Goal: Task Accomplishment & Management: Complete application form

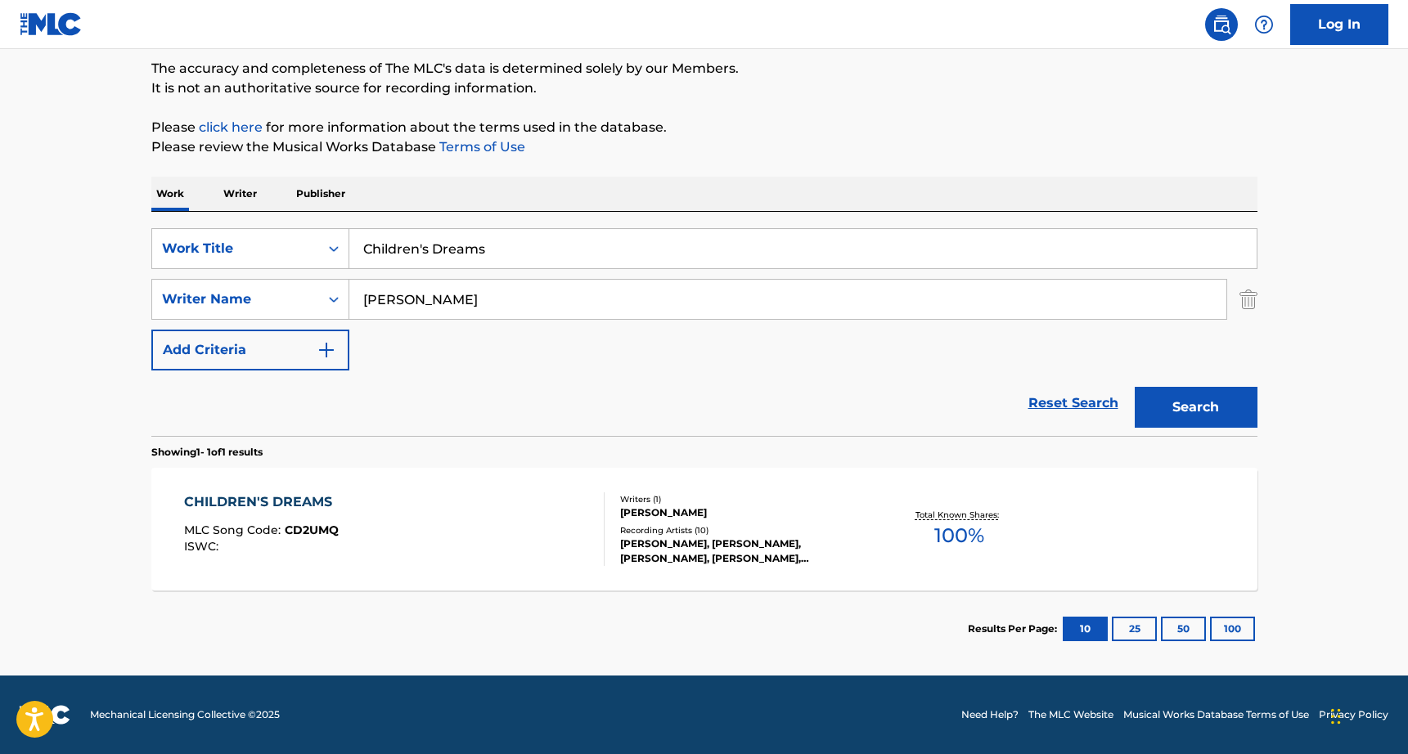
click at [344, 506] on div "CHILDREN'S DREAMS MLC Song Code : CD2UMQ ISWC :" at bounding box center [394, 529] width 420 height 74
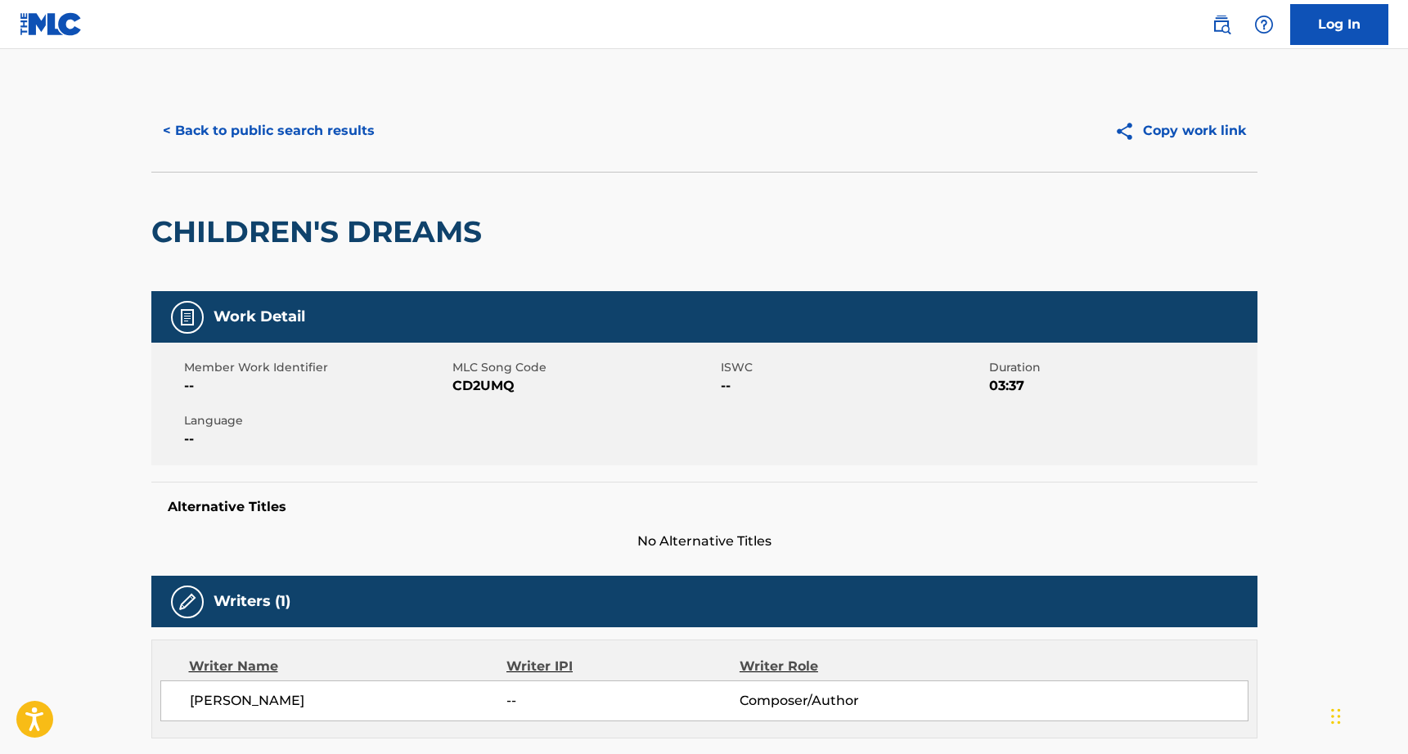
click at [255, 152] on div "< Back to public search results Copy work link" at bounding box center [704, 131] width 1106 height 82
click at [257, 138] on button "< Back to public search results" at bounding box center [268, 130] width 235 height 41
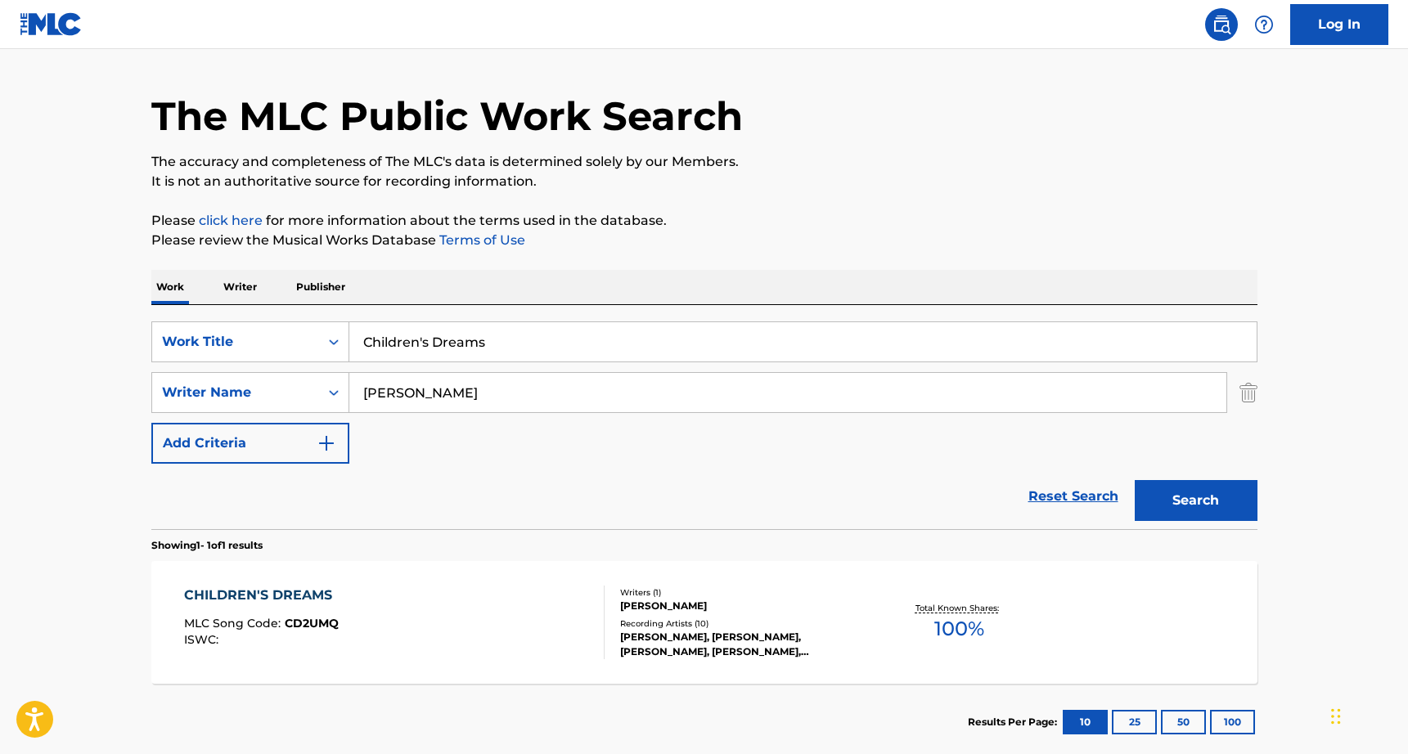
click at [411, 342] on input "Children's Dreams" at bounding box center [802, 341] width 907 height 39
type input "Away, Someday"
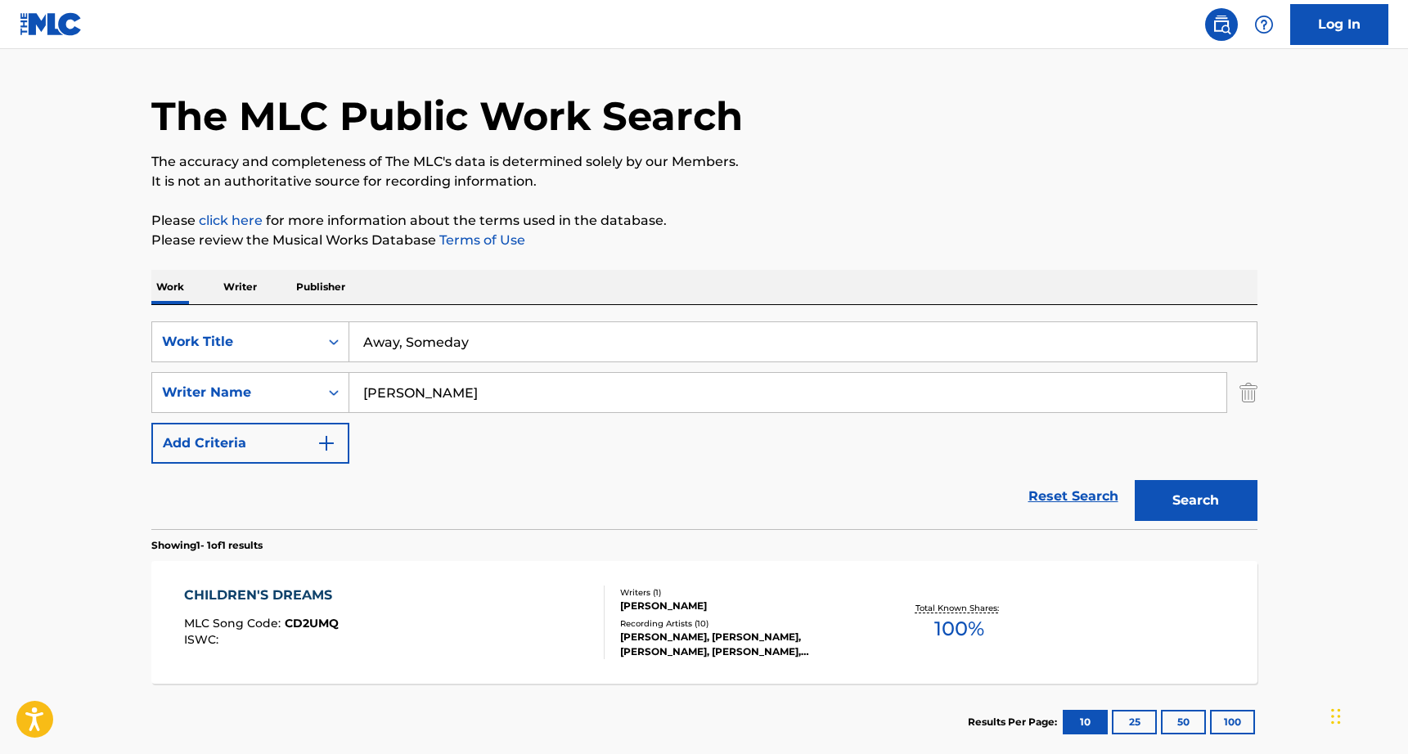
click at [436, 397] on input "Grace Rice" at bounding box center [787, 392] width 877 height 39
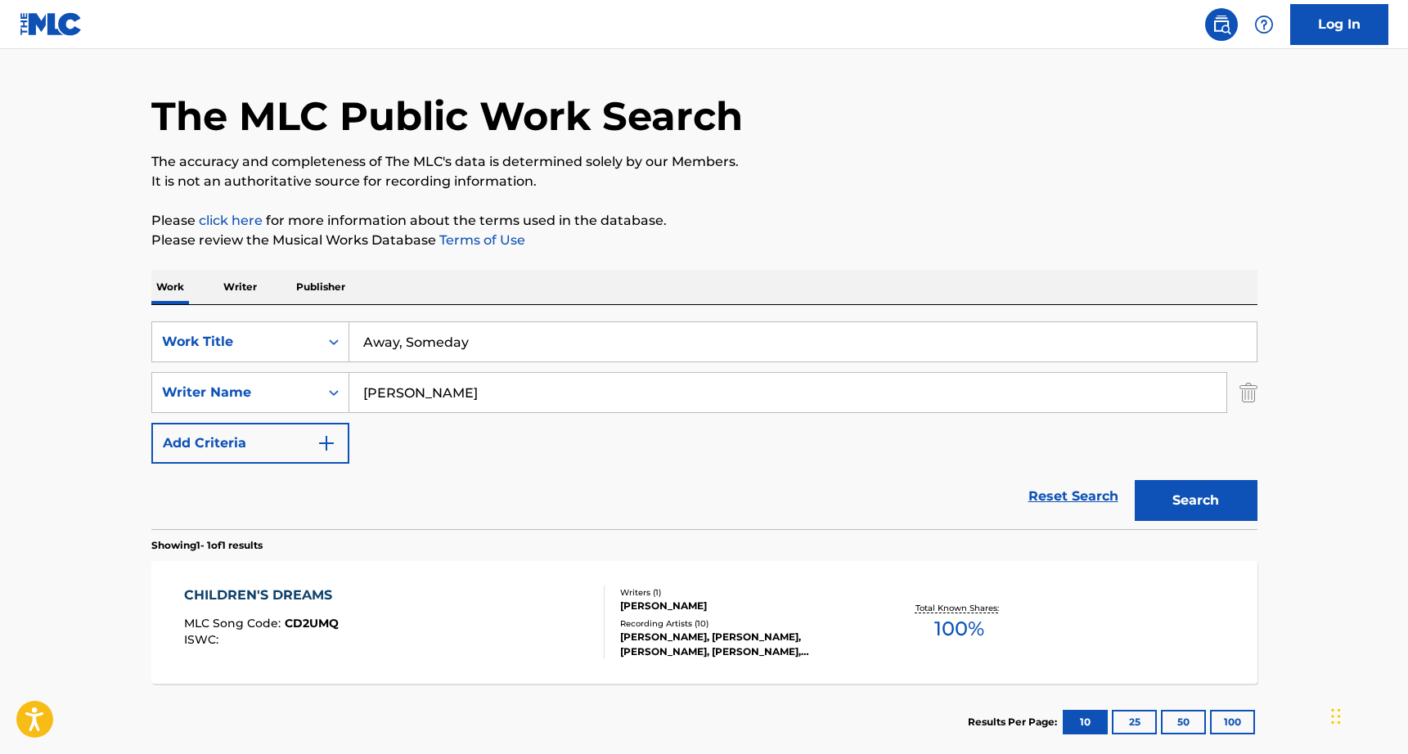
type input "Thomas Duffy"
click at [1135, 480] on button "Search" at bounding box center [1196, 500] width 123 height 41
click at [447, 636] on div "AWAY, SOMEDAY MLC Song Code : AY62TU ISWC : T3344297496" at bounding box center [394, 623] width 420 height 74
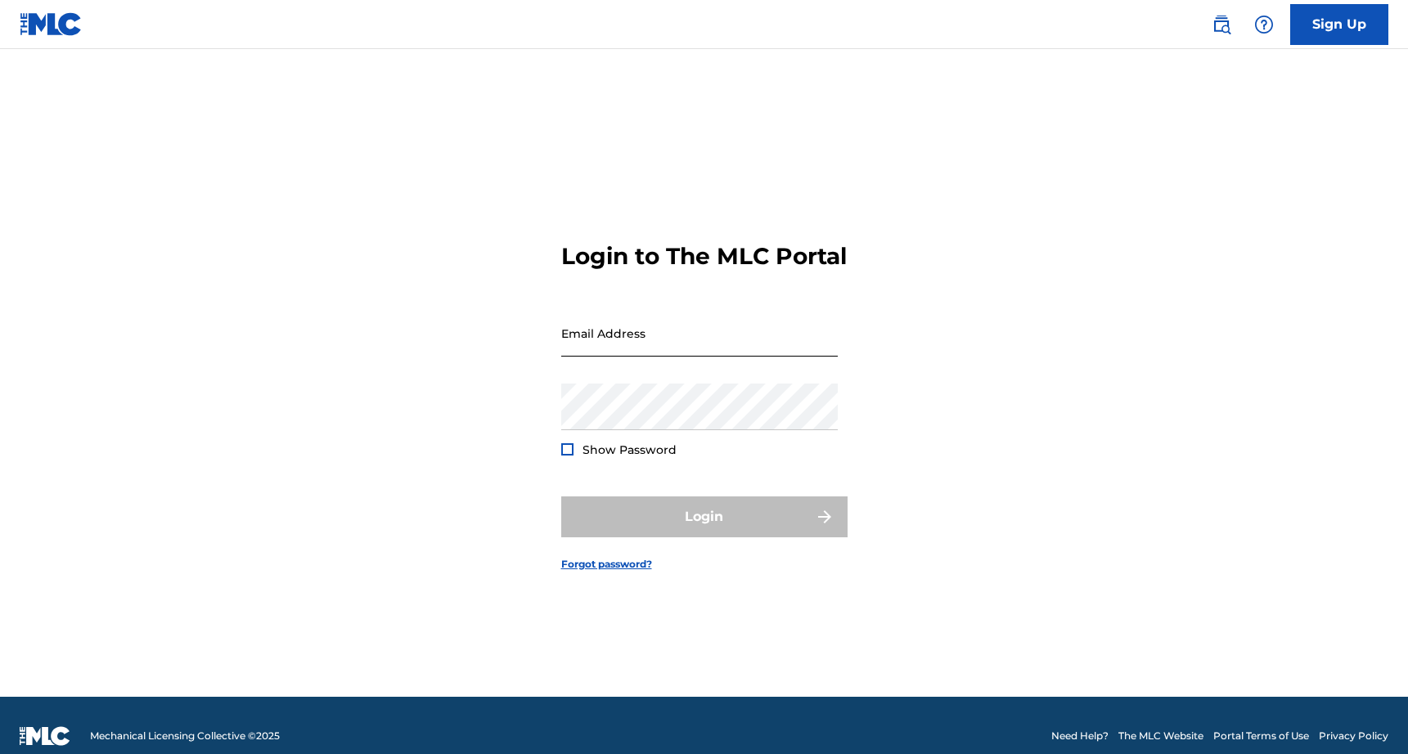
click at [658, 349] on input "Email Address" at bounding box center [699, 333] width 276 height 47
type input "[EMAIL_ADDRESS][DOMAIN_NAME]"
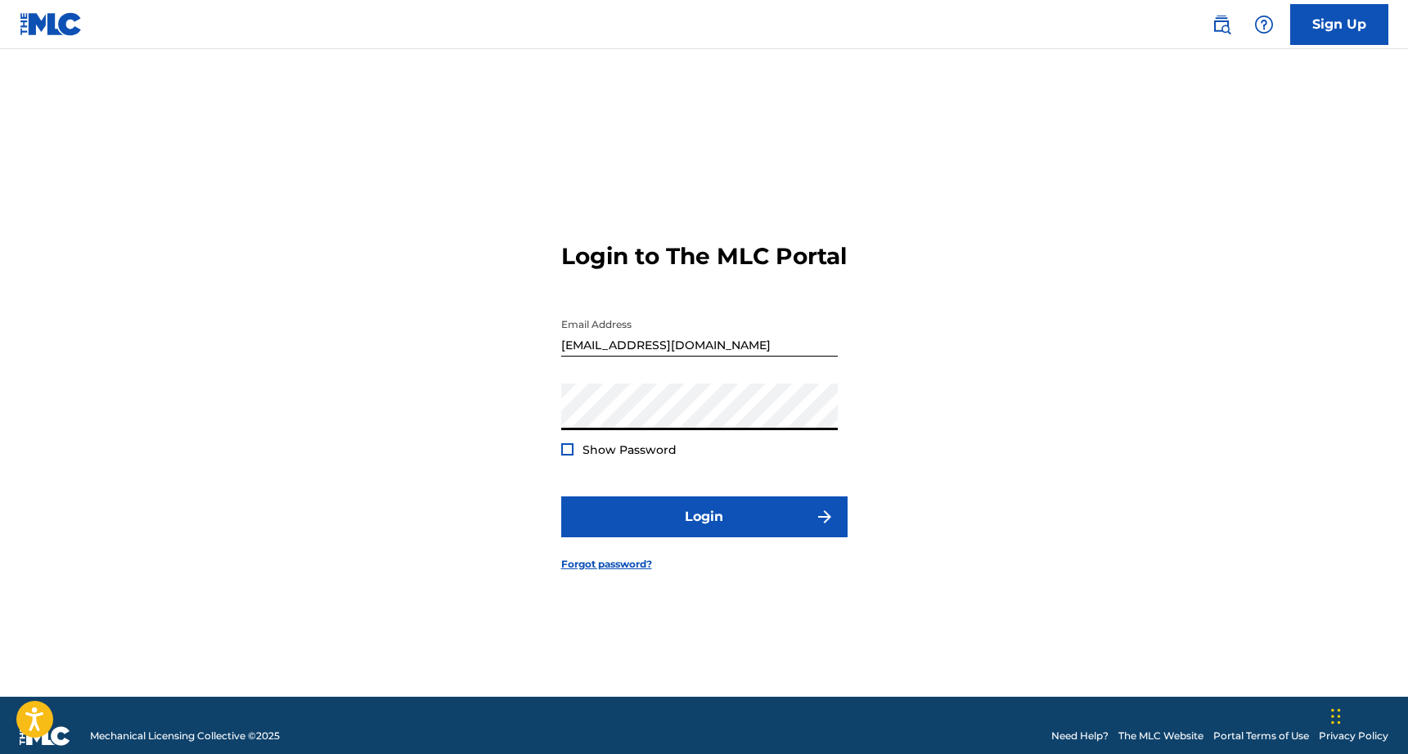
click at [561, 497] on button "Login" at bounding box center [704, 517] width 286 height 41
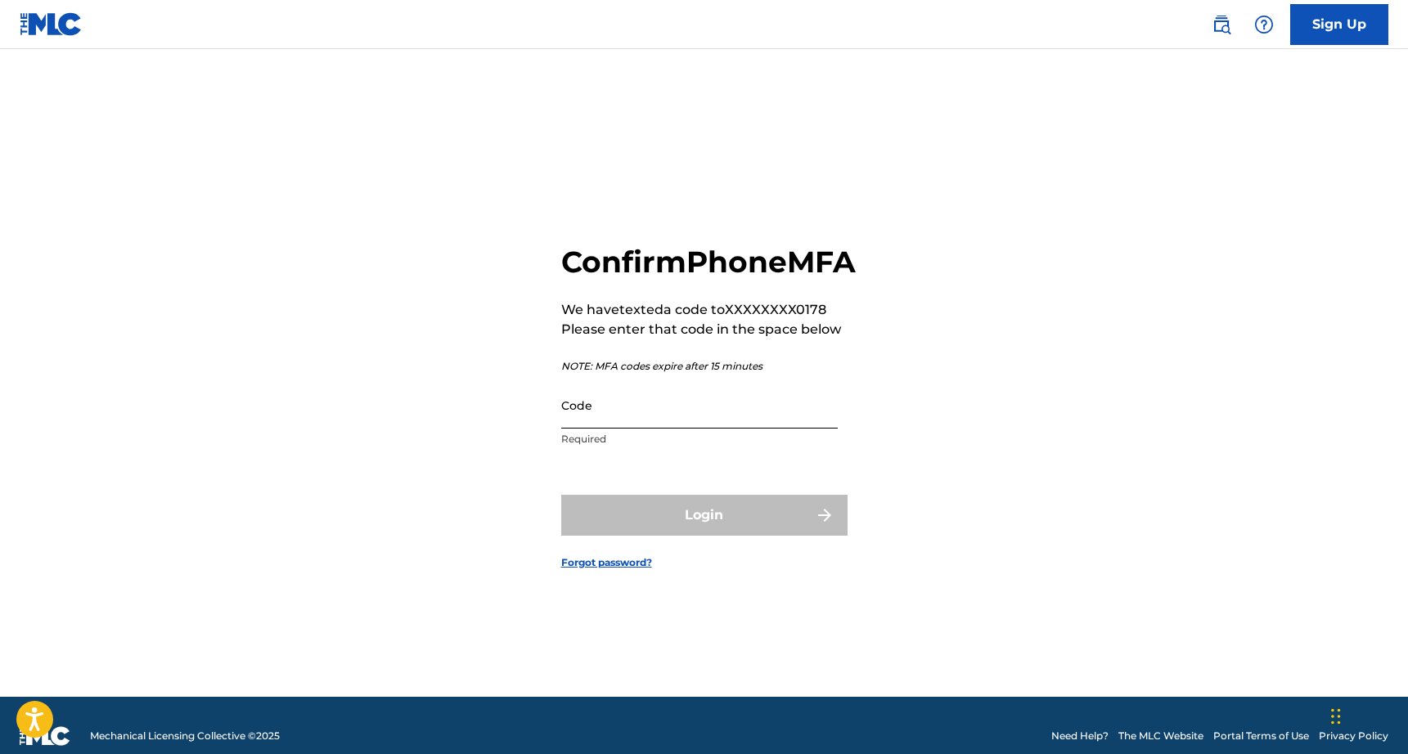
click at [604, 429] on input "Code" at bounding box center [699, 405] width 276 height 47
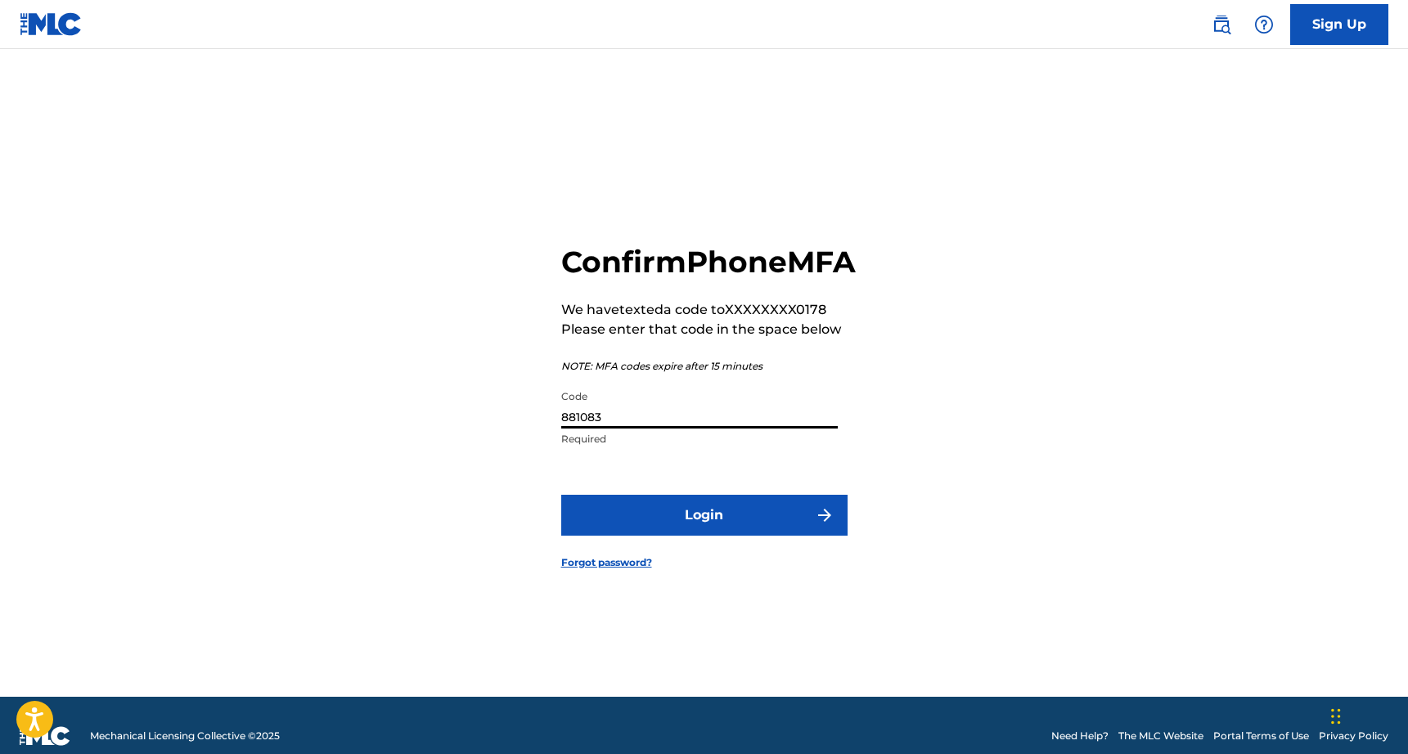
type input "881083"
click at [561, 495] on button "Login" at bounding box center [704, 515] width 286 height 41
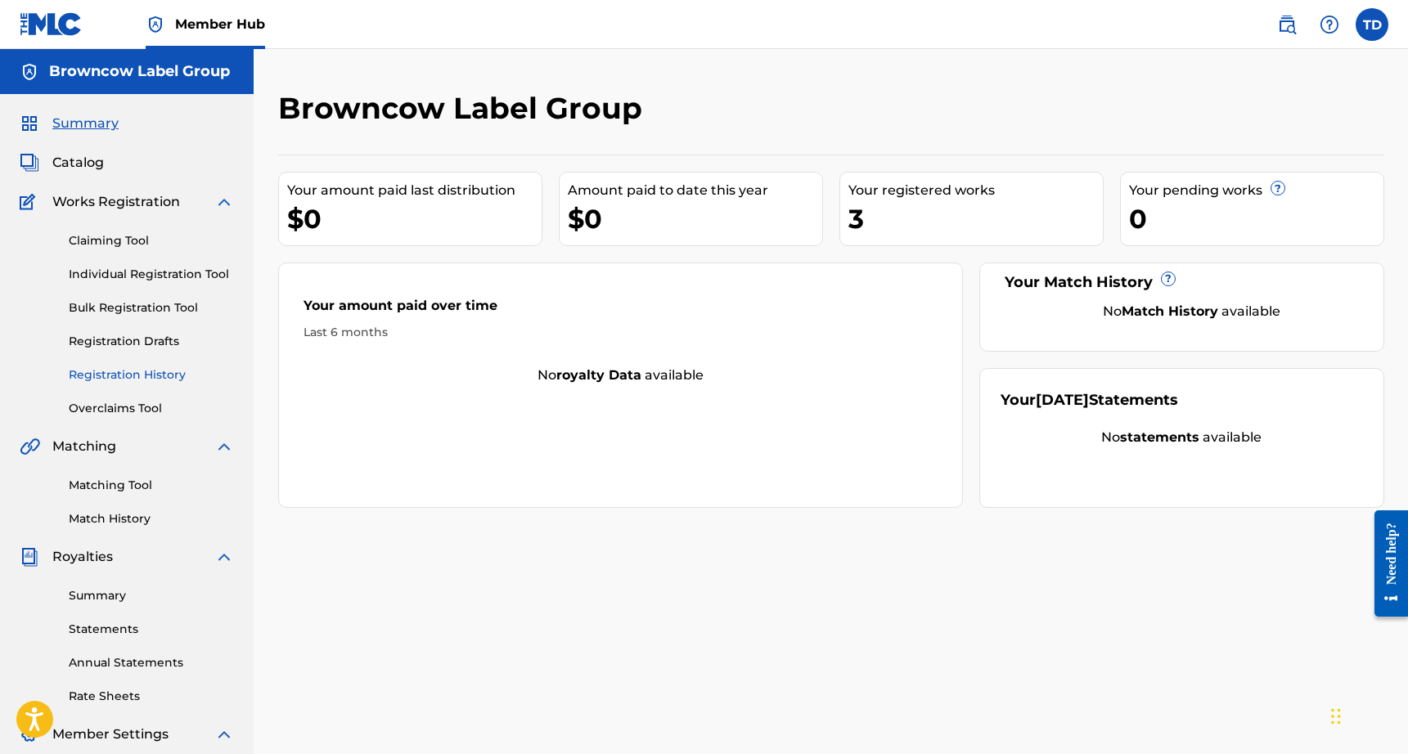
click at [153, 380] on link "Registration History" at bounding box center [151, 374] width 165 height 17
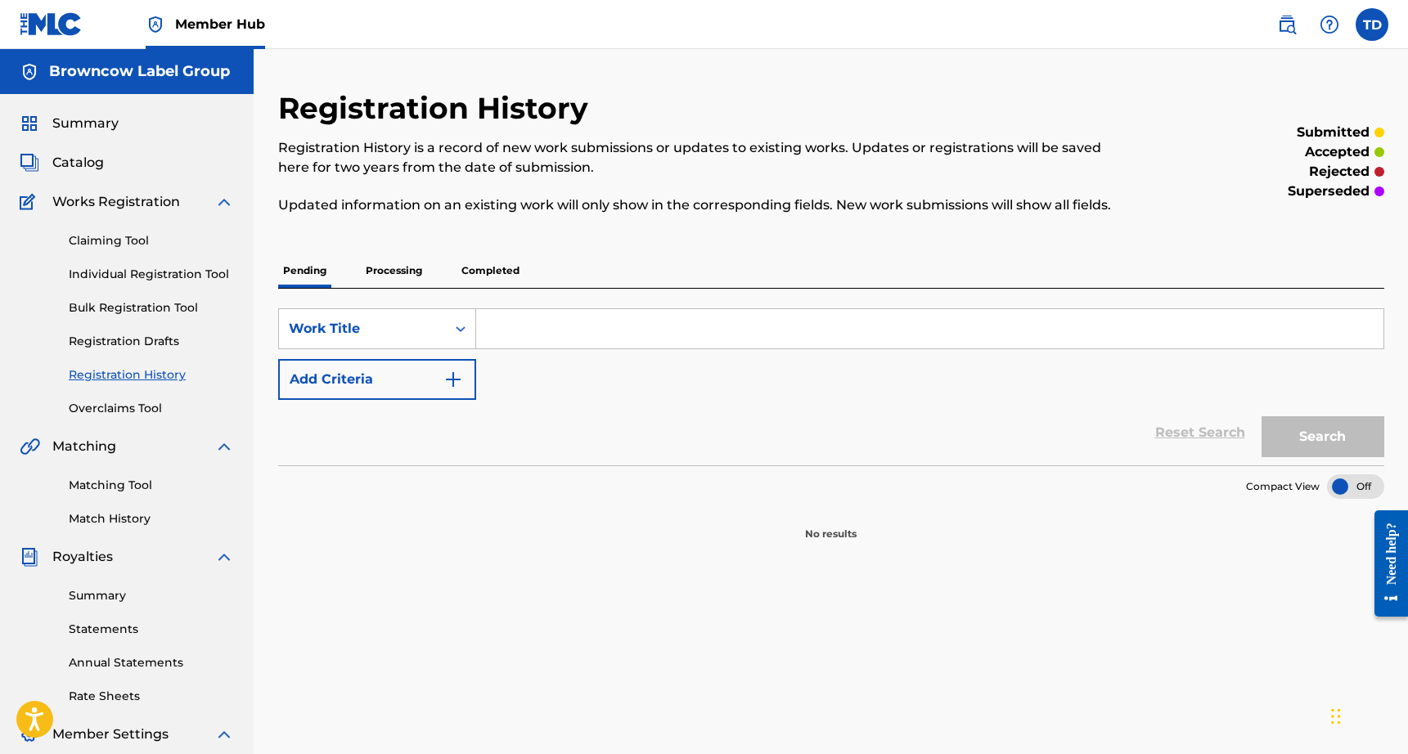
click at [464, 272] on p "Completed" at bounding box center [490, 271] width 68 height 34
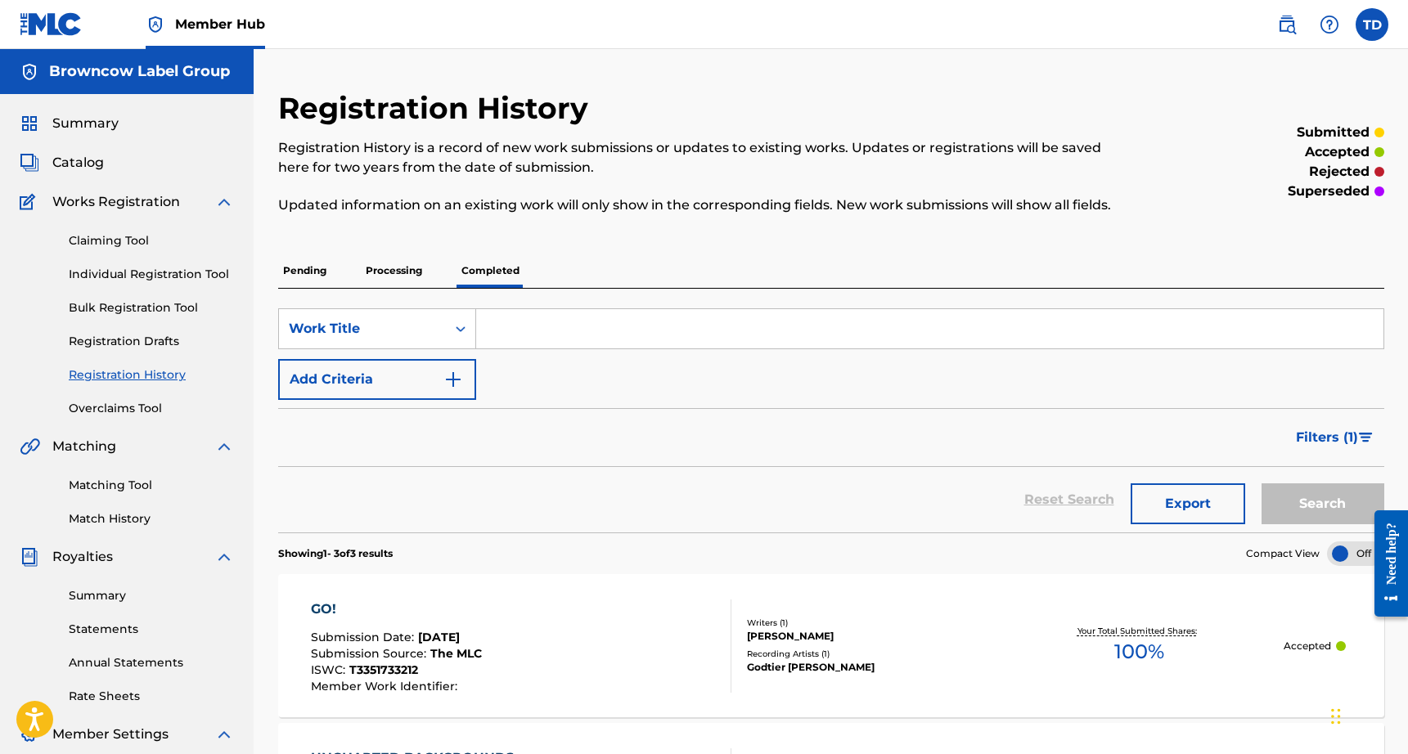
click at [369, 272] on p "Processing" at bounding box center [394, 271] width 66 height 34
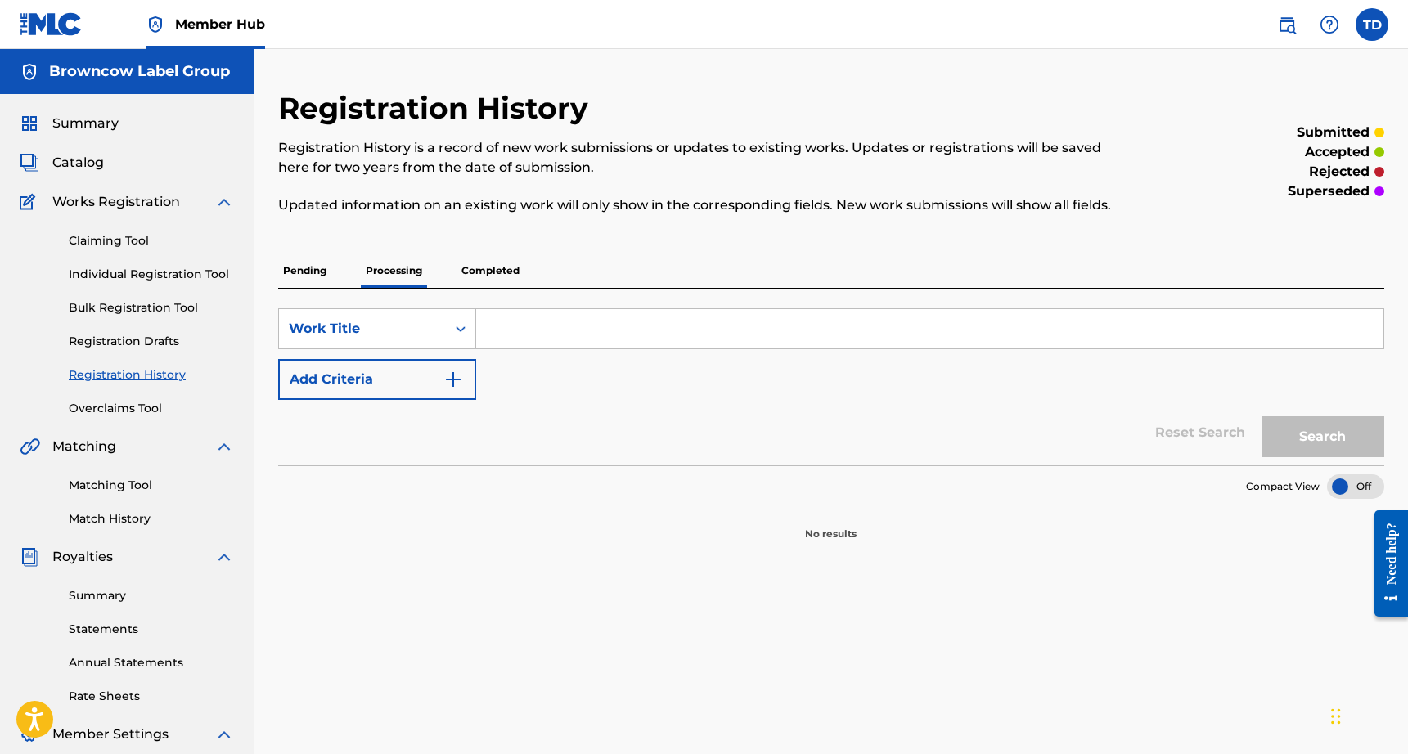
click at [507, 272] on p "Completed" at bounding box center [490, 271] width 68 height 34
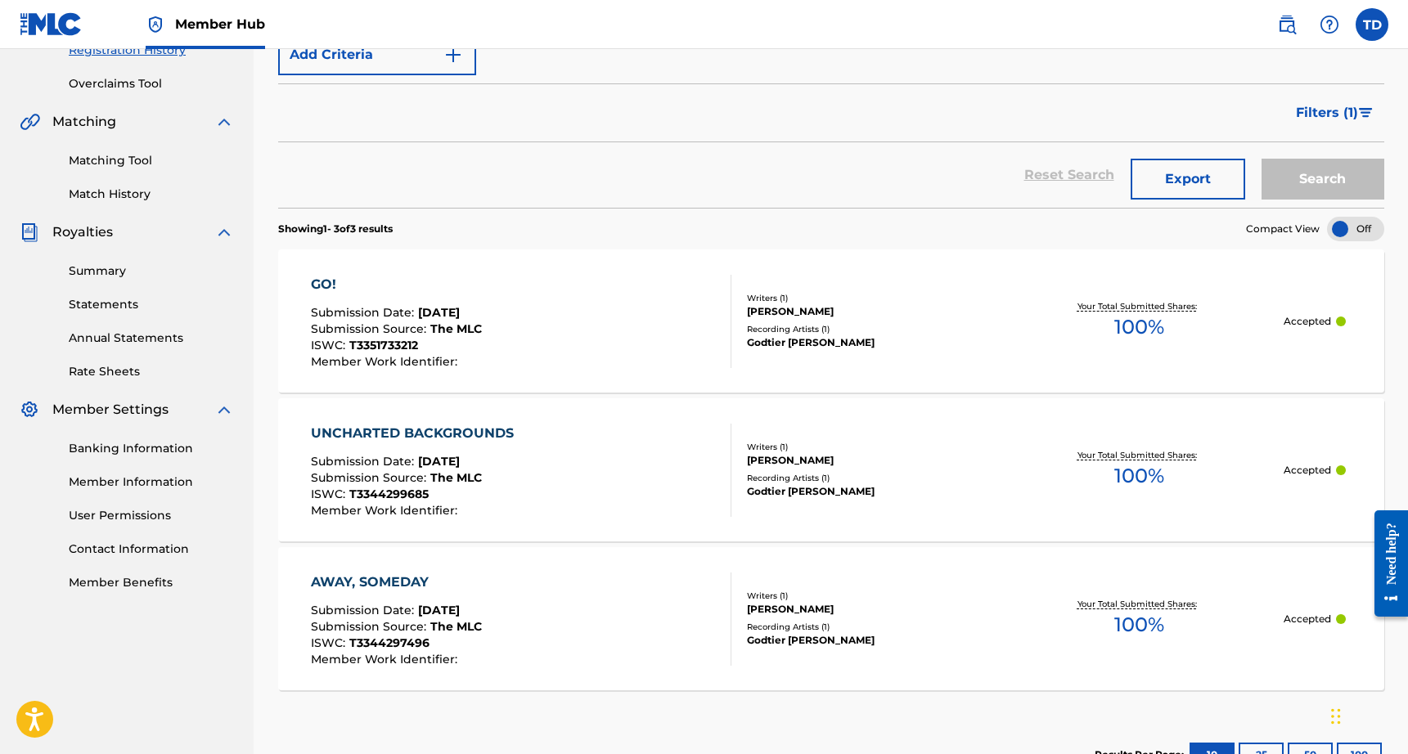
scroll to position [328, 0]
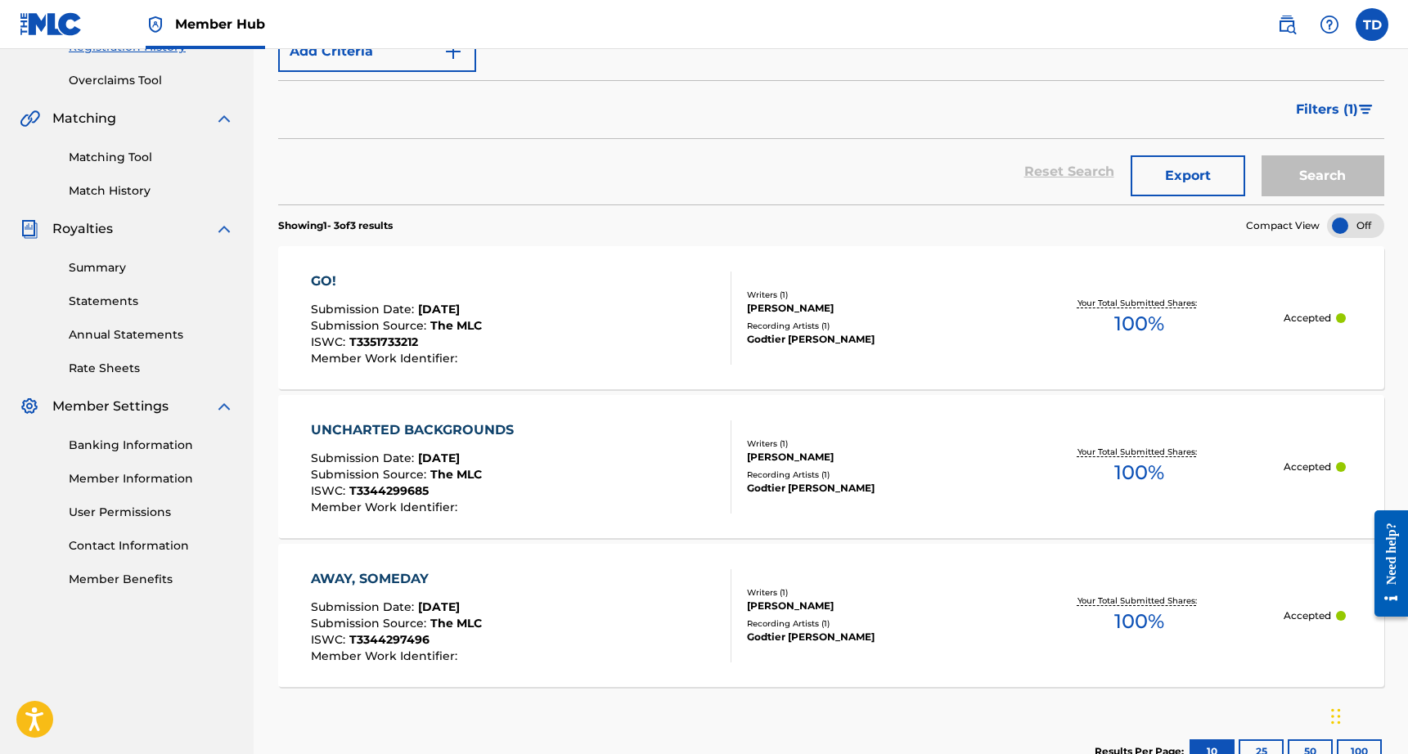
click at [879, 337] on div "Godtier Tommy" at bounding box center [870, 339] width 247 height 15
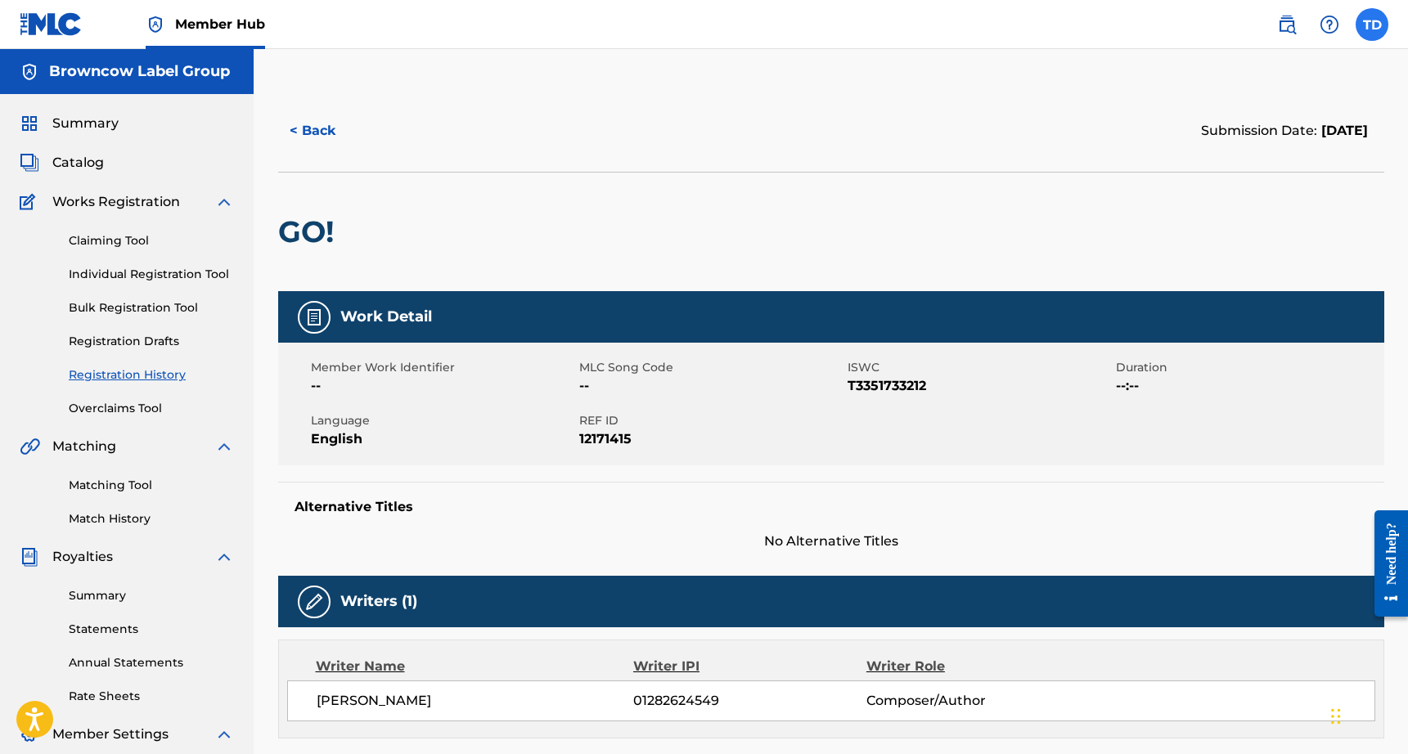
click at [1383, 22] on label at bounding box center [1371, 24] width 33 height 33
click at [1372, 25] on input "TD Thomas Duffy tommyduffy45@gmail.com Notification Preferences Profile Log out" at bounding box center [1372, 25] width 0 height 0
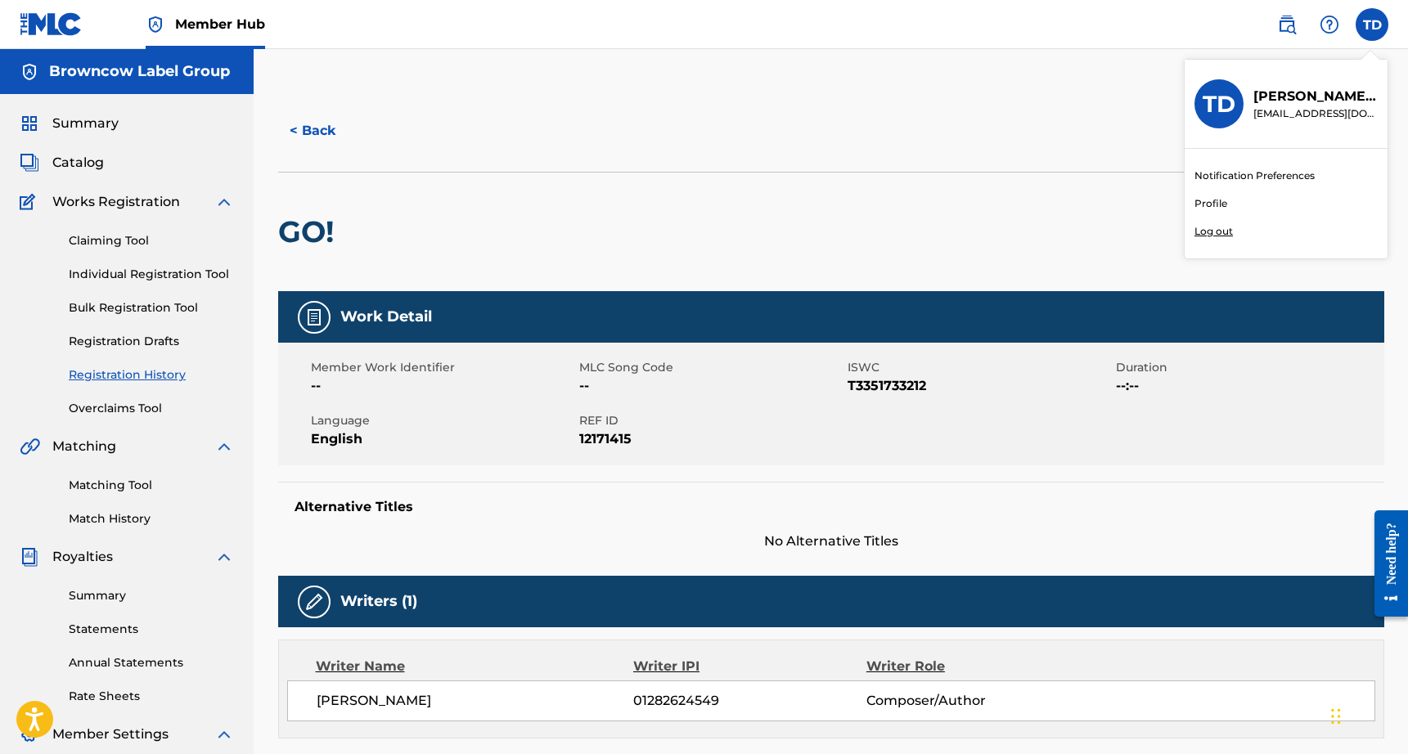
click at [1215, 210] on link "Profile" at bounding box center [1210, 203] width 33 height 15
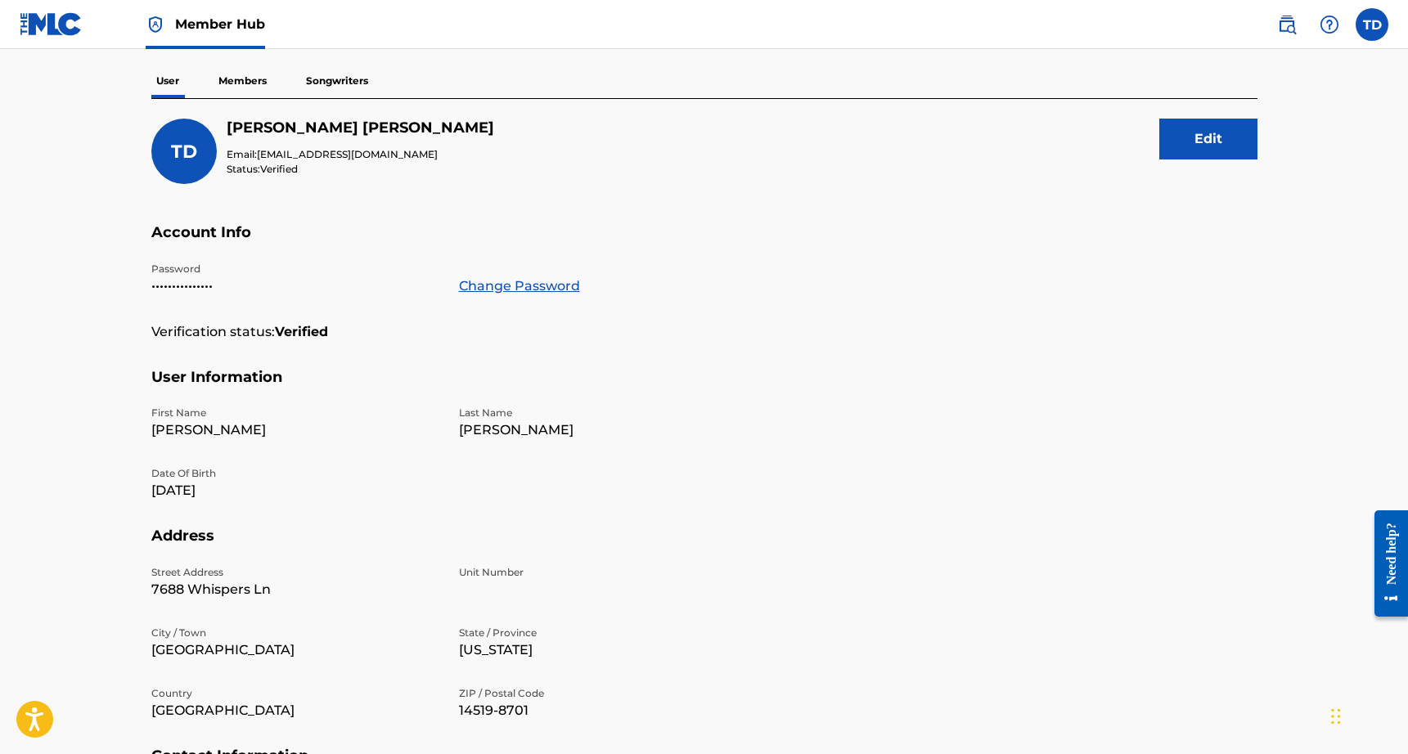
scroll to position [137, 0]
click at [236, 83] on p "Members" at bounding box center [242, 82] width 58 height 34
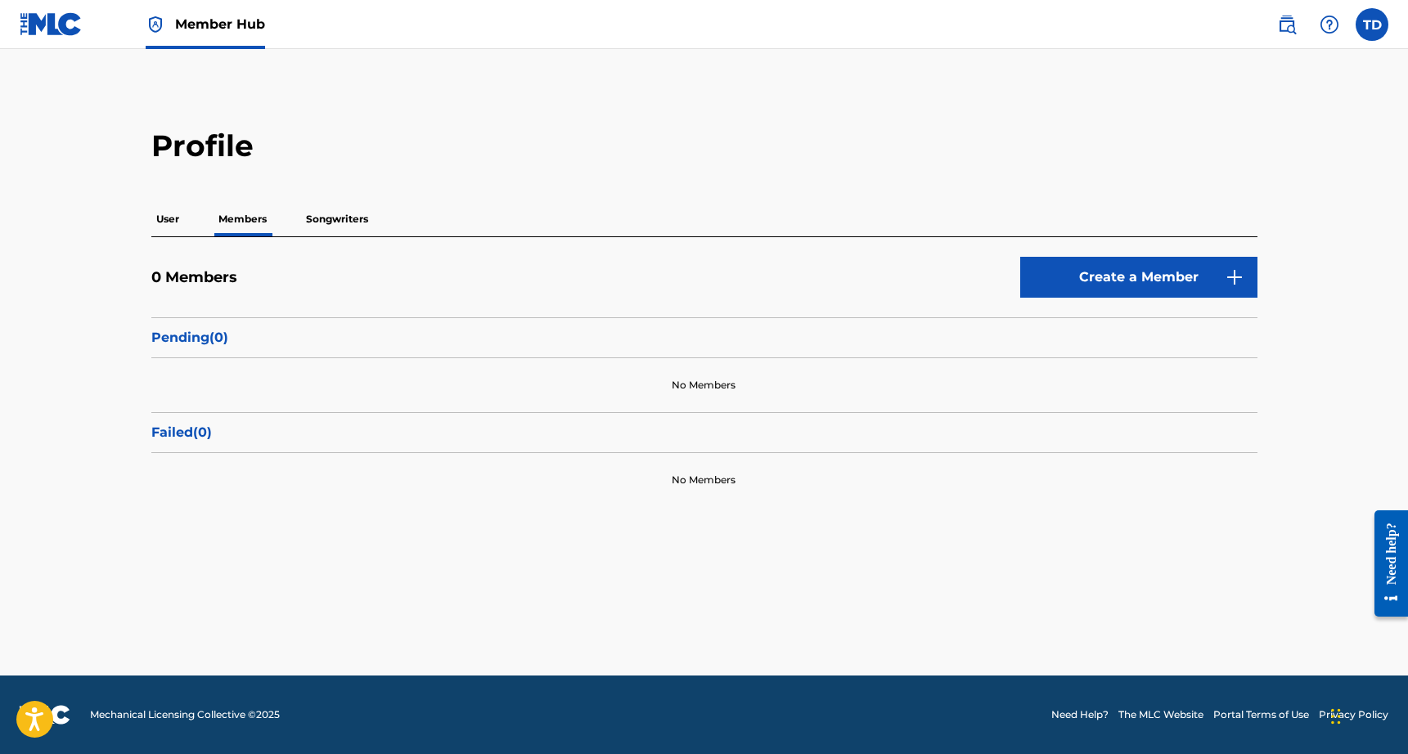
click at [189, 90] on main "Profile User Members Songwriters 0 Members Create a Member Pending ( 0 ) No Mem…" at bounding box center [704, 362] width 1408 height 627
click at [193, 210] on div "User Members Songwriters" at bounding box center [704, 219] width 1106 height 34
click at [350, 218] on p "Songwriters" at bounding box center [337, 219] width 72 height 34
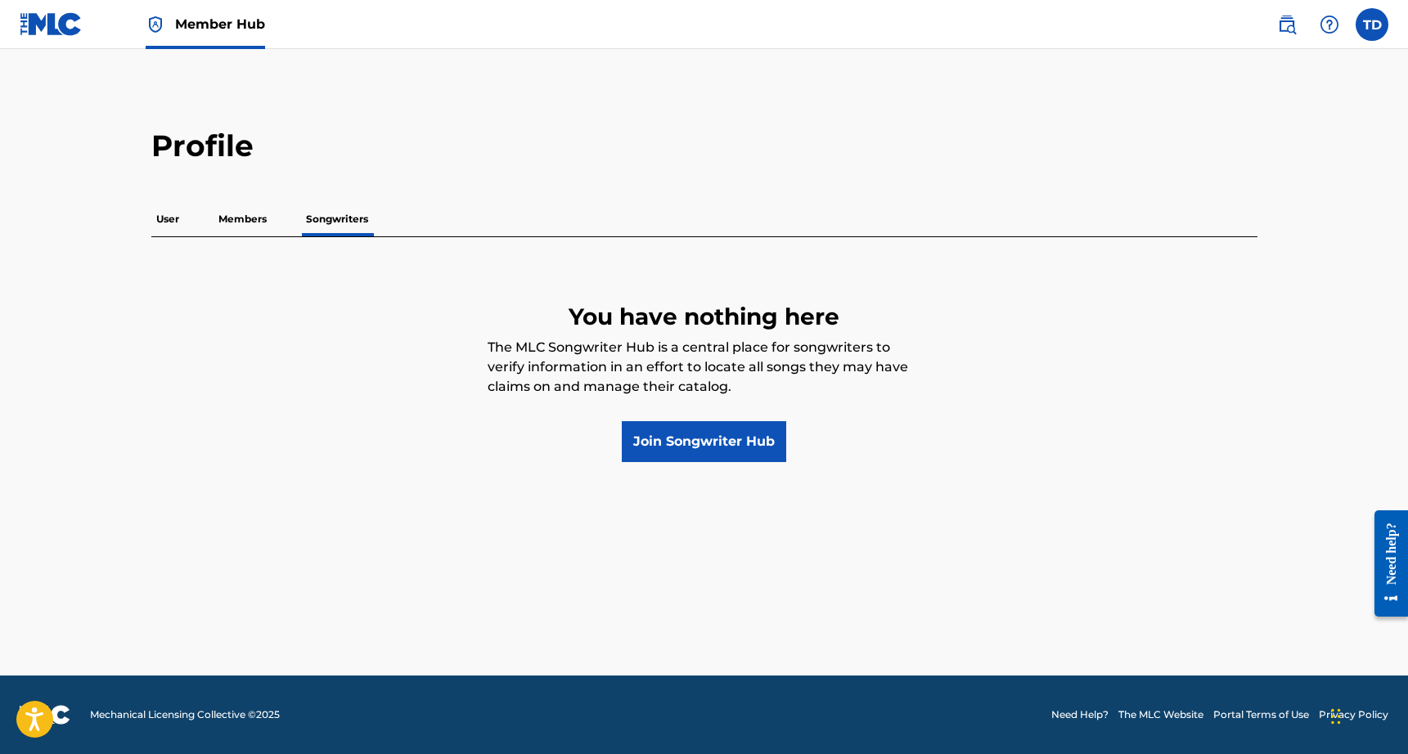
click at [209, 222] on div "User Members Songwriters" at bounding box center [704, 219] width 1106 height 34
click at [162, 218] on p "User" at bounding box center [167, 219] width 33 height 34
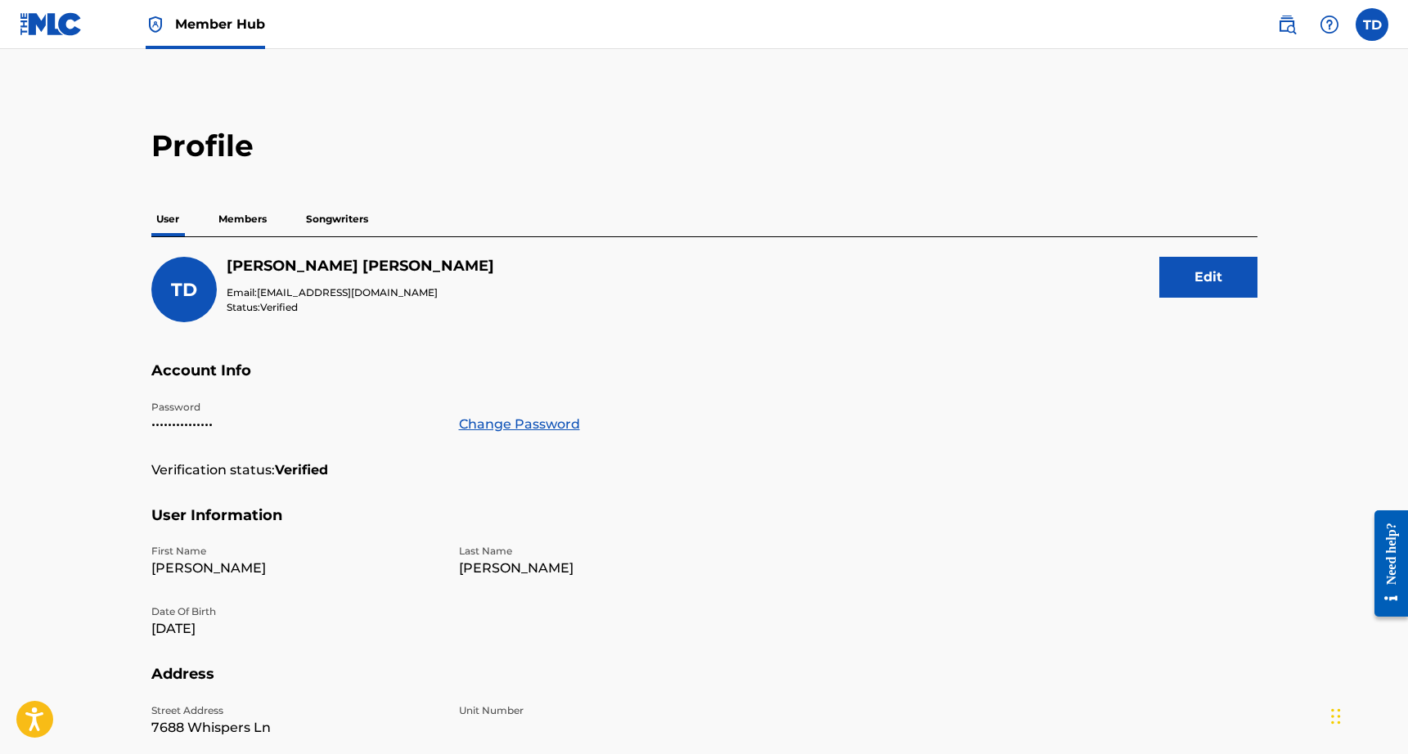
click at [83, 29] on div "Member Hub" at bounding box center [142, 24] width 245 height 48
click at [66, 29] on img at bounding box center [51, 24] width 63 height 24
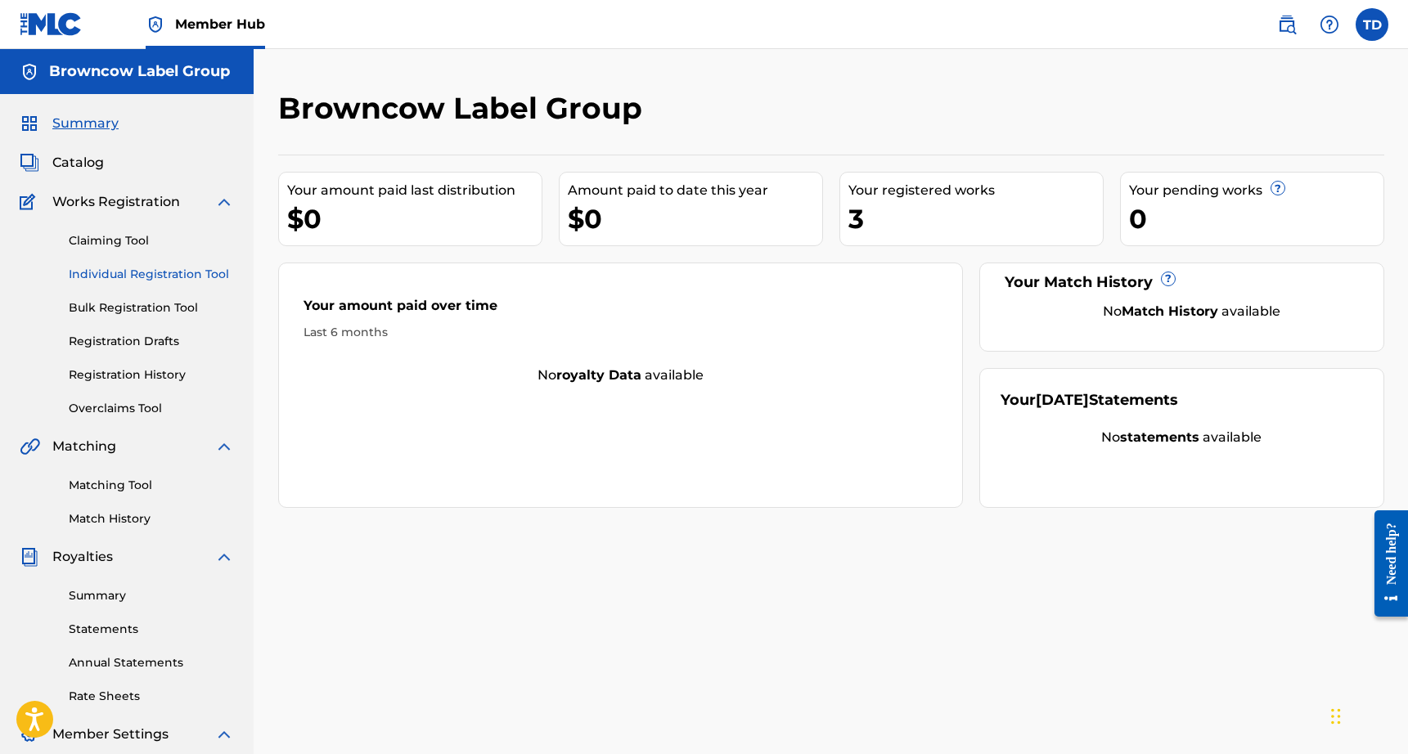
click at [126, 267] on link "Individual Registration Tool" at bounding box center [151, 274] width 165 height 17
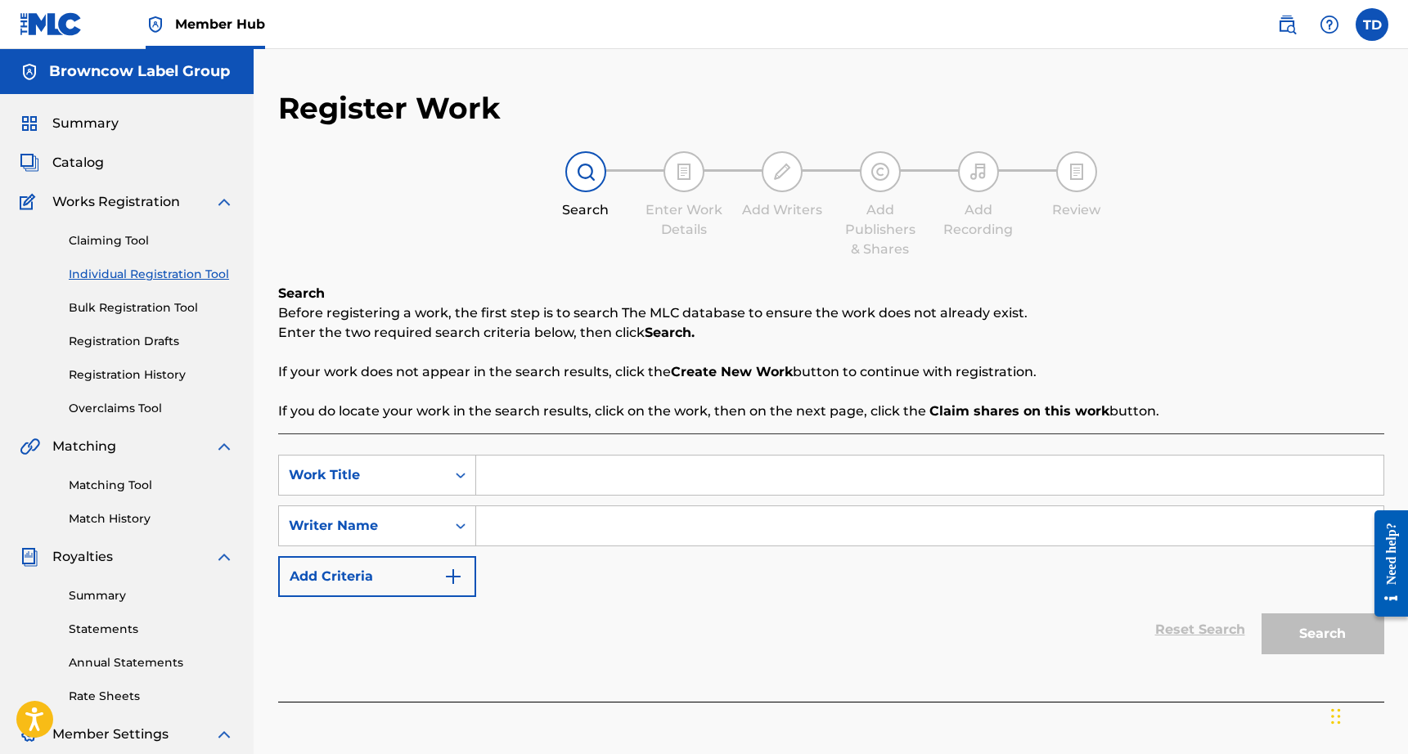
click at [643, 469] on input "Search Form" at bounding box center [929, 475] width 907 height 39
type input "Super Duper"
click at [914, 541] on input "Search Form" at bounding box center [929, 525] width 907 height 39
type input "Thomas Duffy"
click at [1312, 619] on button "Search" at bounding box center [1322, 633] width 123 height 41
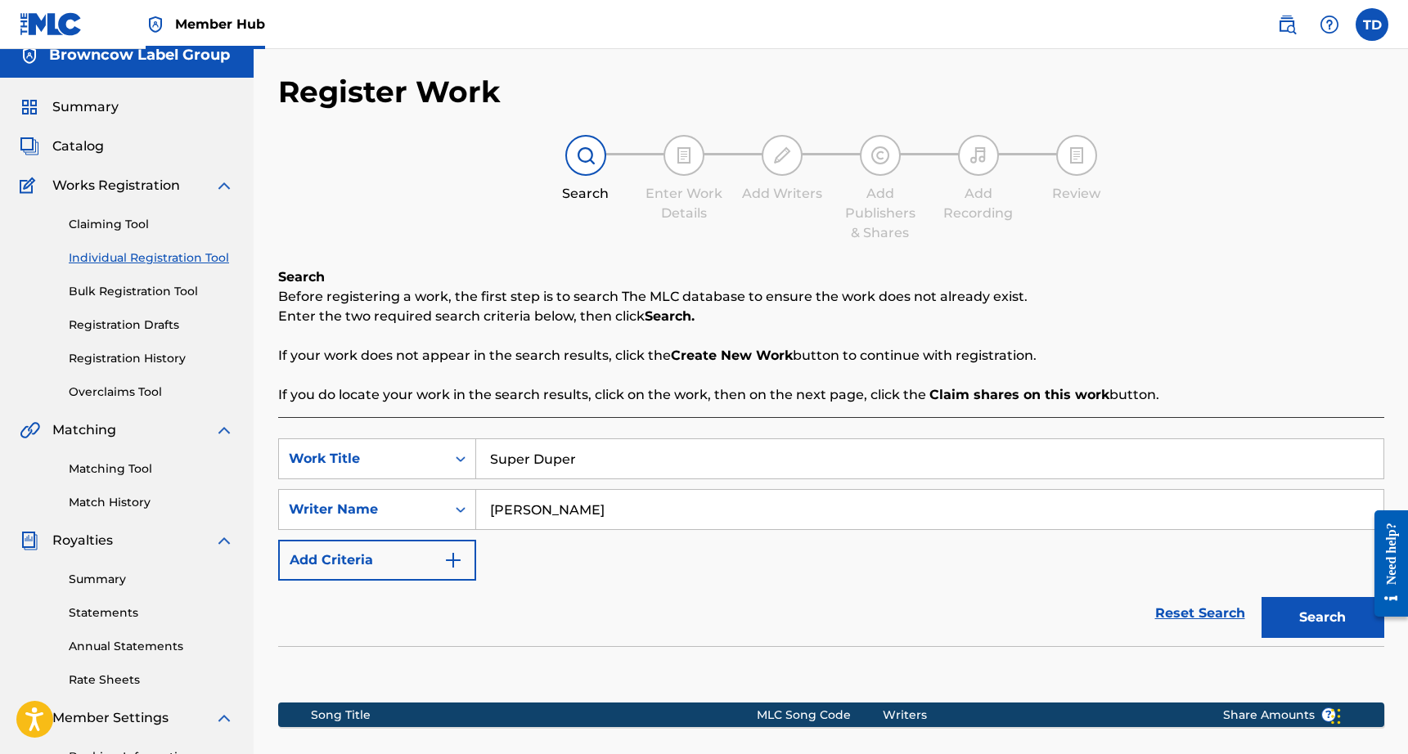
scroll to position [248, 0]
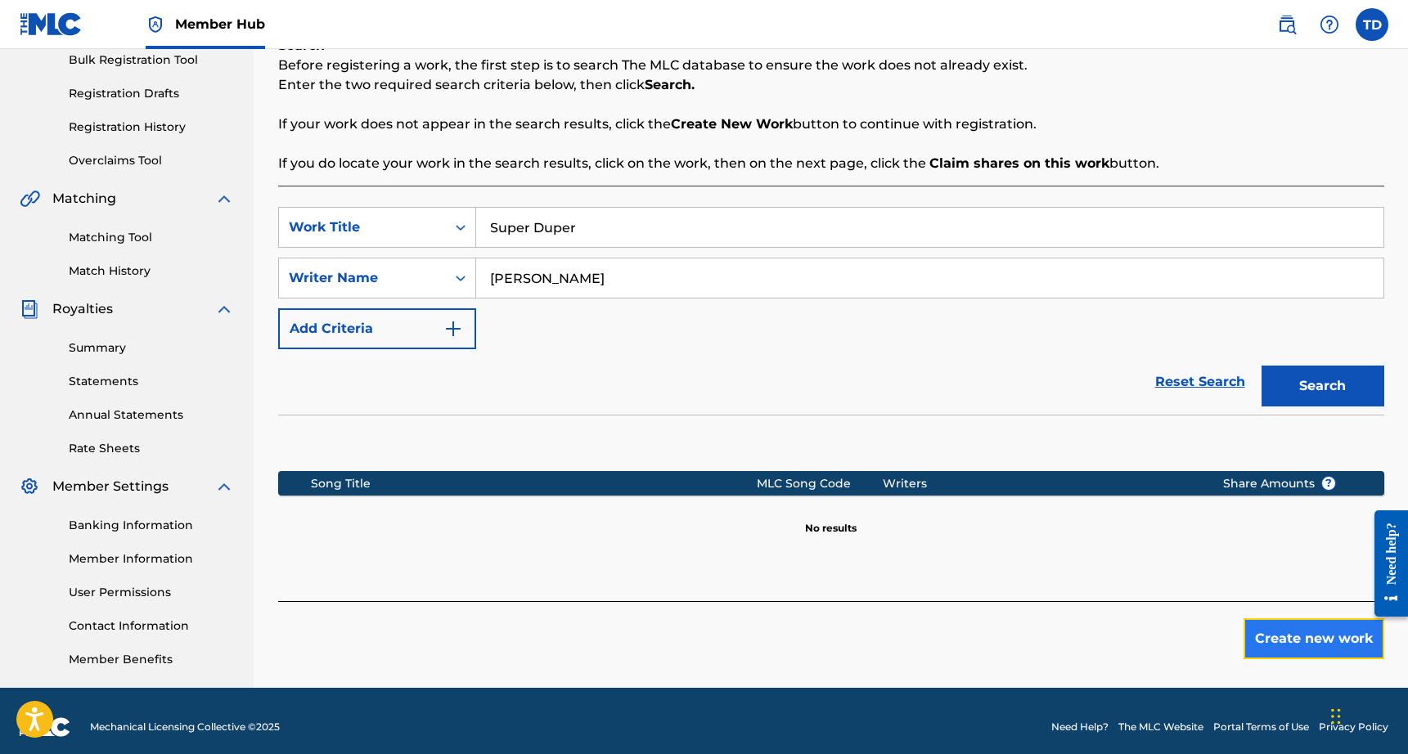
click at [1273, 628] on button "Create new work" at bounding box center [1313, 638] width 141 height 41
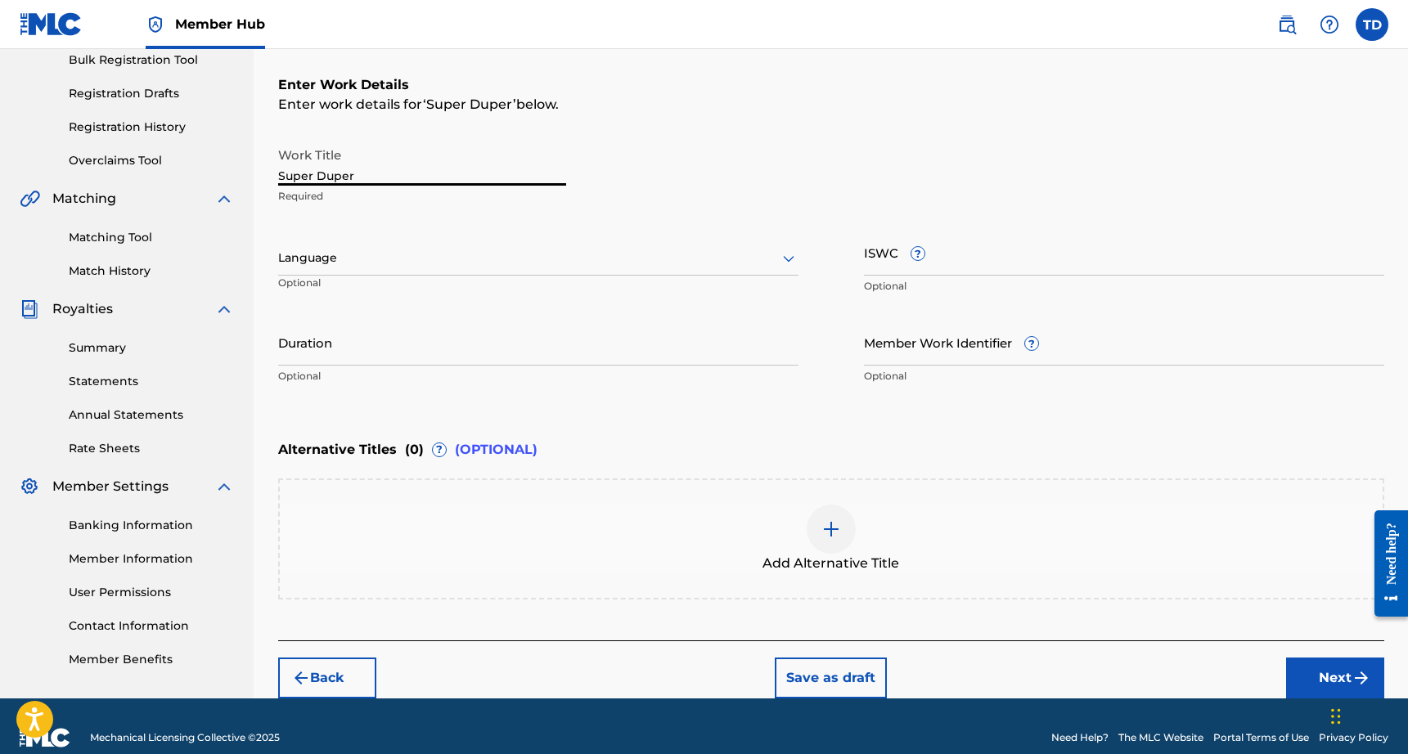
click at [500, 178] on input "Super Duper" at bounding box center [422, 162] width 288 height 47
type input "Super Duper"
click at [376, 253] on div at bounding box center [538, 258] width 520 height 20
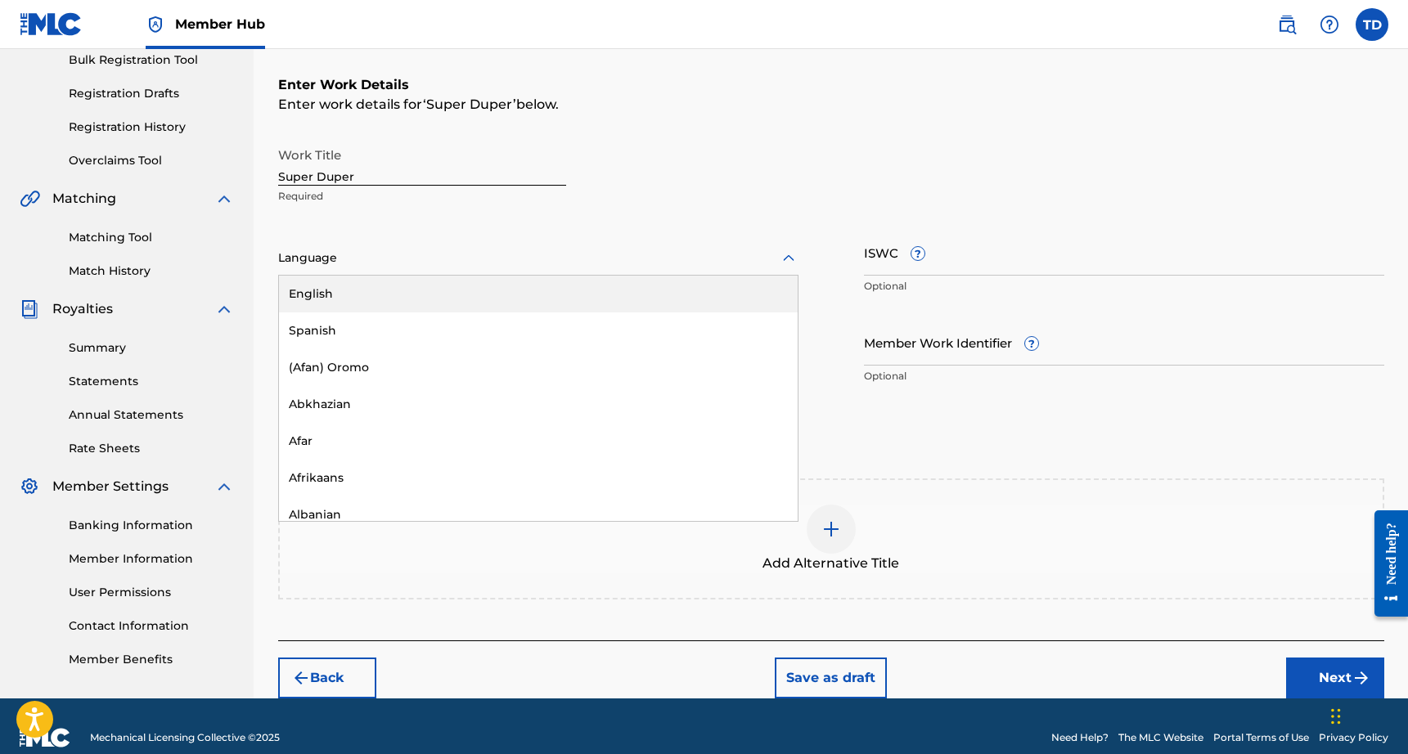
click at [370, 285] on div "English" at bounding box center [538, 294] width 519 height 37
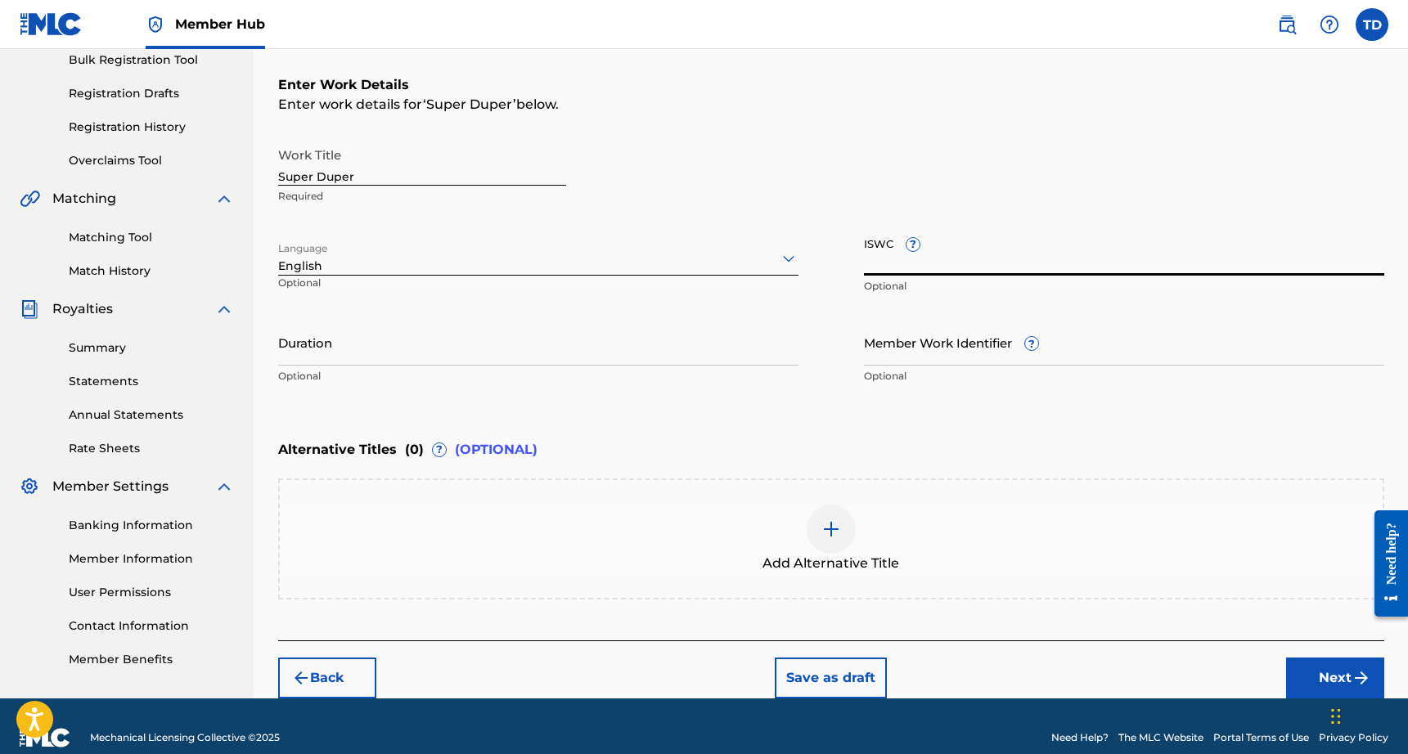
click at [915, 268] on input "ISWC ?" at bounding box center [1124, 252] width 520 height 47
paste input "T3352715410"
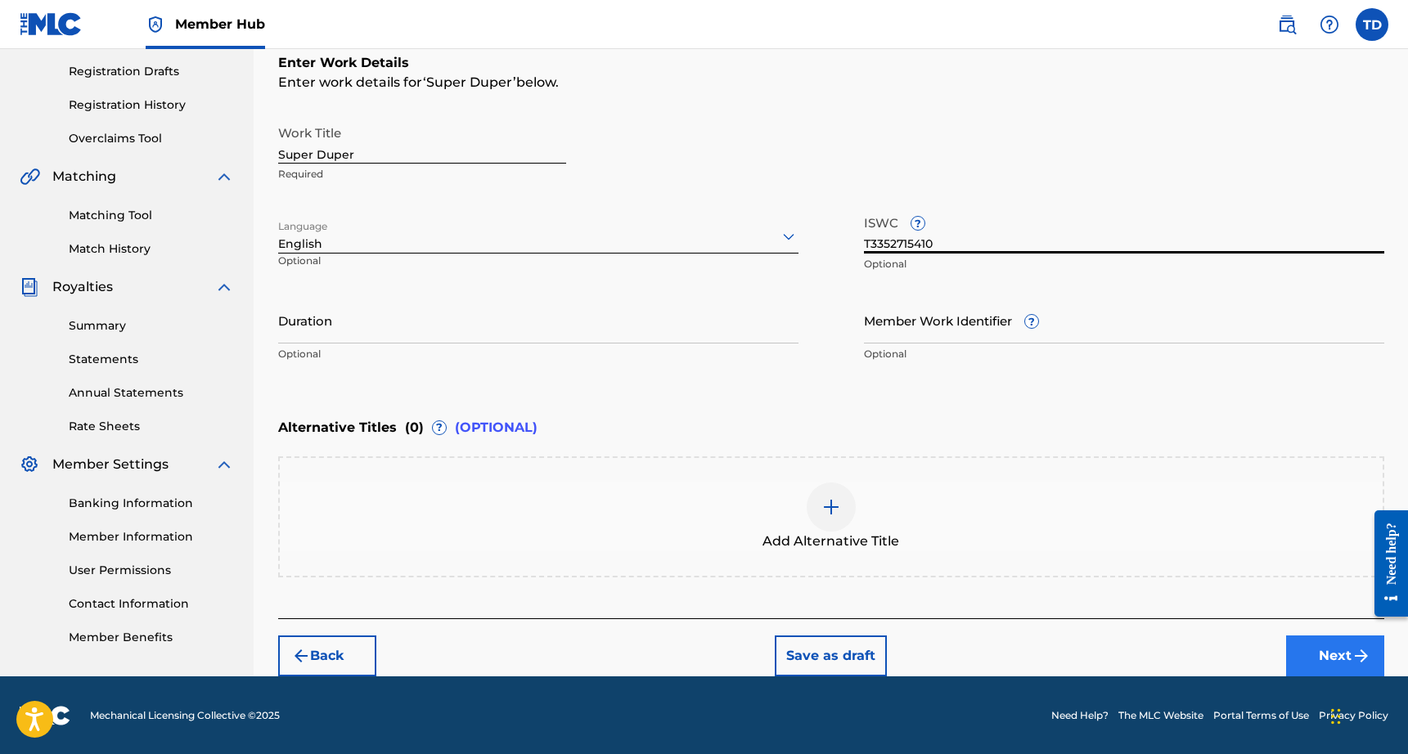
type input "T3352715410"
click at [1299, 649] on button "Next" at bounding box center [1335, 656] width 98 height 41
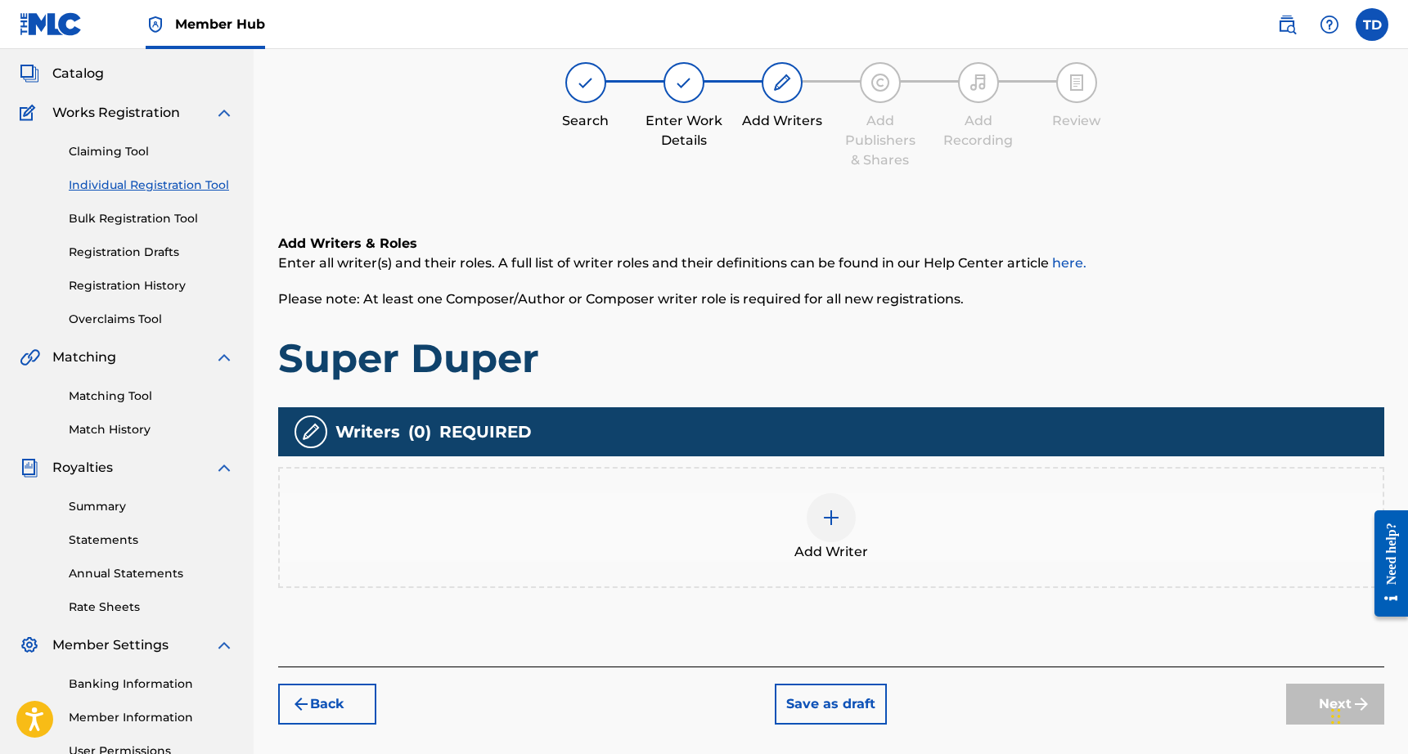
scroll to position [94, 0]
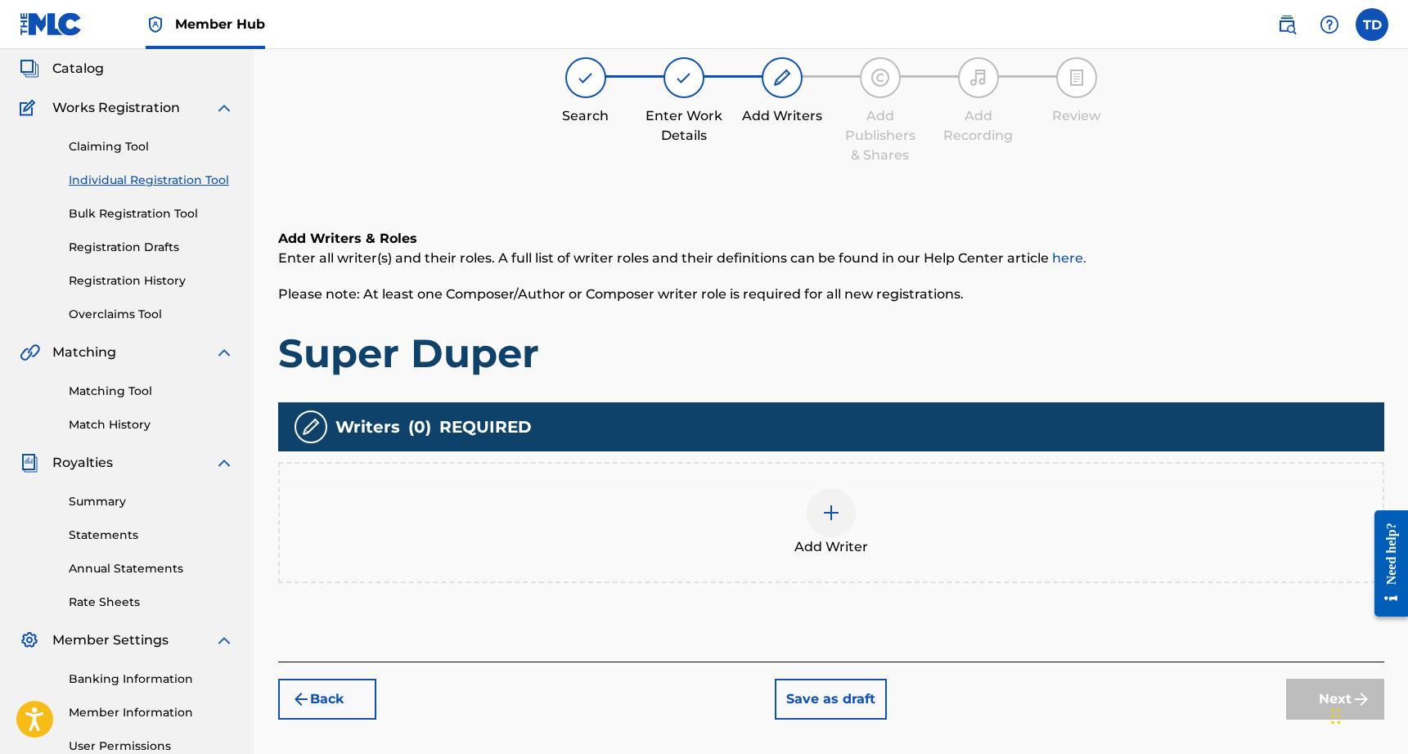
click at [806, 523] on div "Add Writer" at bounding box center [831, 522] width 1103 height 69
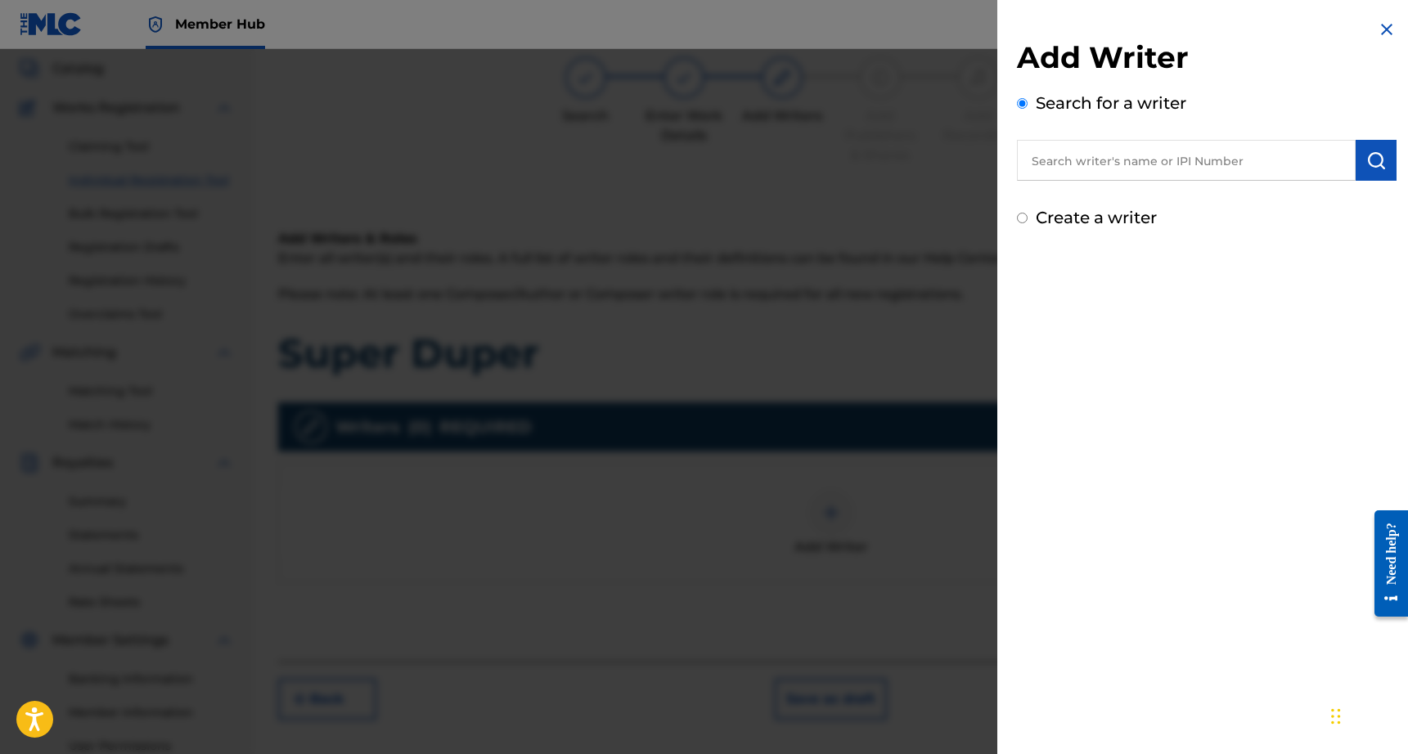
click at [1113, 157] on input "text" at bounding box center [1186, 160] width 339 height 41
paste input "1282624549"
click at [1048, 160] on input "0 1282624549" at bounding box center [1186, 160] width 339 height 41
type input "01282624549"
click at [1382, 160] on button "submit" at bounding box center [1375, 160] width 41 height 41
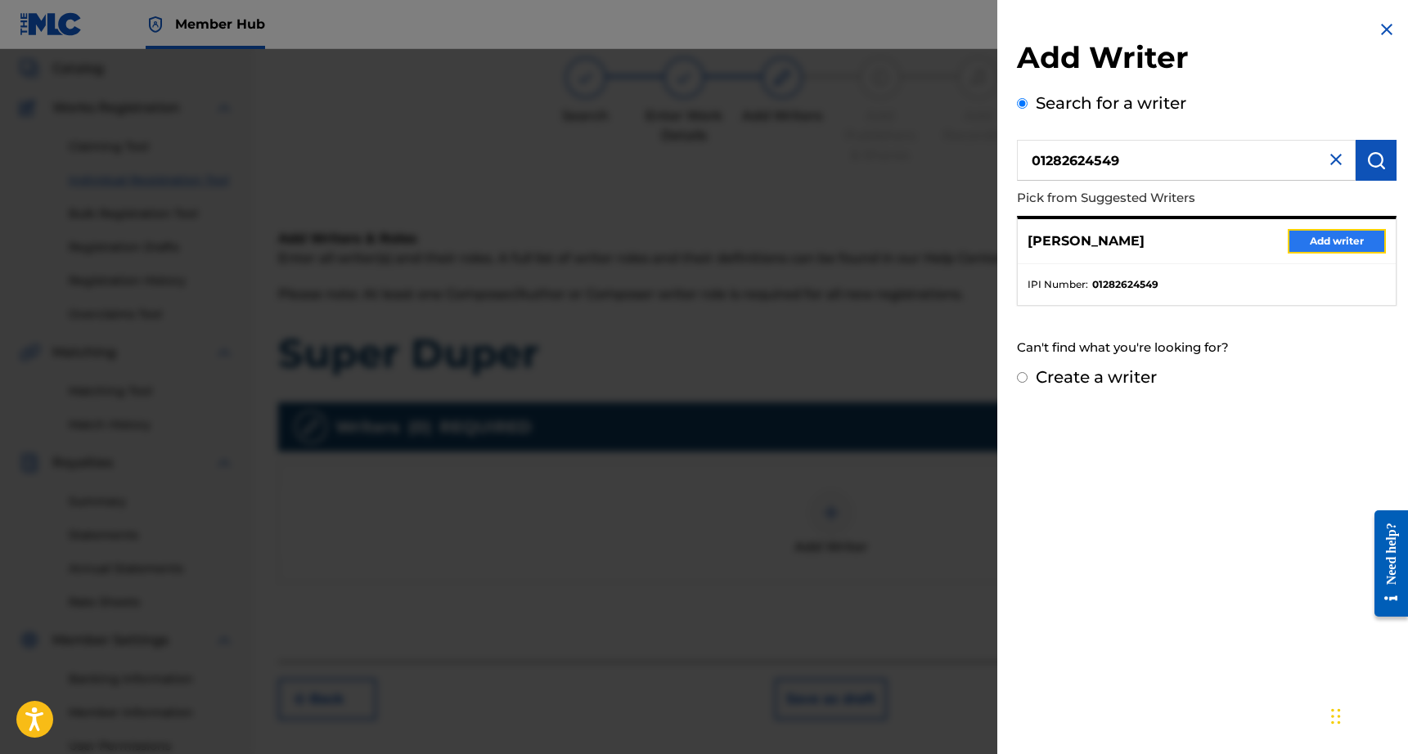
click at [1331, 237] on button "Add writer" at bounding box center [1337, 241] width 98 height 25
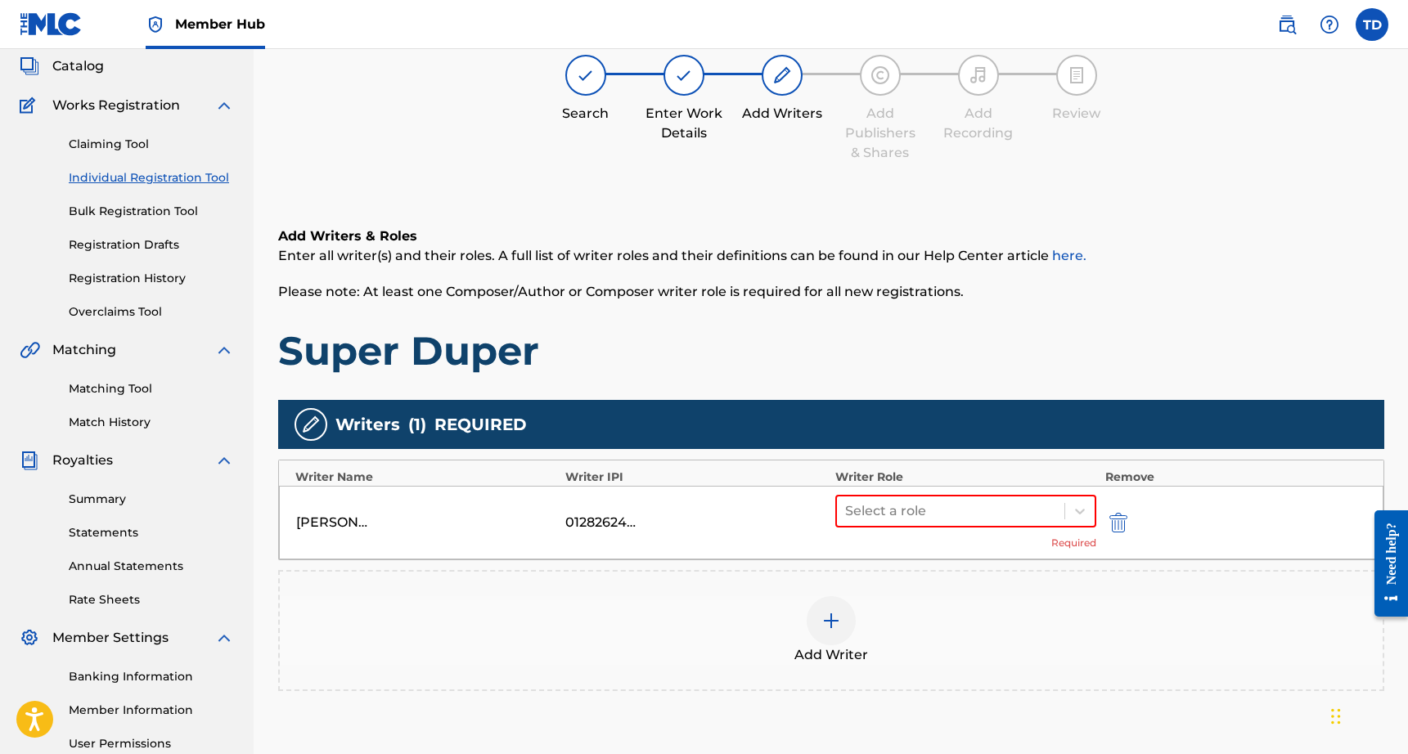
scroll to position [97, 0]
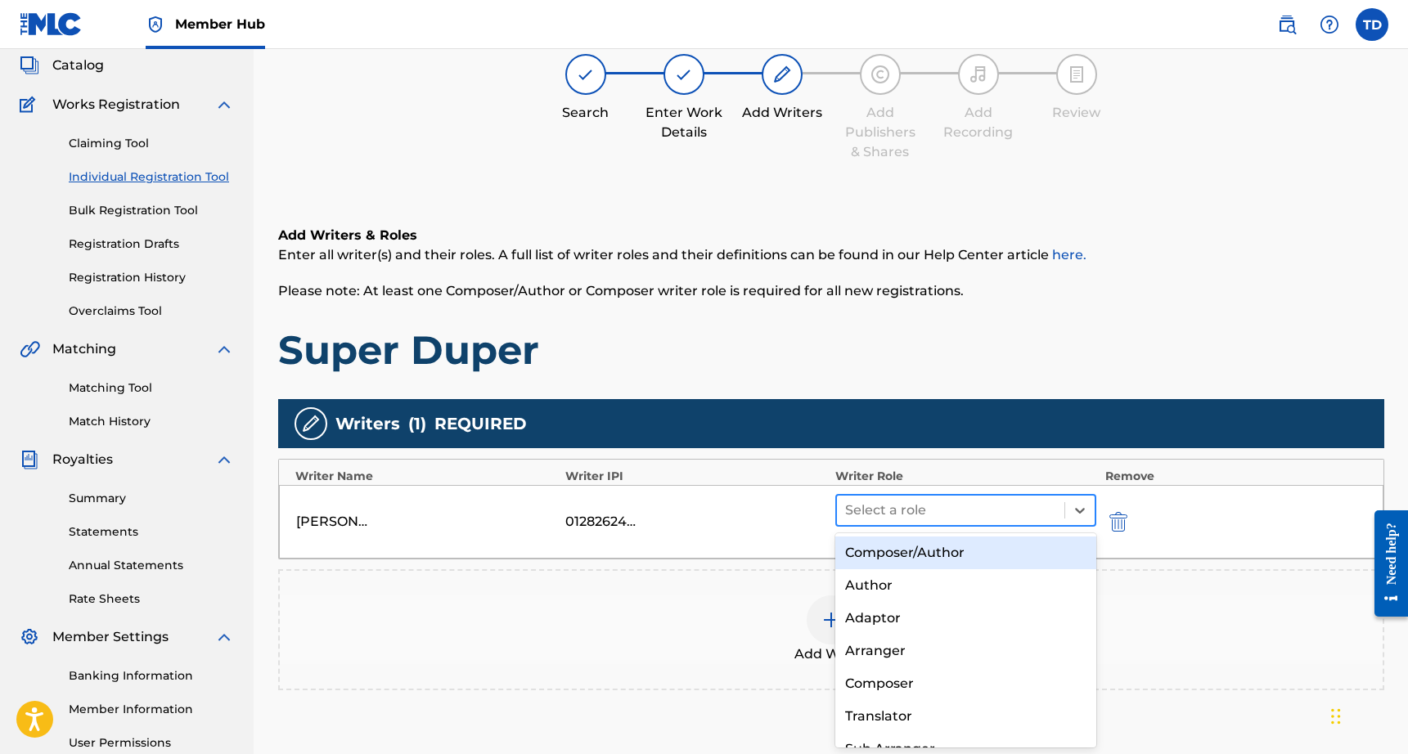
click at [906, 500] on div at bounding box center [951, 510] width 212 height 23
click at [911, 550] on div "Composer/Author" at bounding box center [966, 553] width 262 height 33
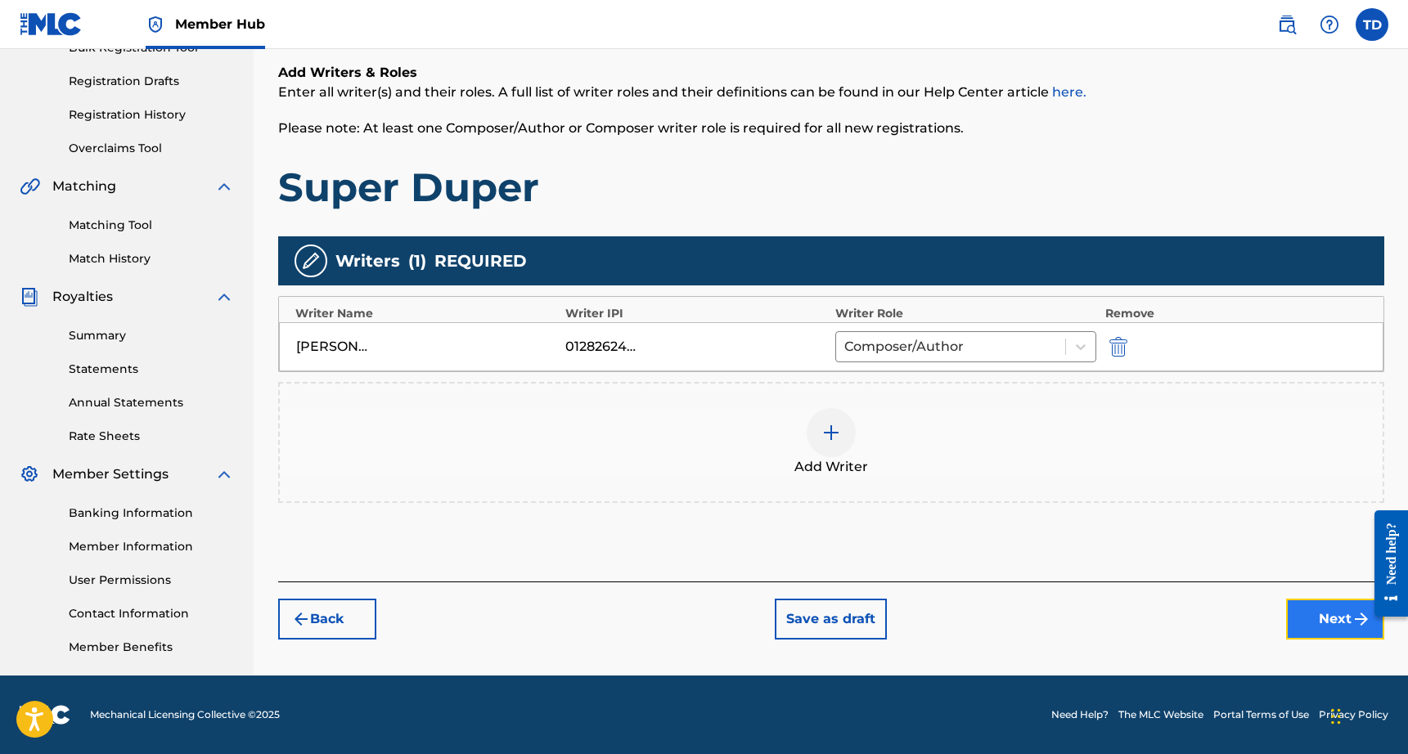
click at [1304, 609] on button "Next" at bounding box center [1335, 619] width 98 height 41
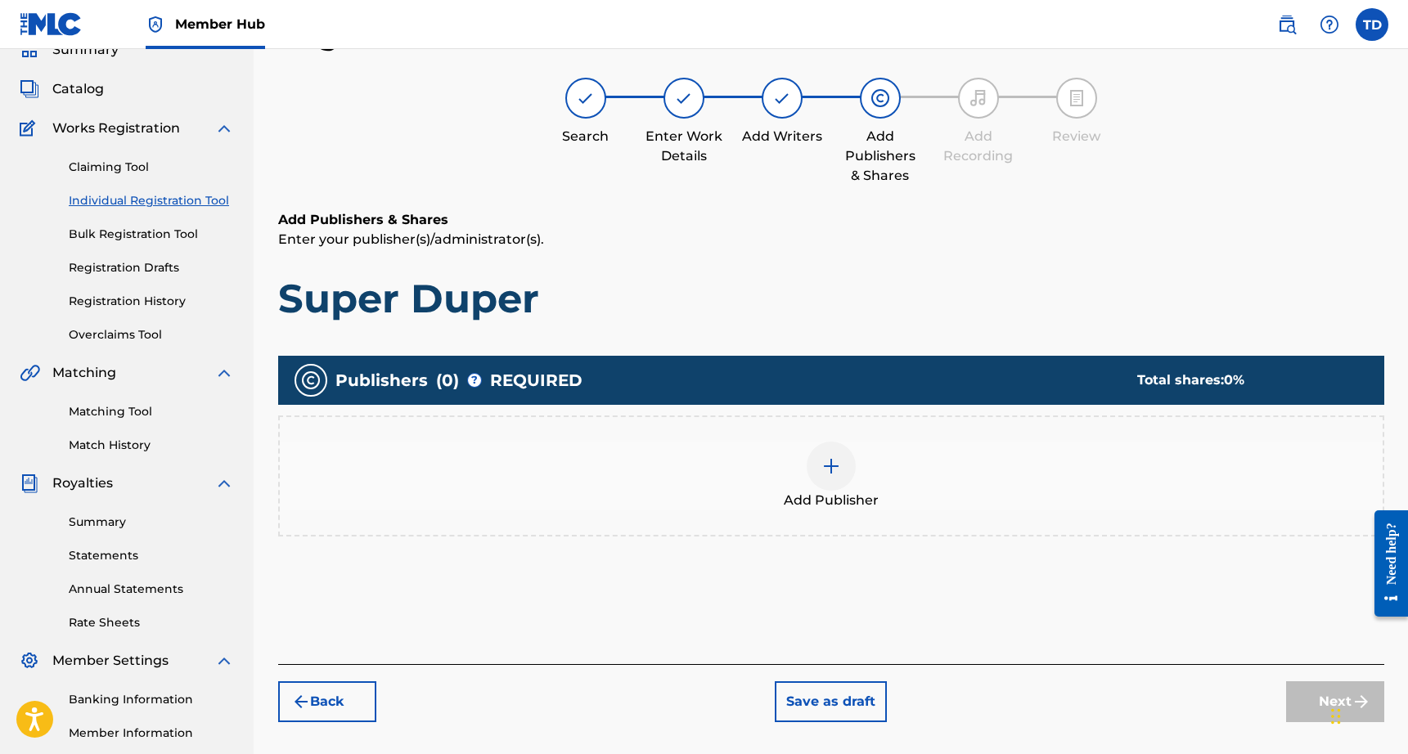
scroll to position [74, 0]
click at [858, 470] on div "Add Publisher" at bounding box center [831, 476] width 1103 height 69
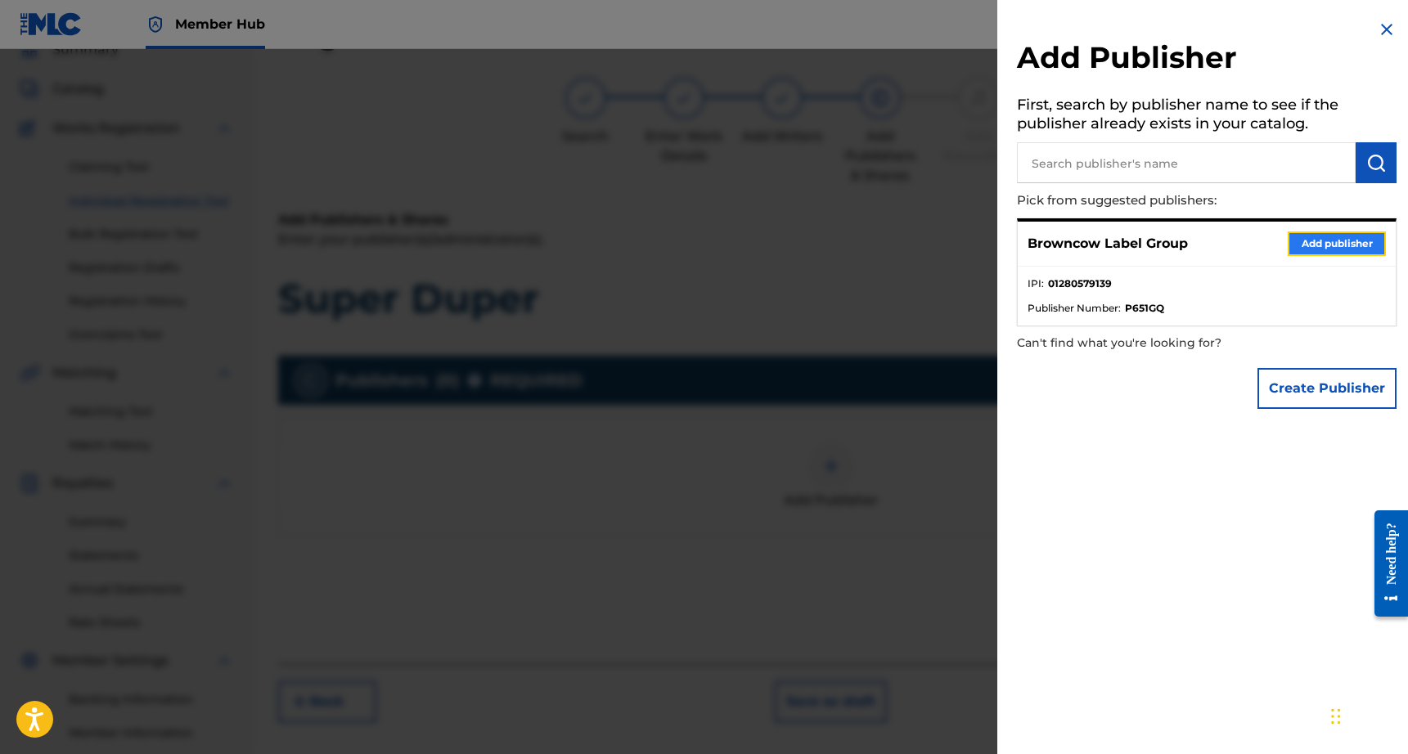
click at [1301, 247] on button "Add publisher" at bounding box center [1337, 243] width 98 height 25
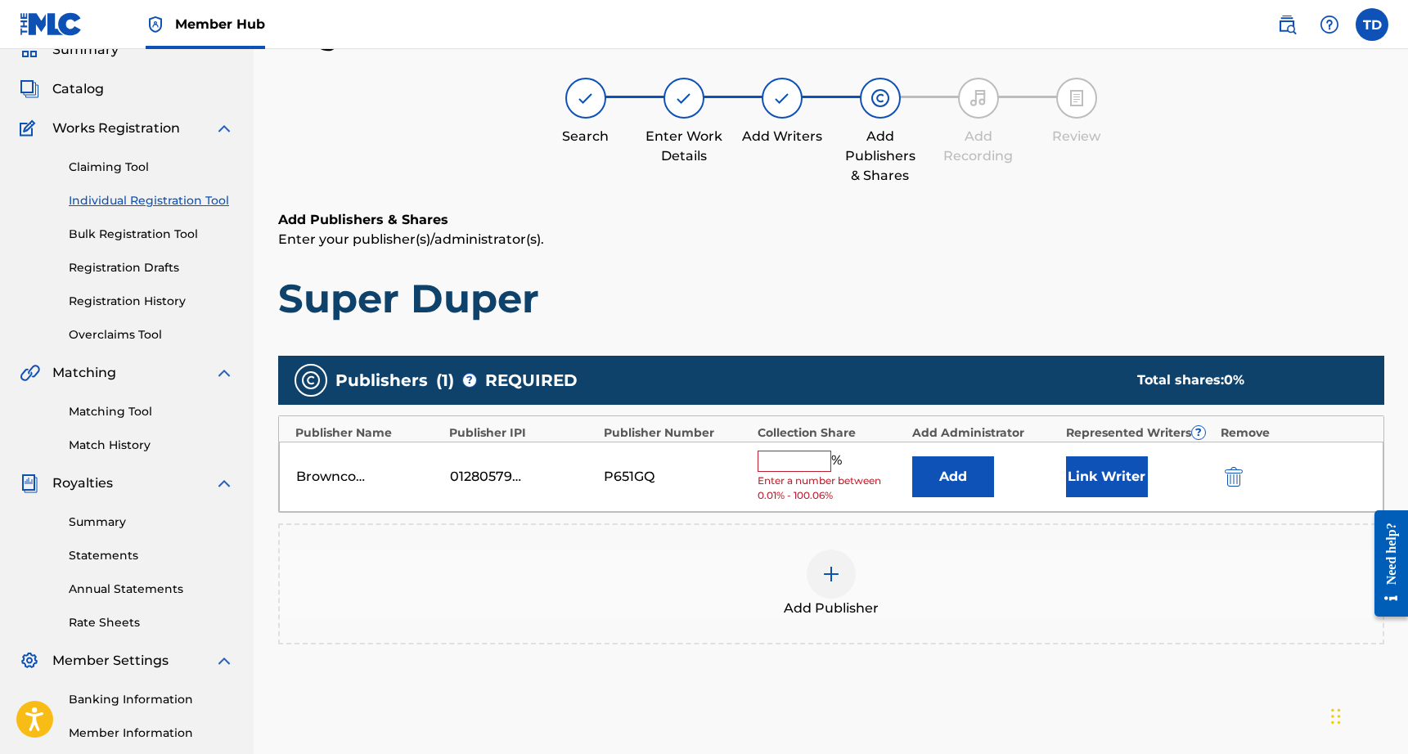
click at [806, 470] on input "text" at bounding box center [794, 461] width 74 height 21
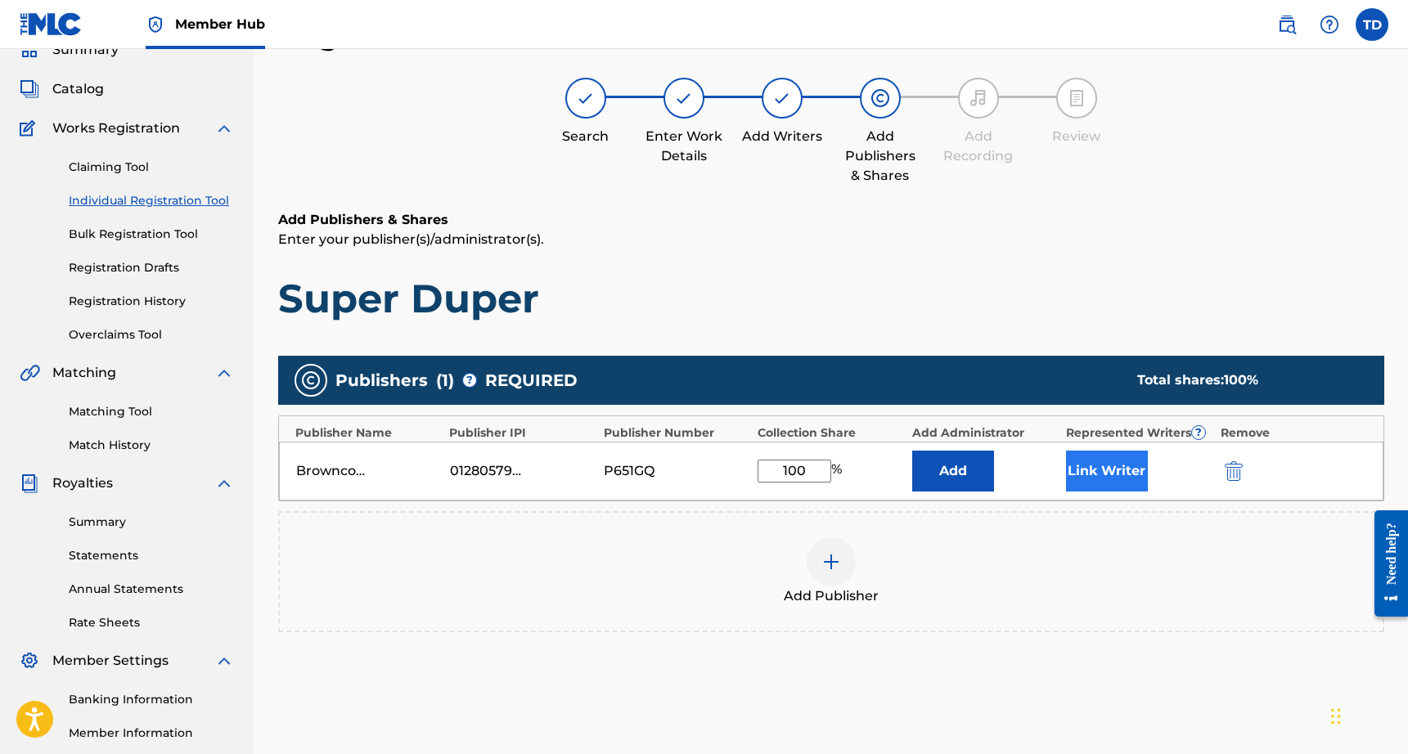
type input "100"
click at [1135, 471] on button "Link Writer" at bounding box center [1107, 471] width 82 height 41
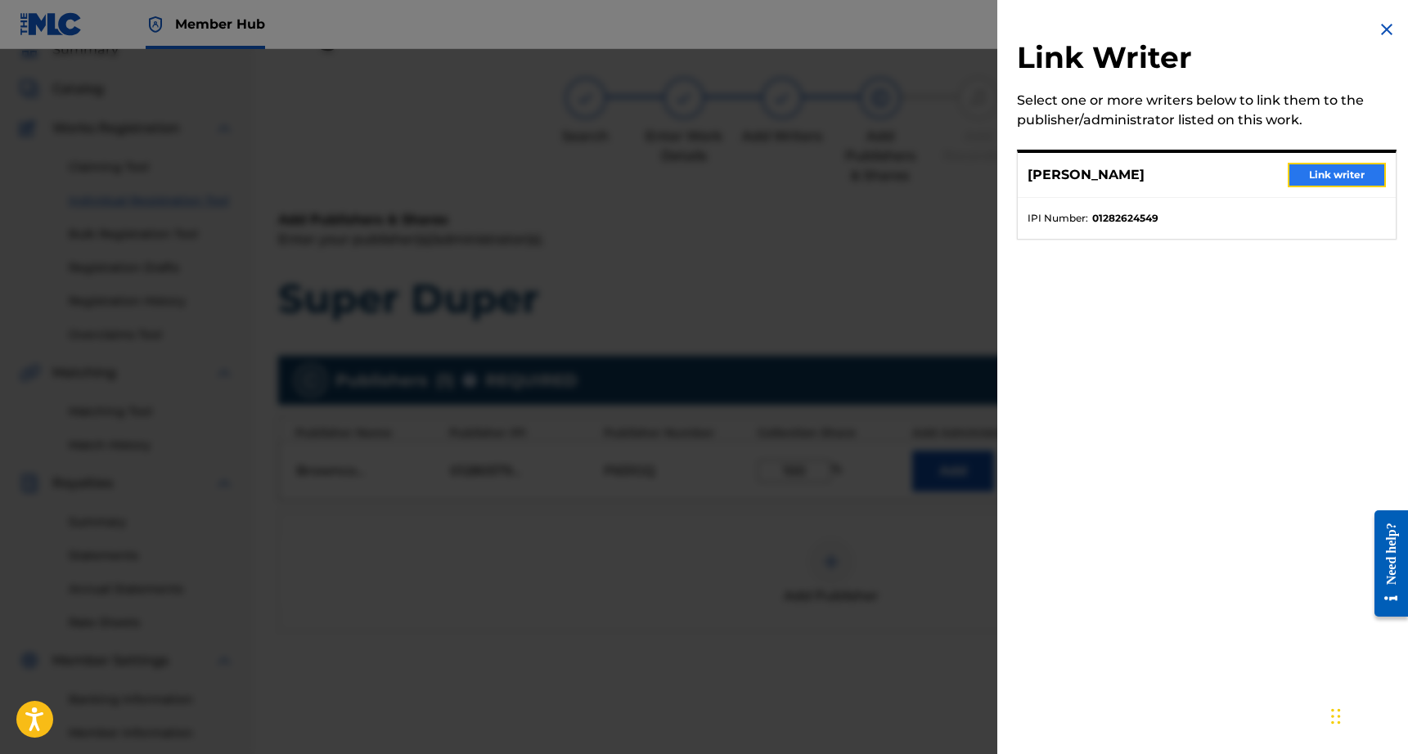
click at [1346, 176] on button "Link writer" at bounding box center [1337, 175] width 98 height 25
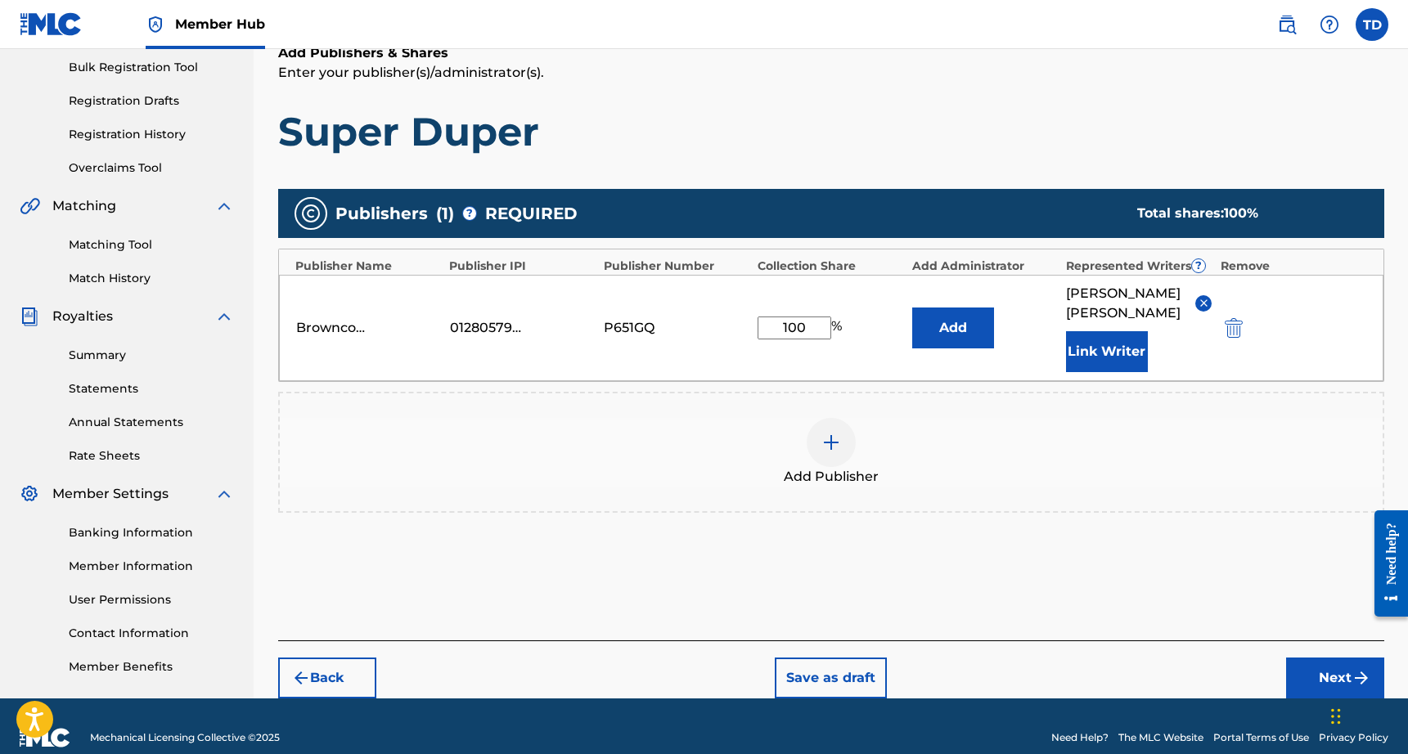
scroll to position [260, 0]
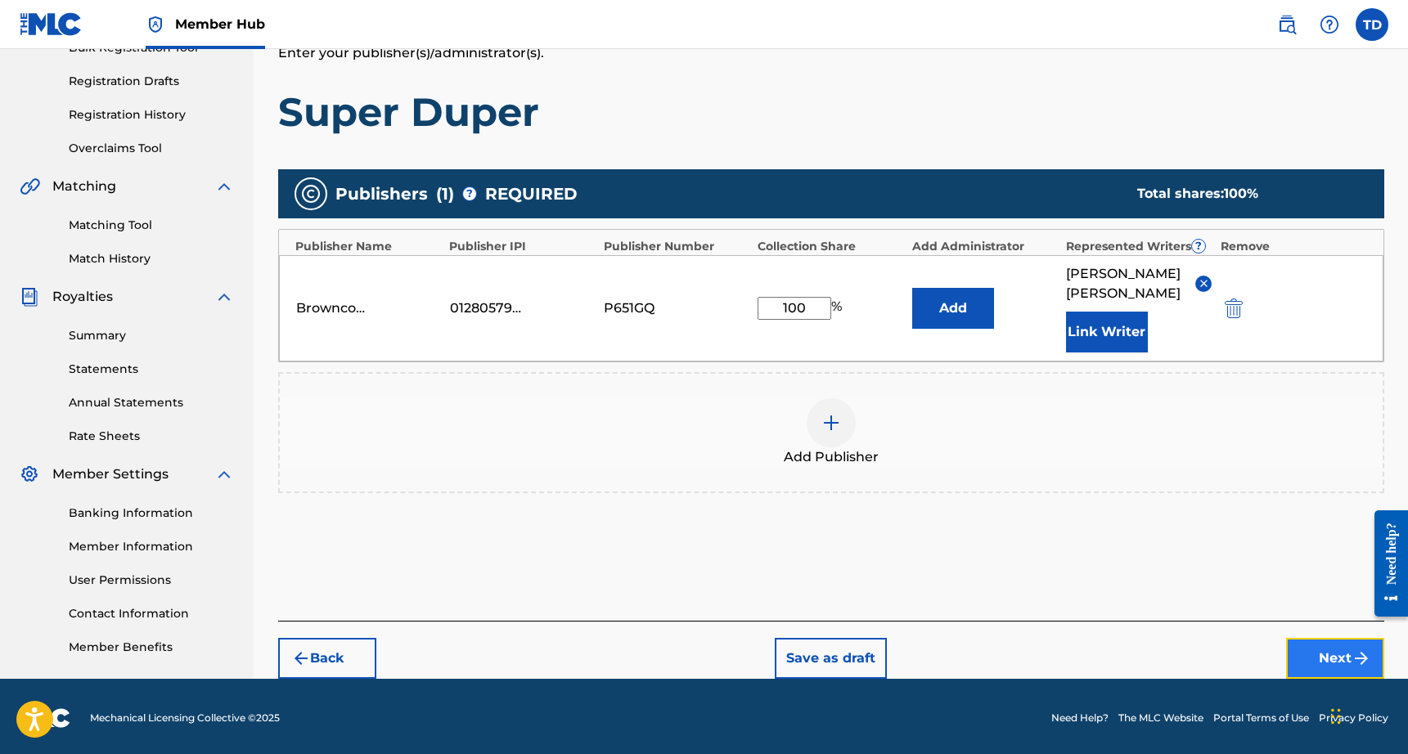
click at [1310, 638] on button "Next" at bounding box center [1335, 658] width 98 height 41
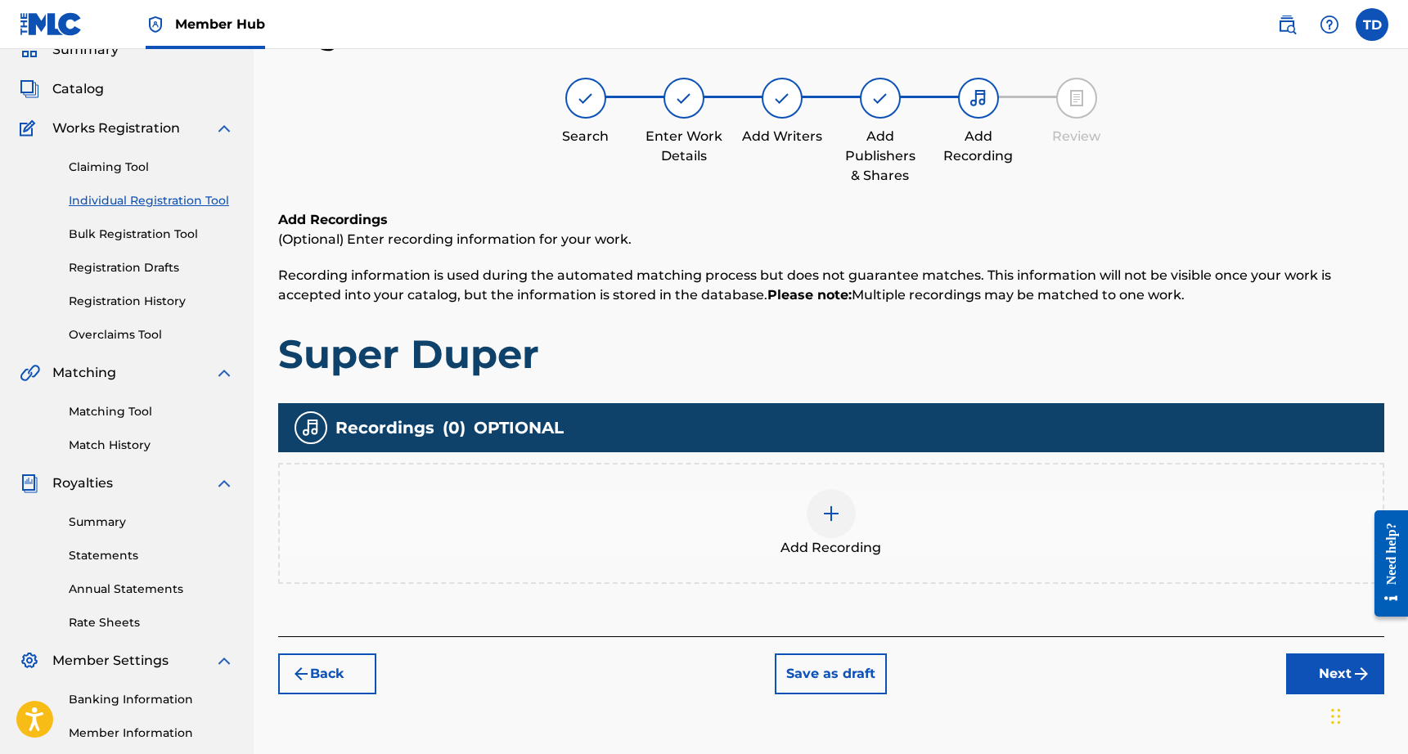
scroll to position [74, 0]
click at [853, 523] on div "Add Recording" at bounding box center [831, 523] width 1103 height 69
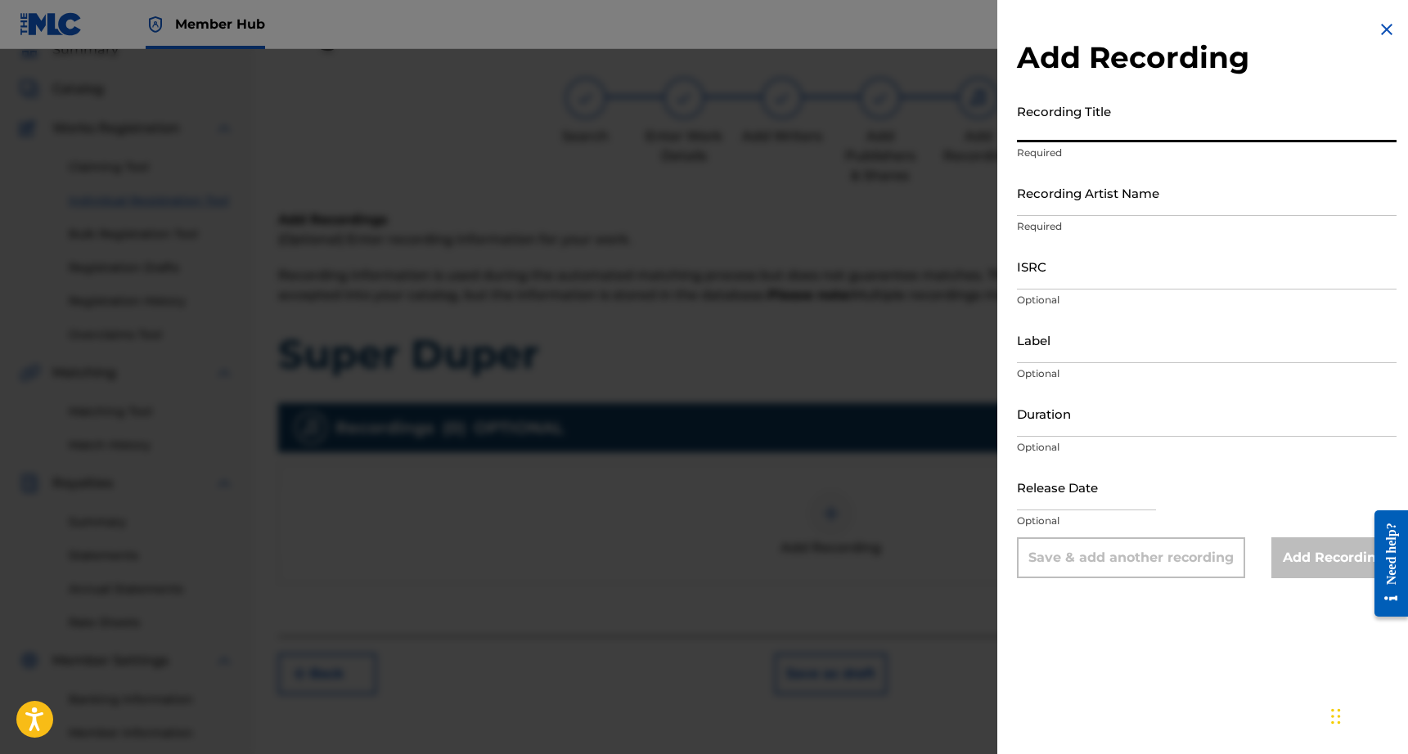
click at [1066, 129] on input "Recording Title" at bounding box center [1207, 119] width 380 height 47
type input "Super Duper"
click at [1086, 186] on input "Recording Artist Name" at bounding box center [1207, 192] width 380 height 47
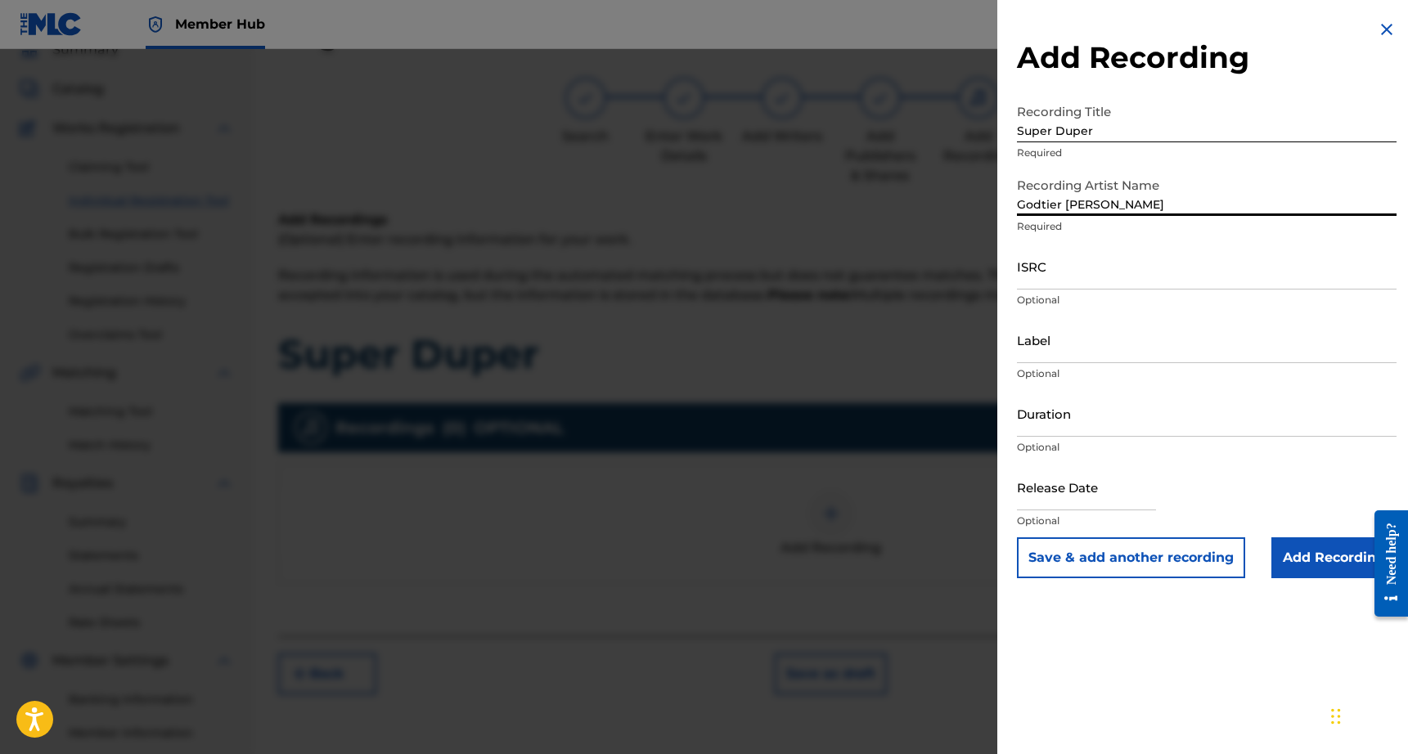
type input "Godtier Tommy"
click at [1015, 205] on div "Add Recording Recording Title Super Duper Required Recording Artist Name Godtie…" at bounding box center [1206, 299] width 419 height 598
click at [1017, 208] on input "Godtier Tommy" at bounding box center [1207, 192] width 380 height 47
click at [1031, 285] on input "ISRC" at bounding box center [1207, 266] width 380 height 47
paste input "QT4K42558364"
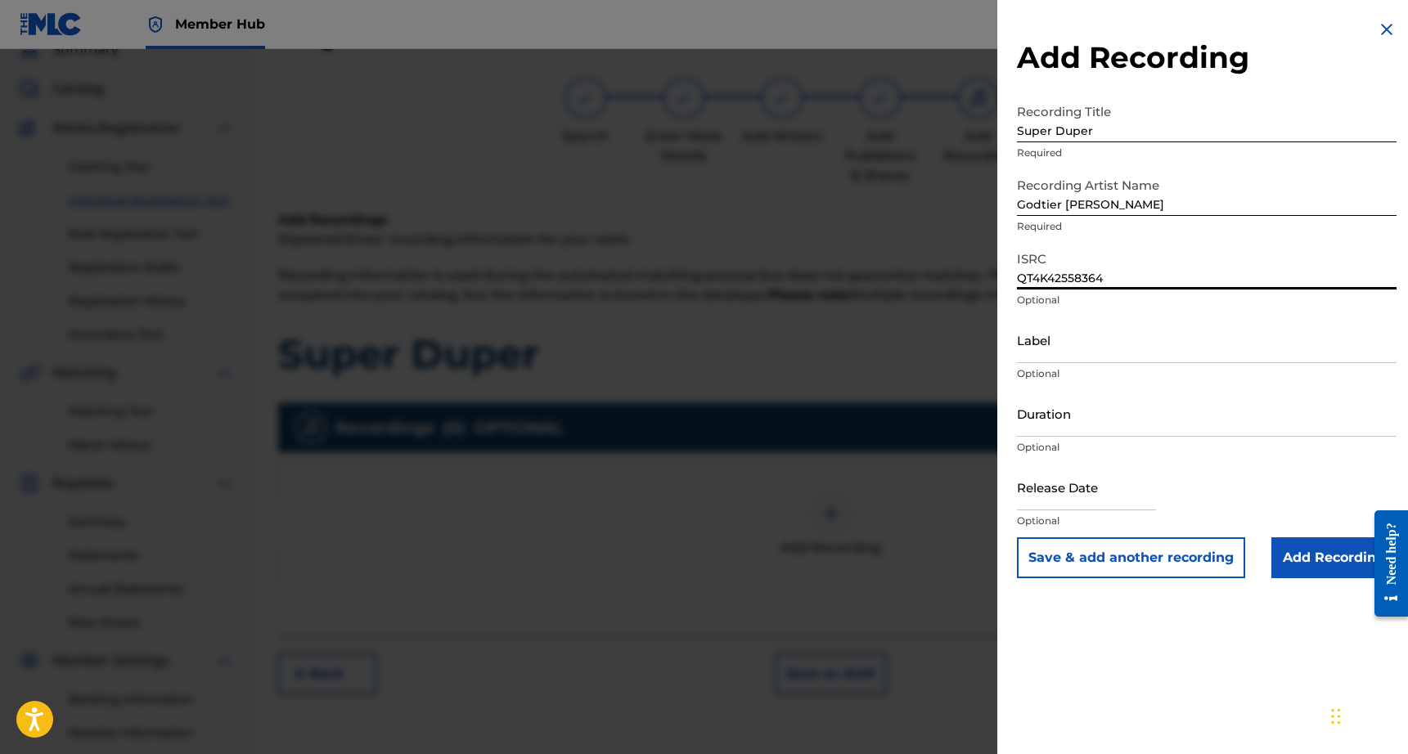
click at [1018, 278] on input "QT4K42558364" at bounding box center [1207, 266] width 380 height 47
type input "QT4K42558364"
click at [1043, 350] on input "Label" at bounding box center [1207, 340] width 380 height 47
click at [1021, 349] on input "Browncow Records" at bounding box center [1207, 340] width 380 height 47
type input "Browncow Records"
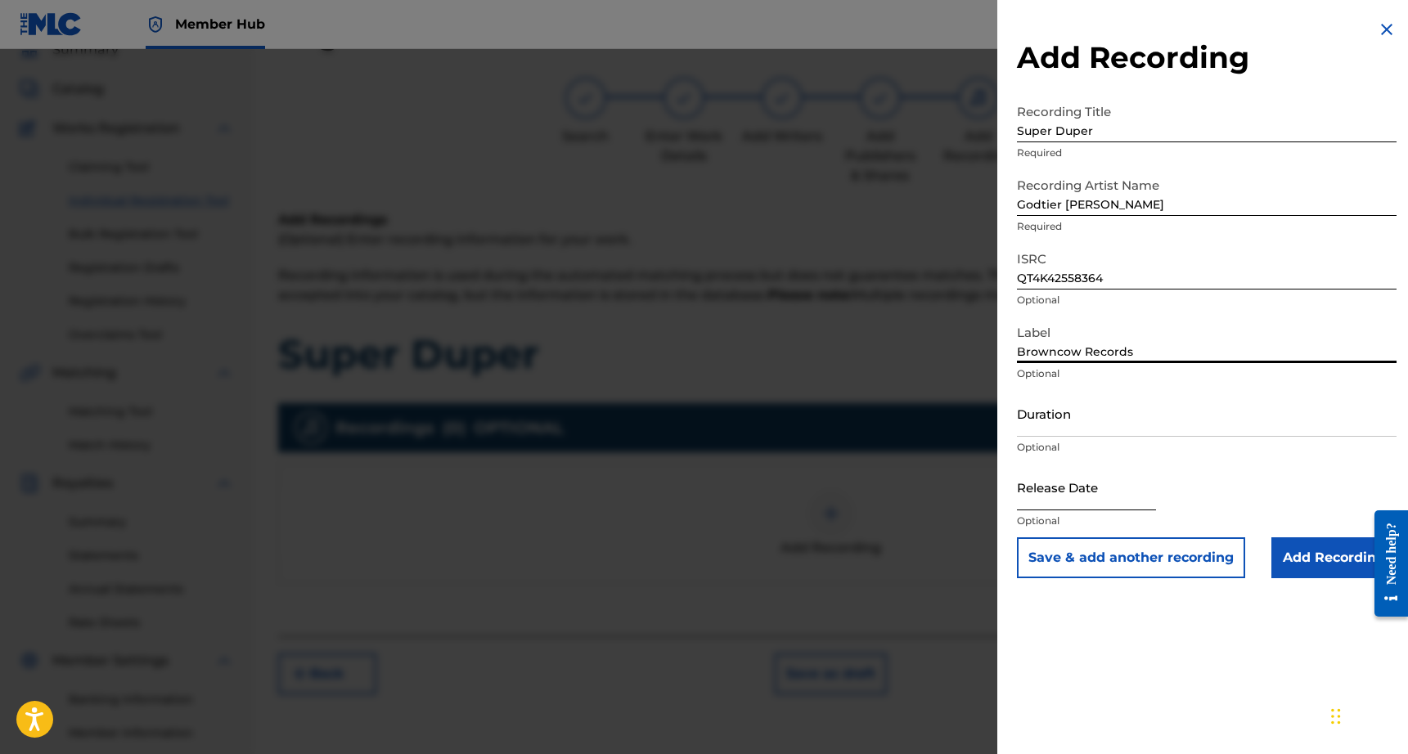
click at [1110, 495] on input "text" at bounding box center [1086, 487] width 139 height 47
select select "8"
select select "2025"
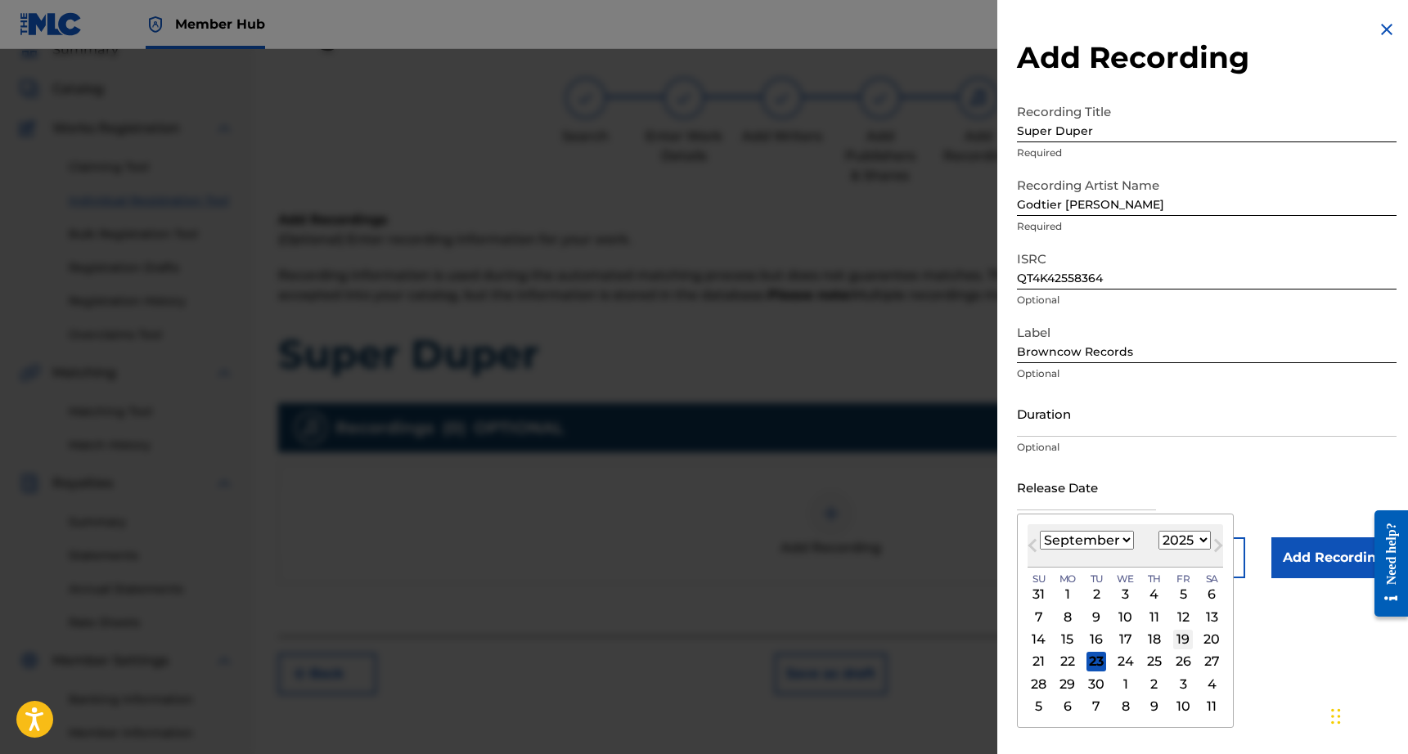
click at [1180, 638] on div "19" at bounding box center [1183, 640] width 20 height 20
type input "September 19 2025"
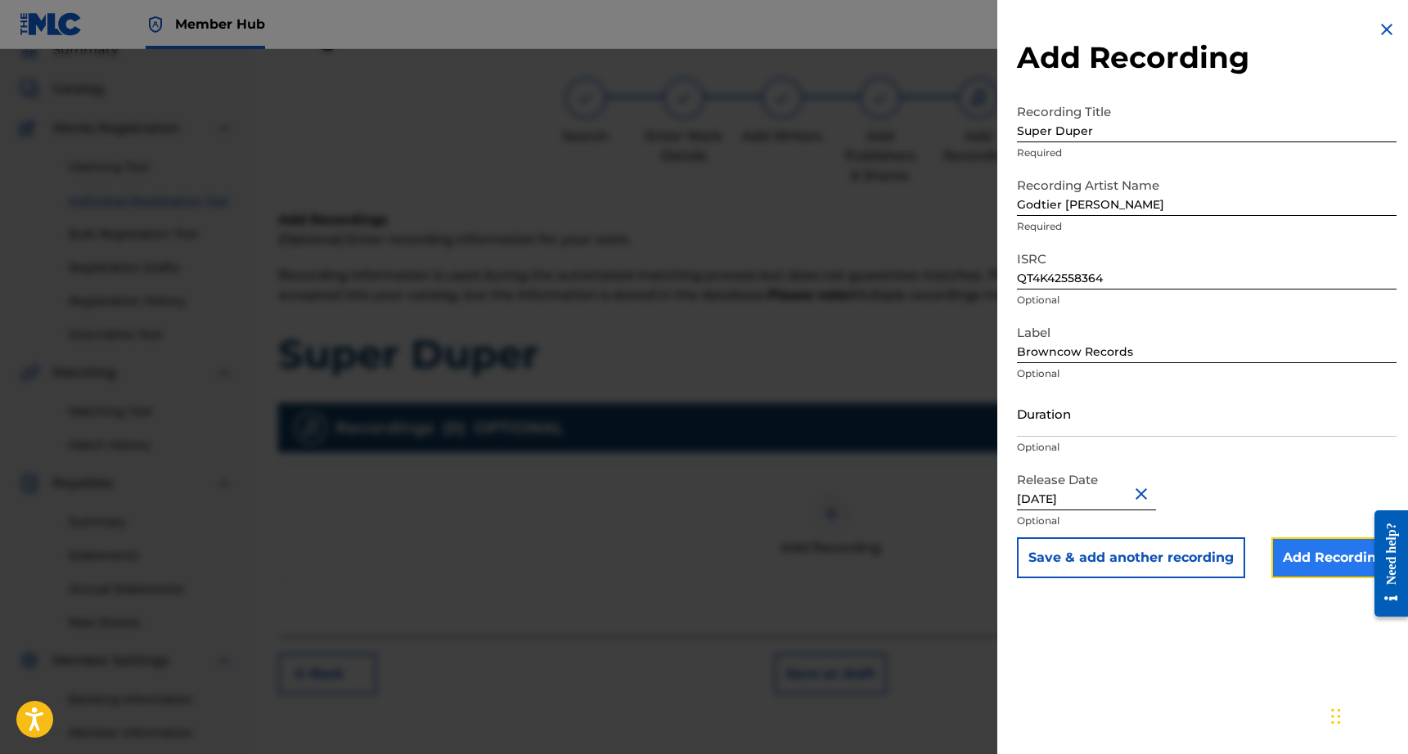
click at [1276, 560] on input "Add Recording" at bounding box center [1333, 557] width 125 height 41
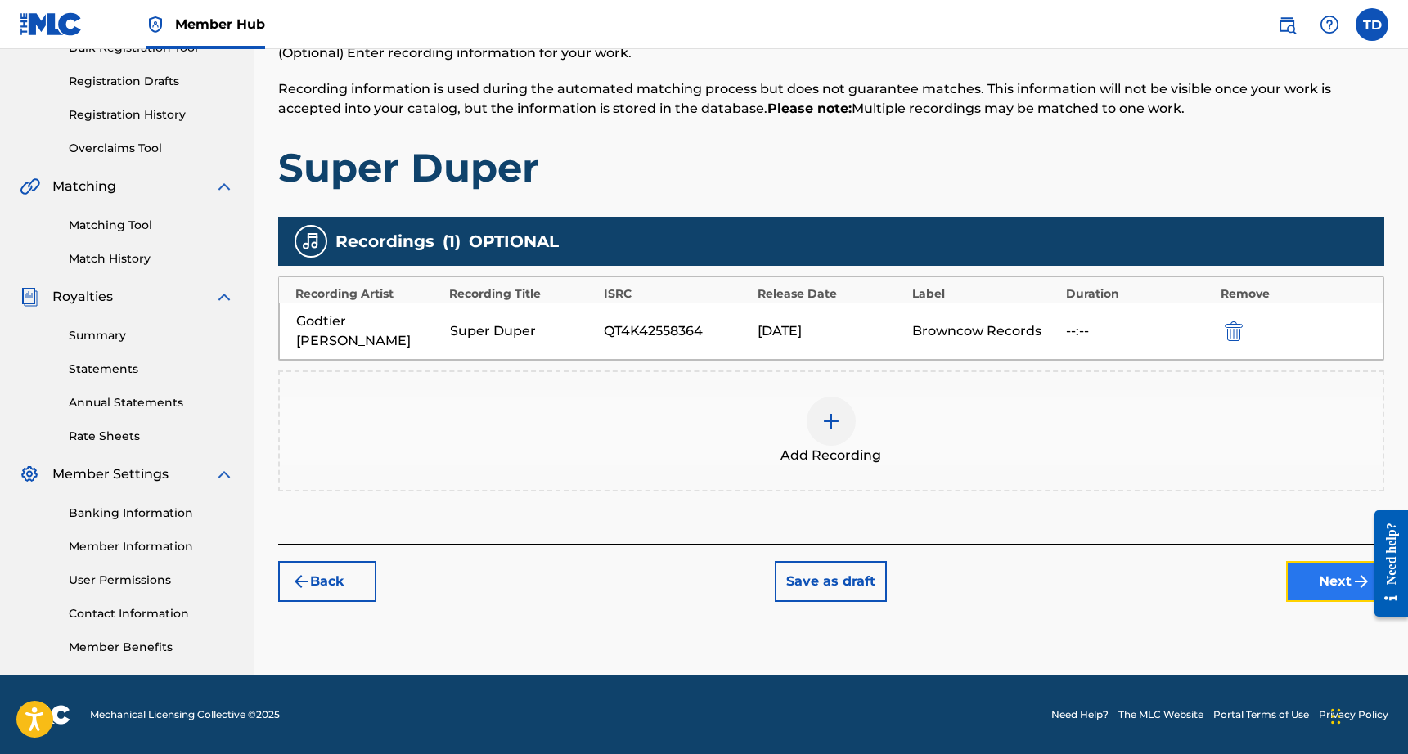
click at [1326, 572] on button "Next" at bounding box center [1335, 581] width 98 height 41
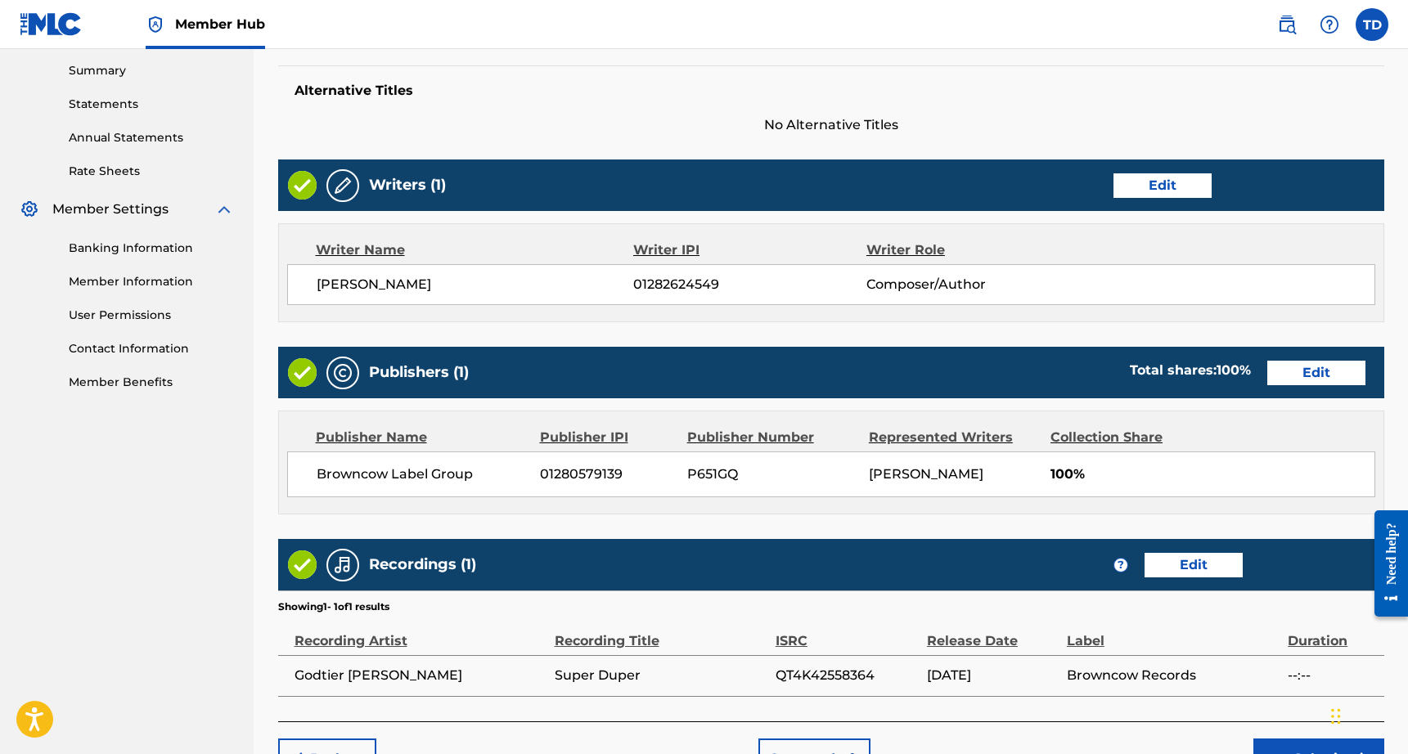
scroll to position [627, 0]
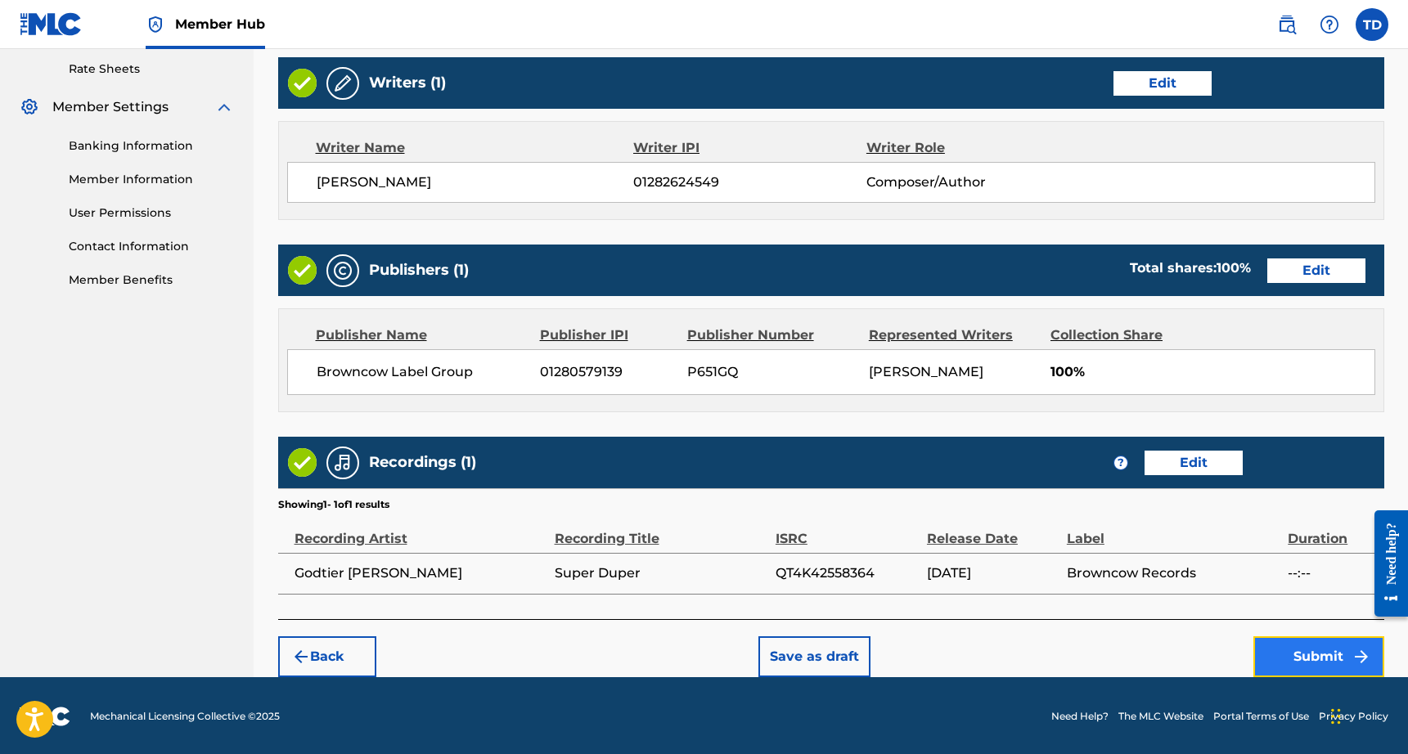
click at [1324, 649] on button "Submit" at bounding box center [1318, 656] width 131 height 41
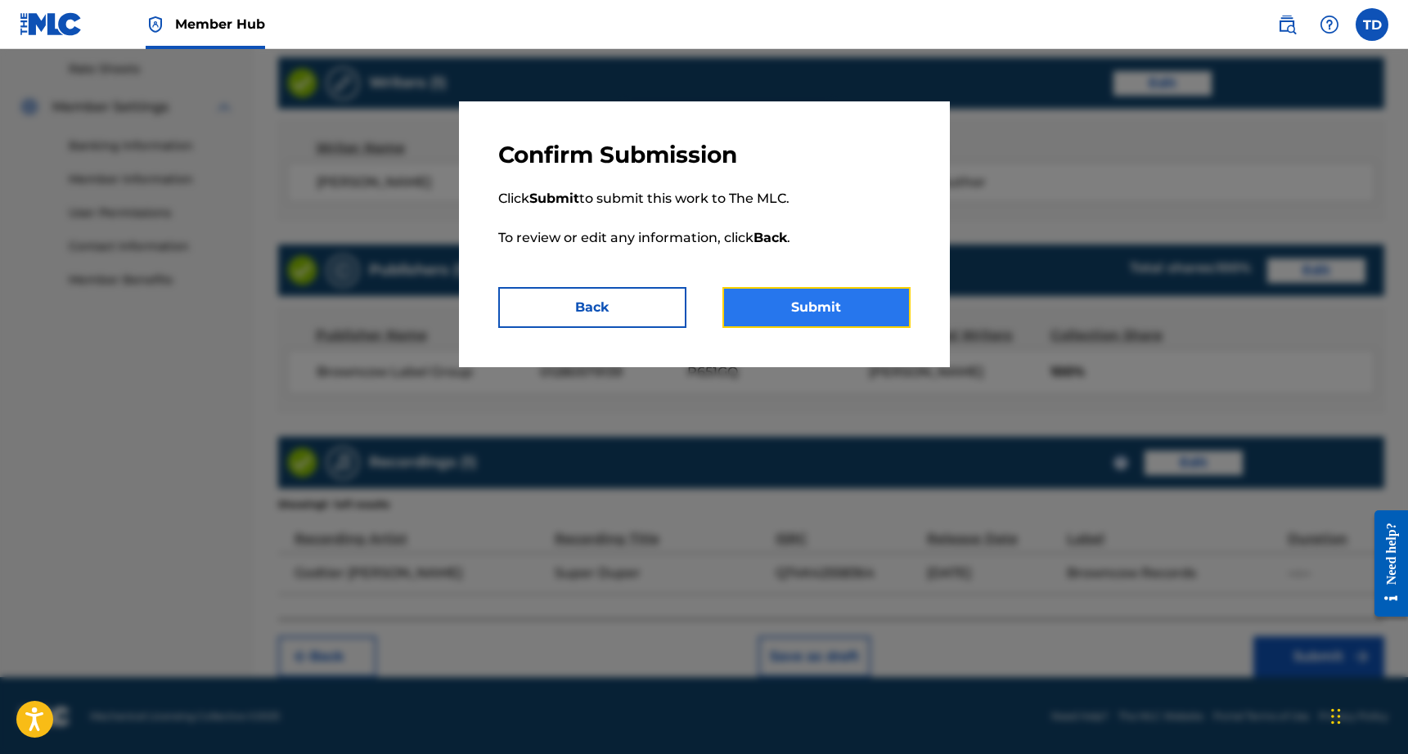
click at [842, 304] on button "Submit" at bounding box center [816, 307] width 188 height 41
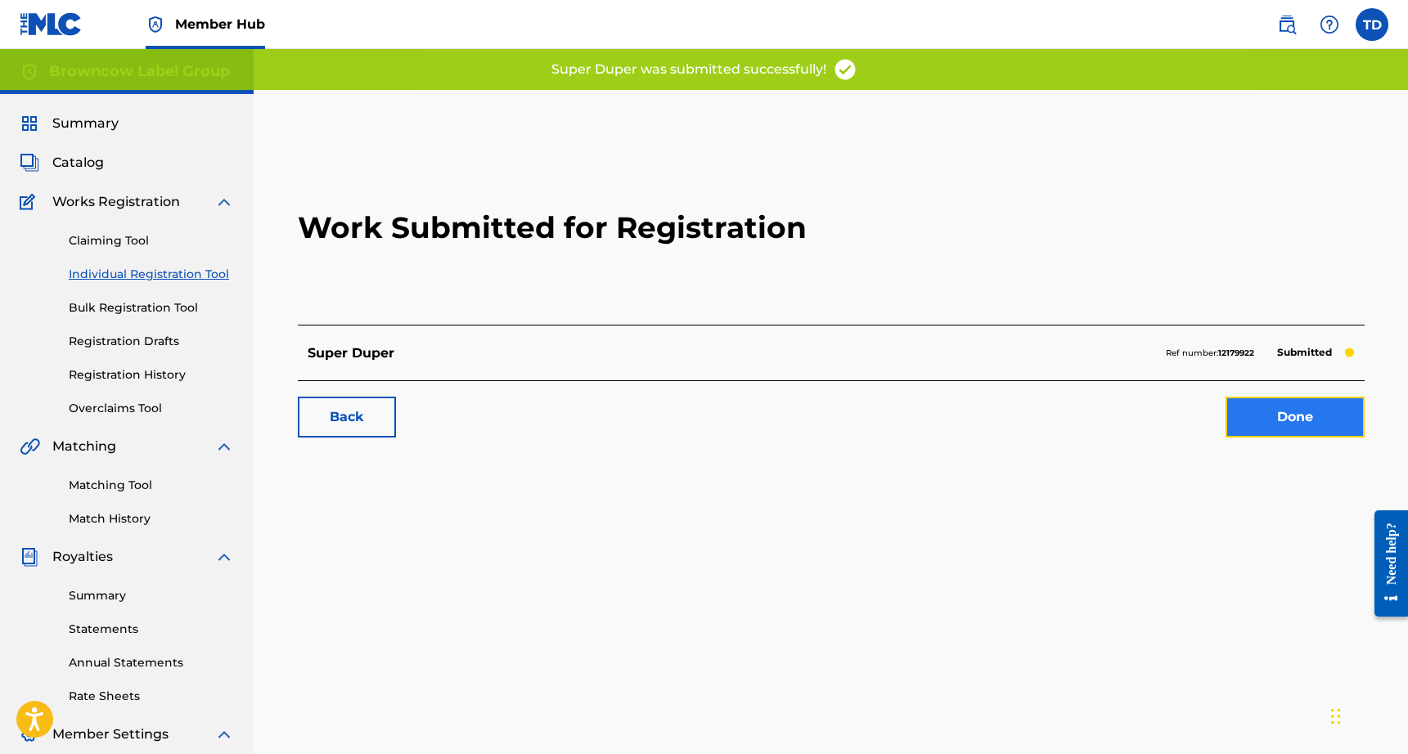
click at [1273, 425] on link "Done" at bounding box center [1294, 417] width 139 height 41
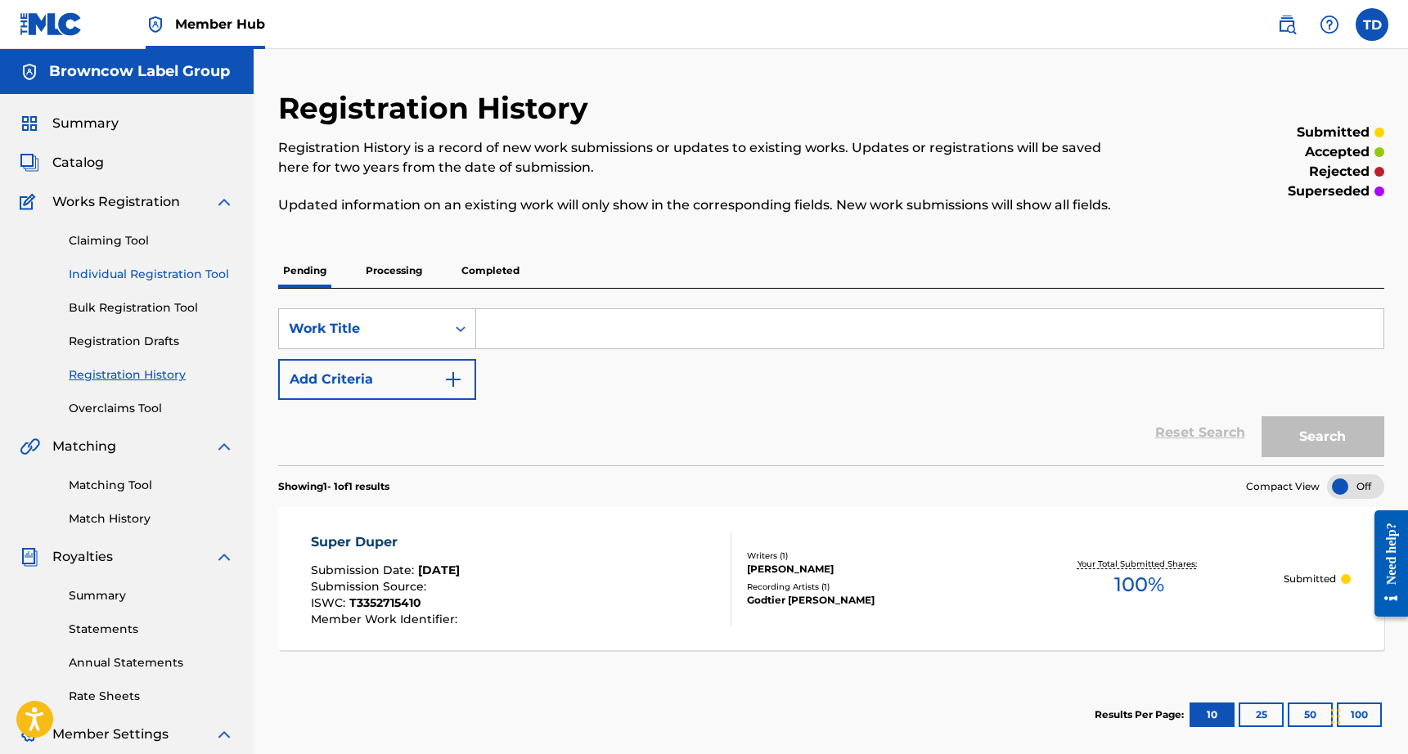
click at [111, 273] on link "Individual Registration Tool" at bounding box center [151, 274] width 165 height 17
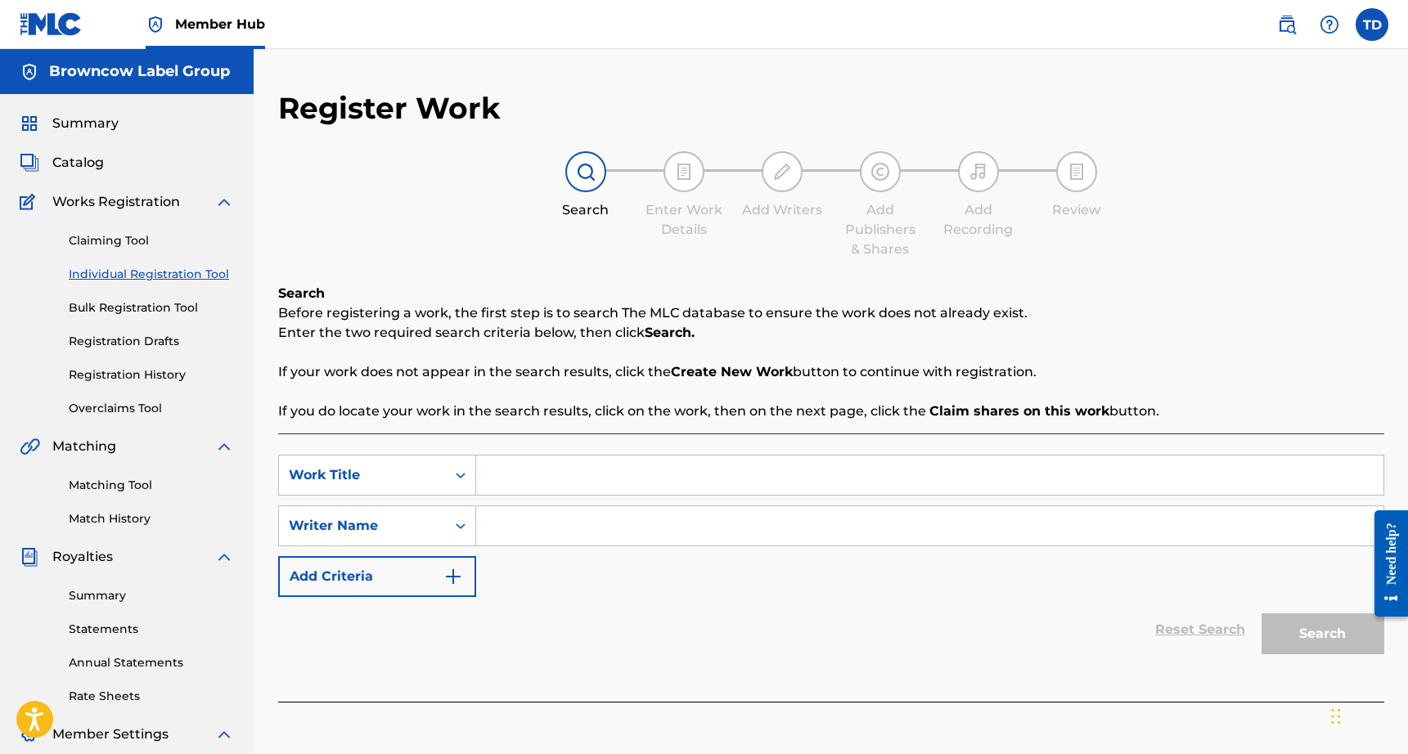
click at [553, 487] on input "Search Form" at bounding box center [929, 475] width 907 height 39
type input "MADE IT"
click at [568, 533] on input "Search Form" at bounding box center [929, 525] width 907 height 39
type input "Thomas Duffy"
click at [1281, 627] on button "Search" at bounding box center [1322, 633] width 123 height 41
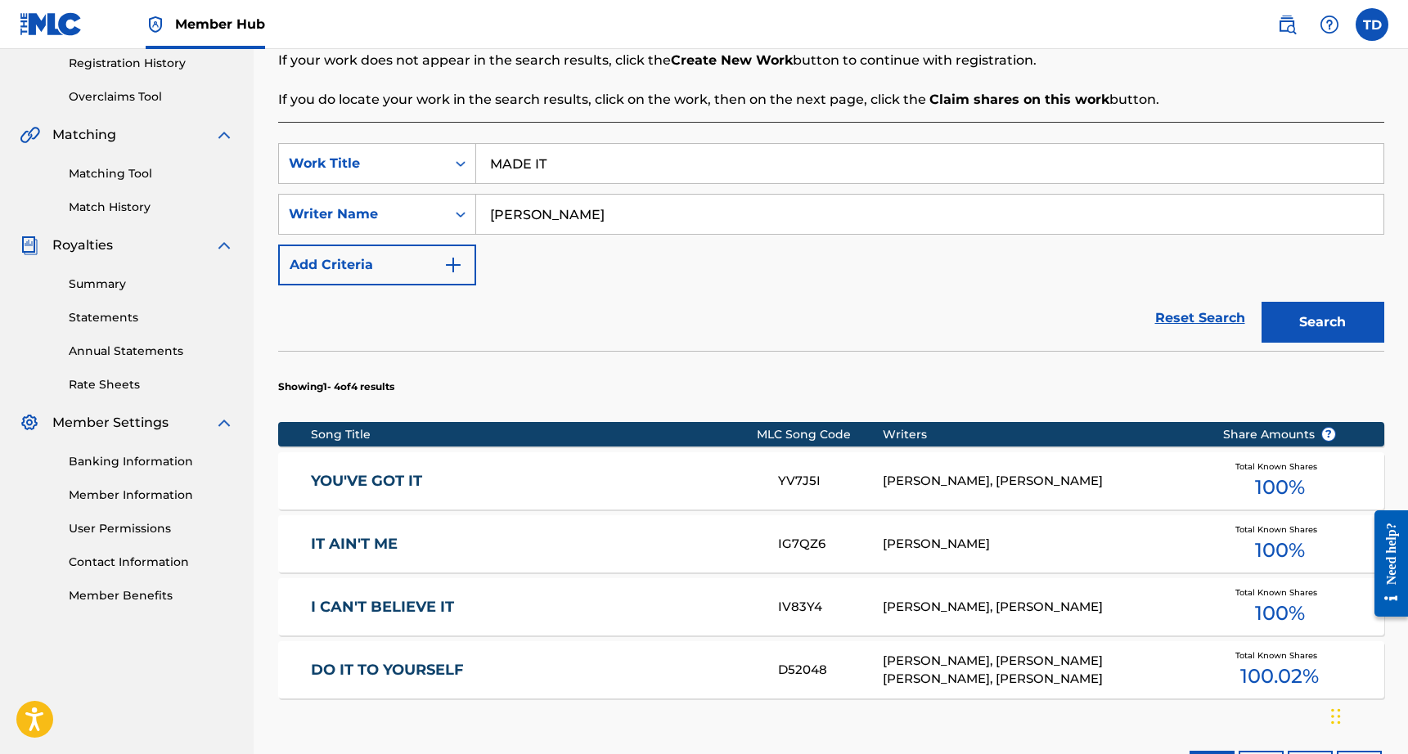
scroll to position [535, 0]
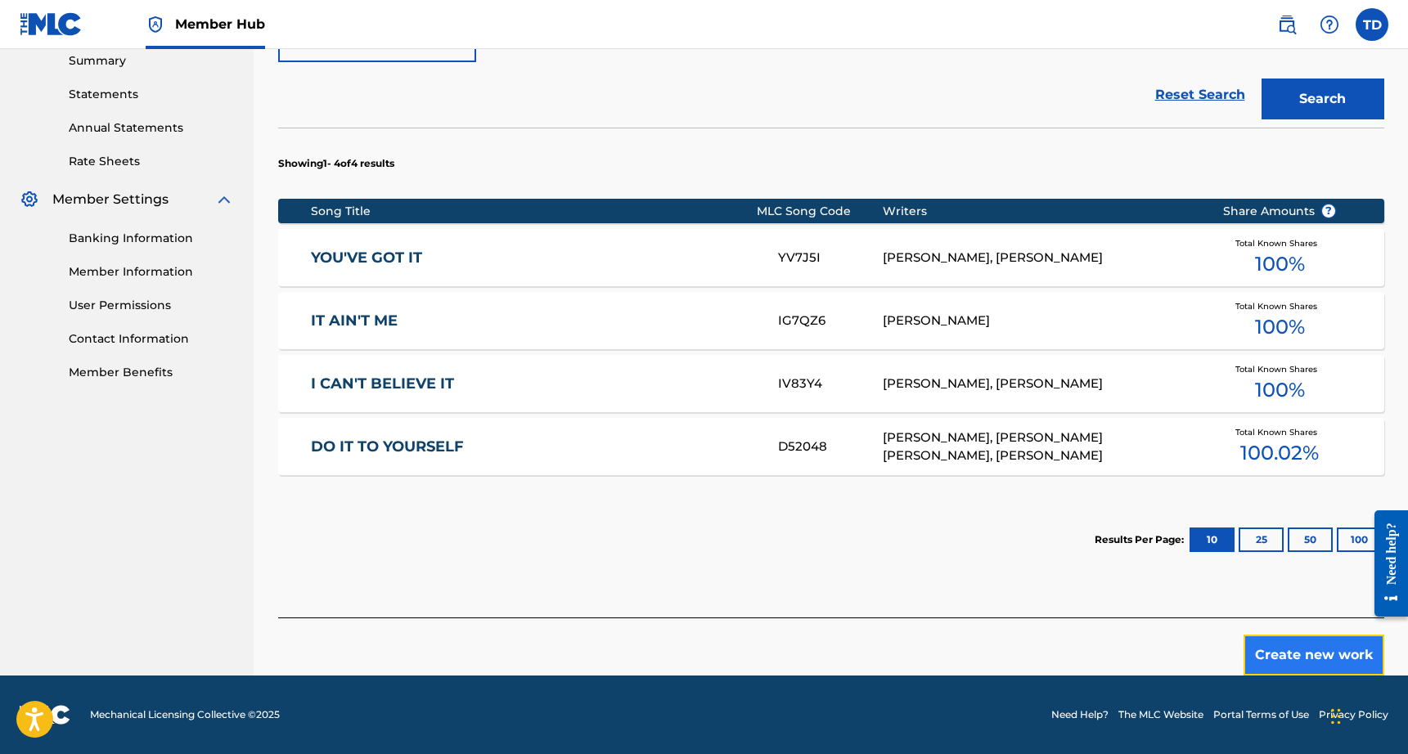
click at [1300, 663] on button "Create new work" at bounding box center [1313, 655] width 141 height 41
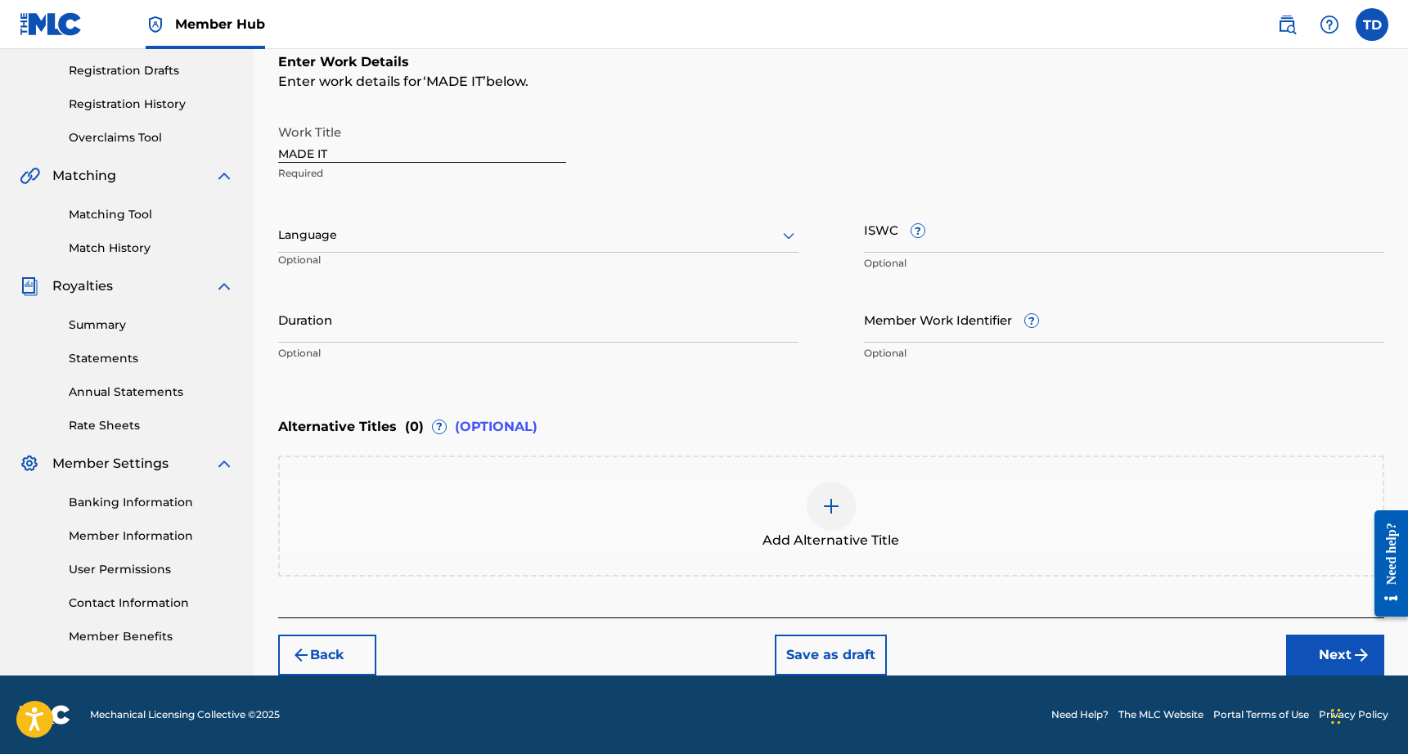
scroll to position [270, 0]
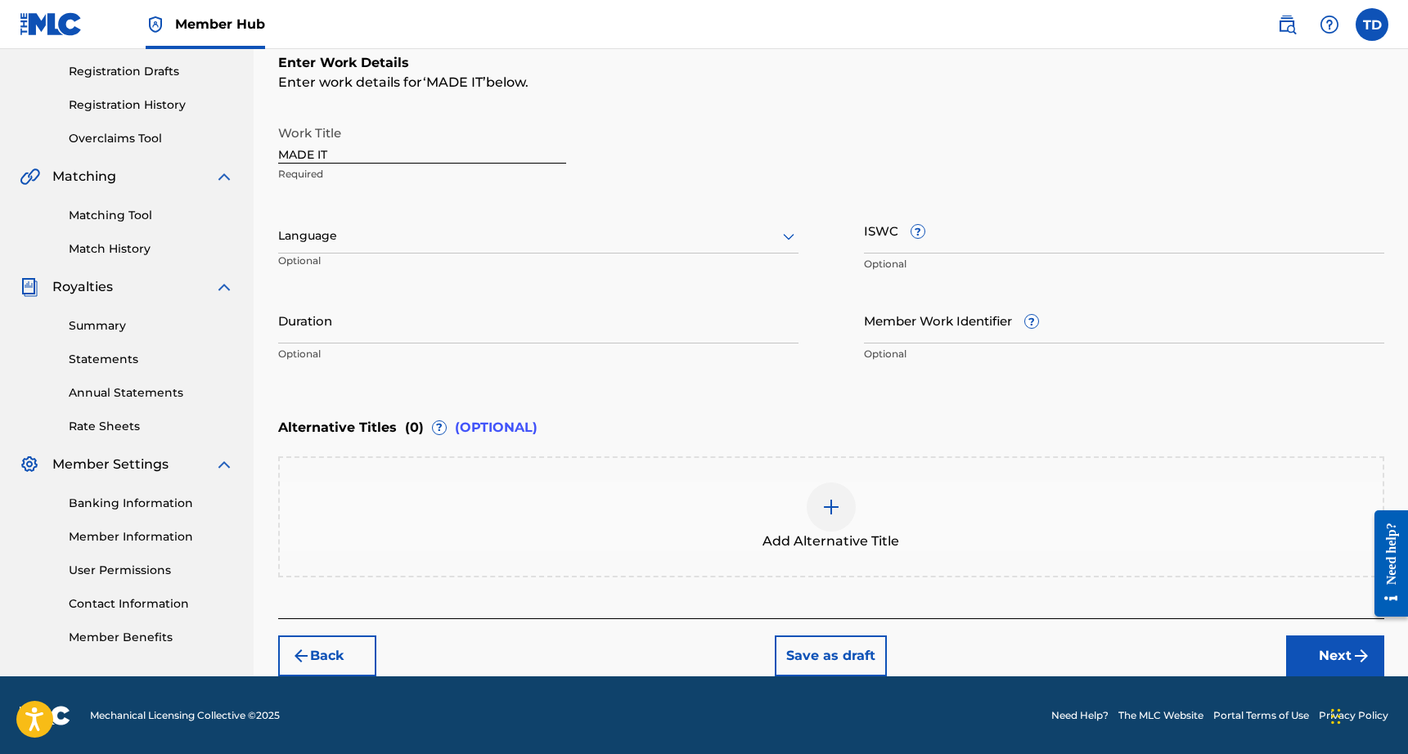
click at [360, 162] on input "MADE IT" at bounding box center [422, 140] width 288 height 47
type input "m"
type input "MADE IT"
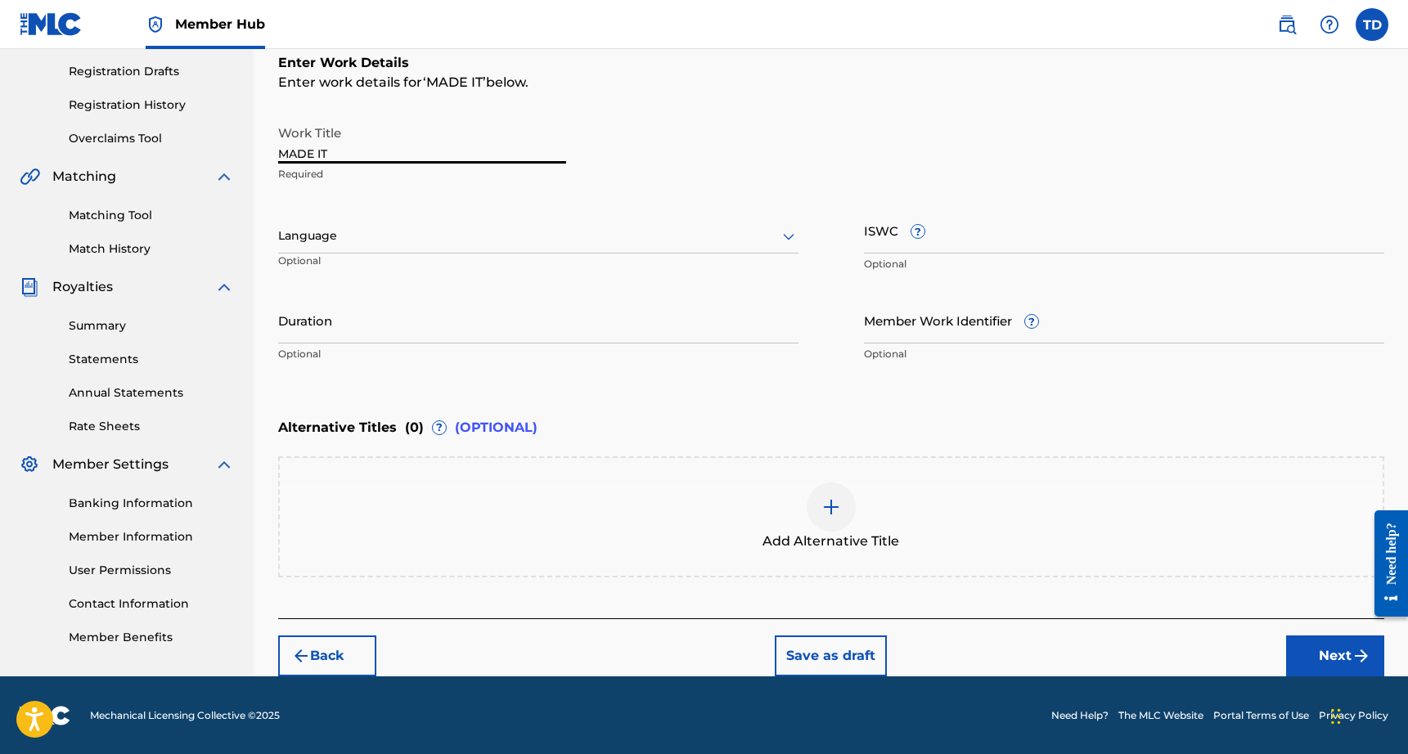
click at [391, 235] on div at bounding box center [538, 236] width 520 height 20
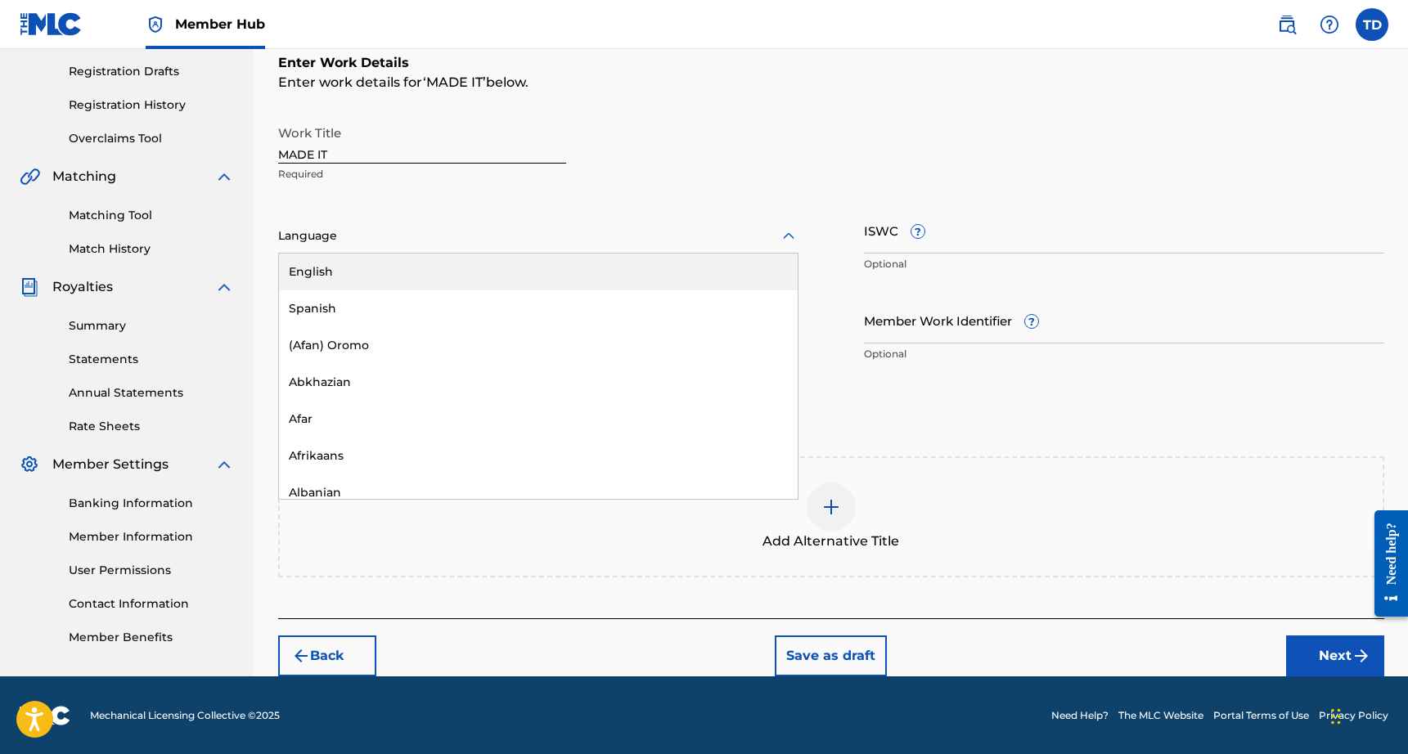
click at [346, 258] on div "English" at bounding box center [538, 272] width 519 height 37
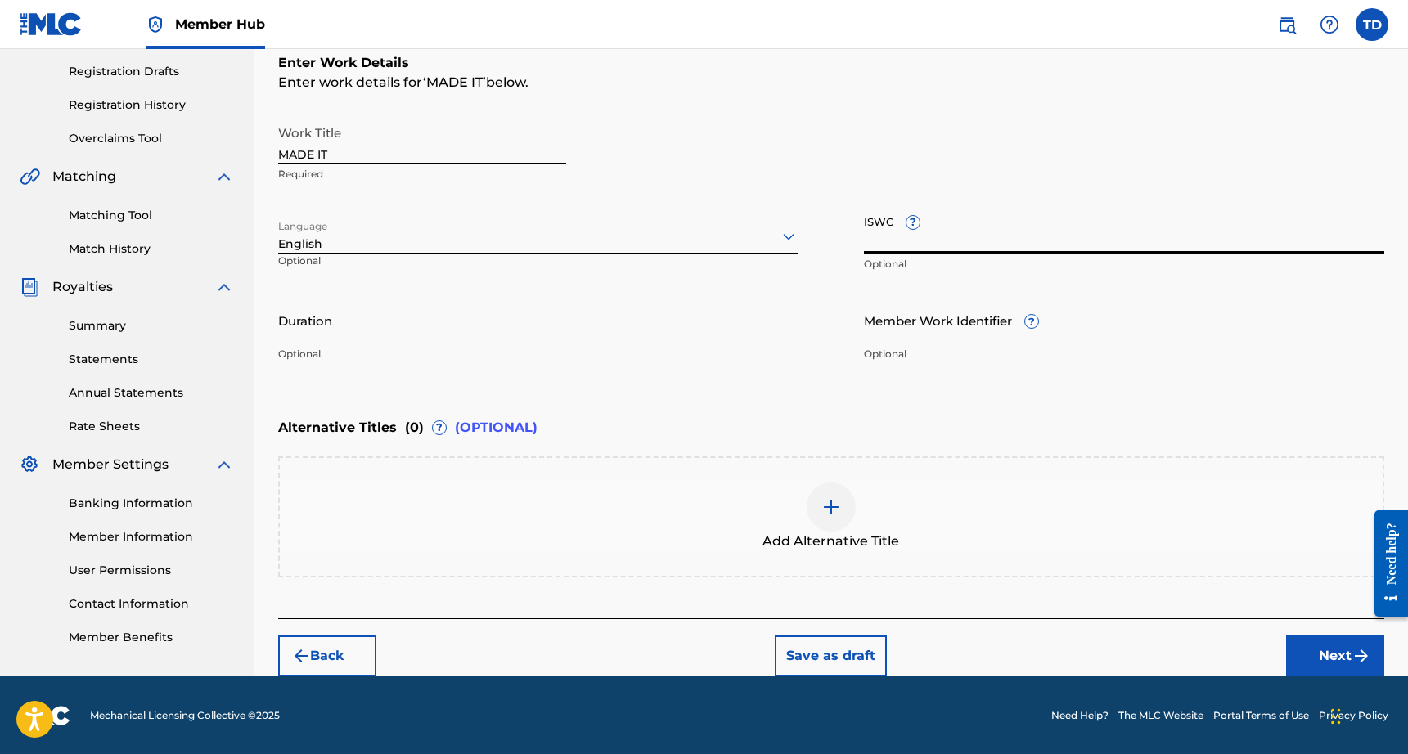
click at [910, 249] on input "ISWC ?" at bounding box center [1124, 230] width 520 height 47
paste input "T3351732899"
type input "T3351732899"
click at [850, 498] on div at bounding box center [831, 507] width 49 height 49
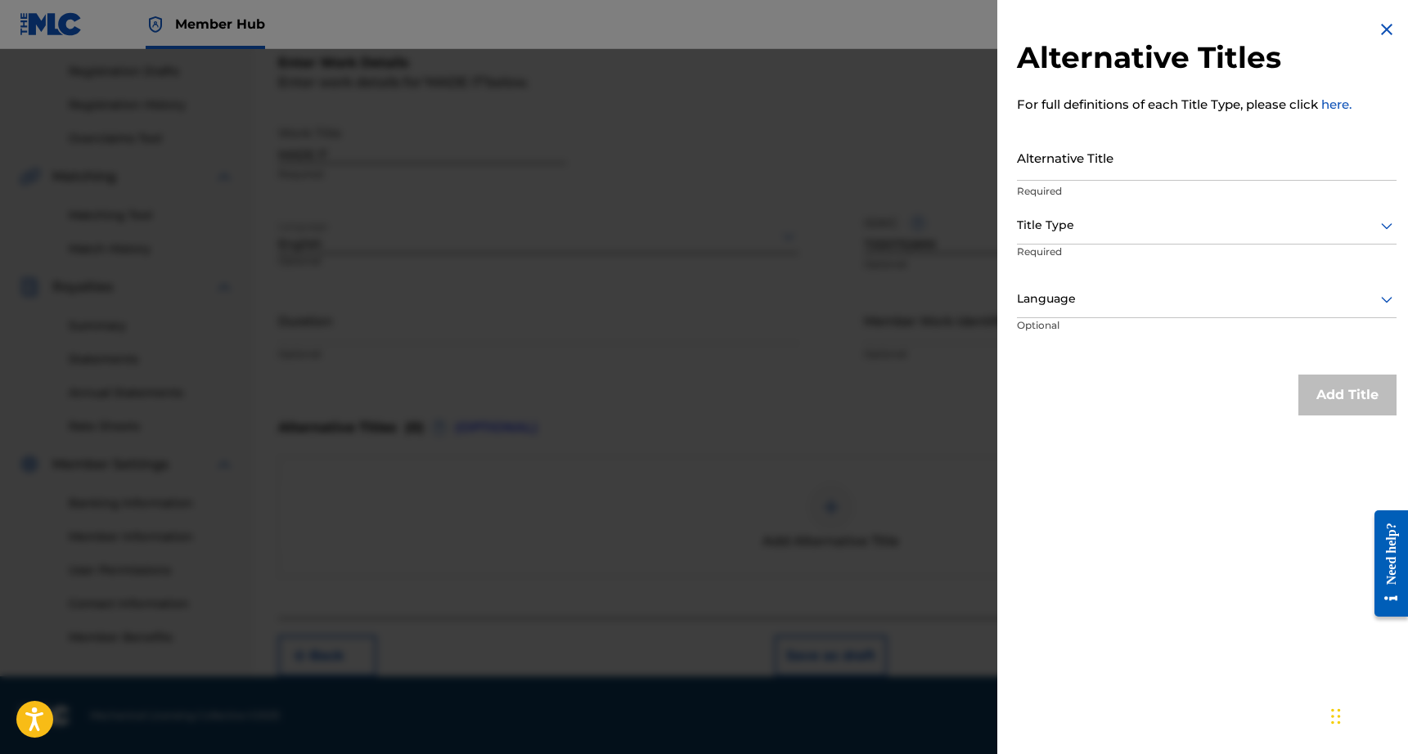
click at [771, 396] on div at bounding box center [704, 426] width 1408 height 754
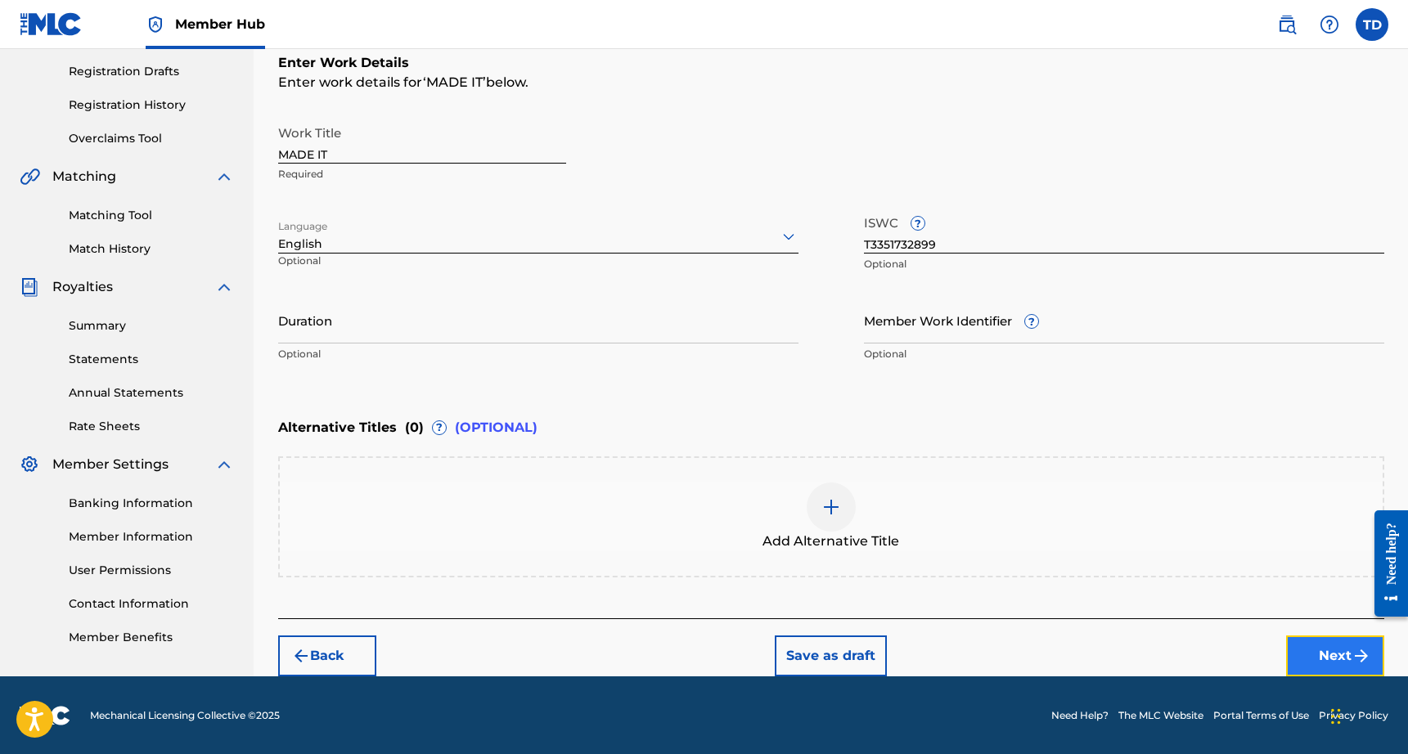
click at [1343, 648] on button "Next" at bounding box center [1335, 656] width 98 height 41
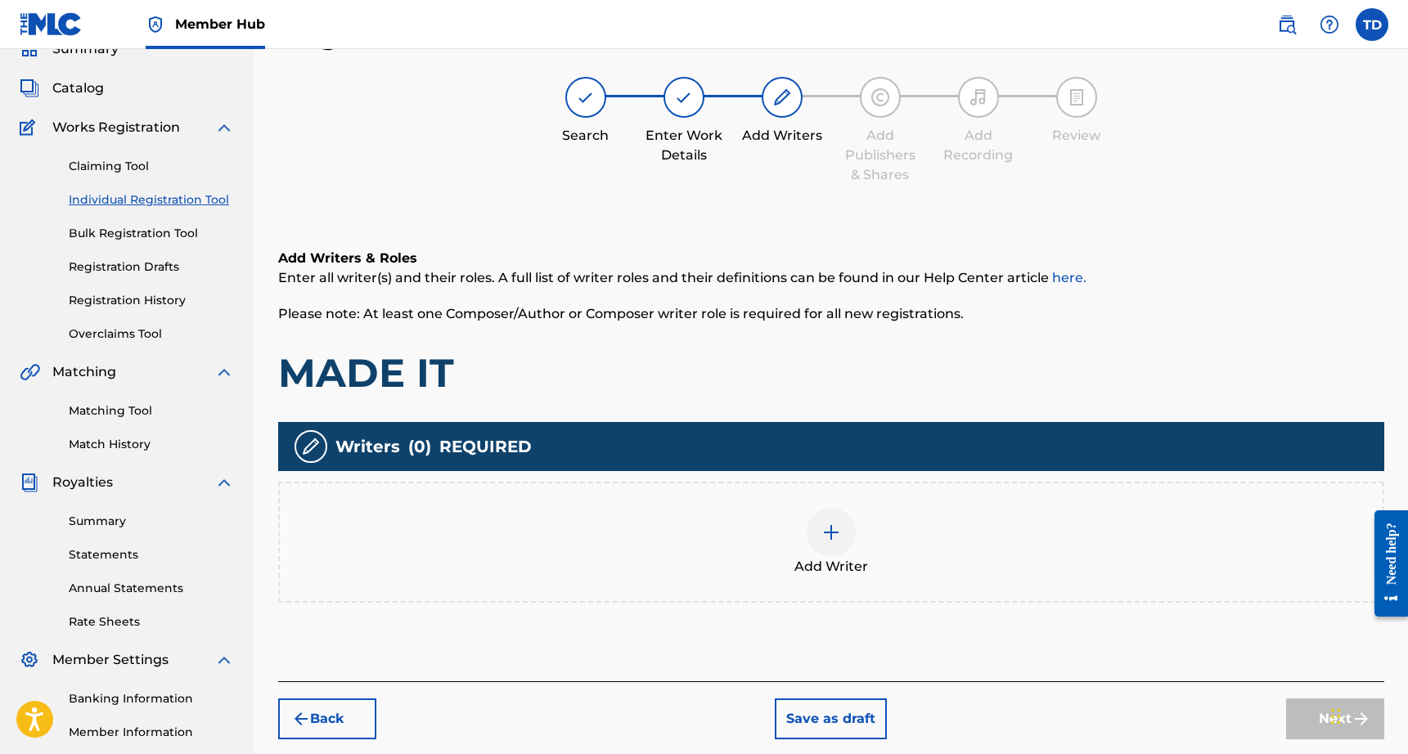
scroll to position [74, 0]
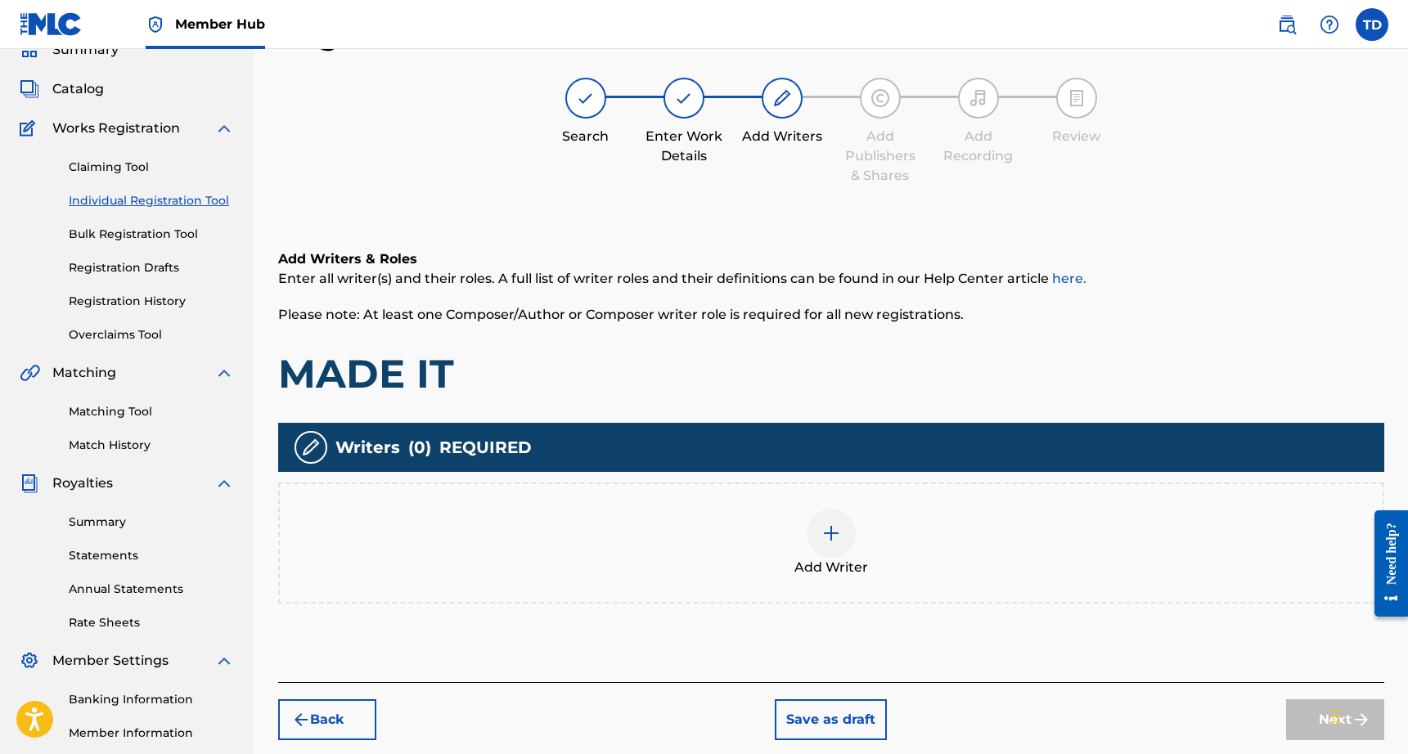
click at [827, 540] on img at bounding box center [831, 534] width 20 height 20
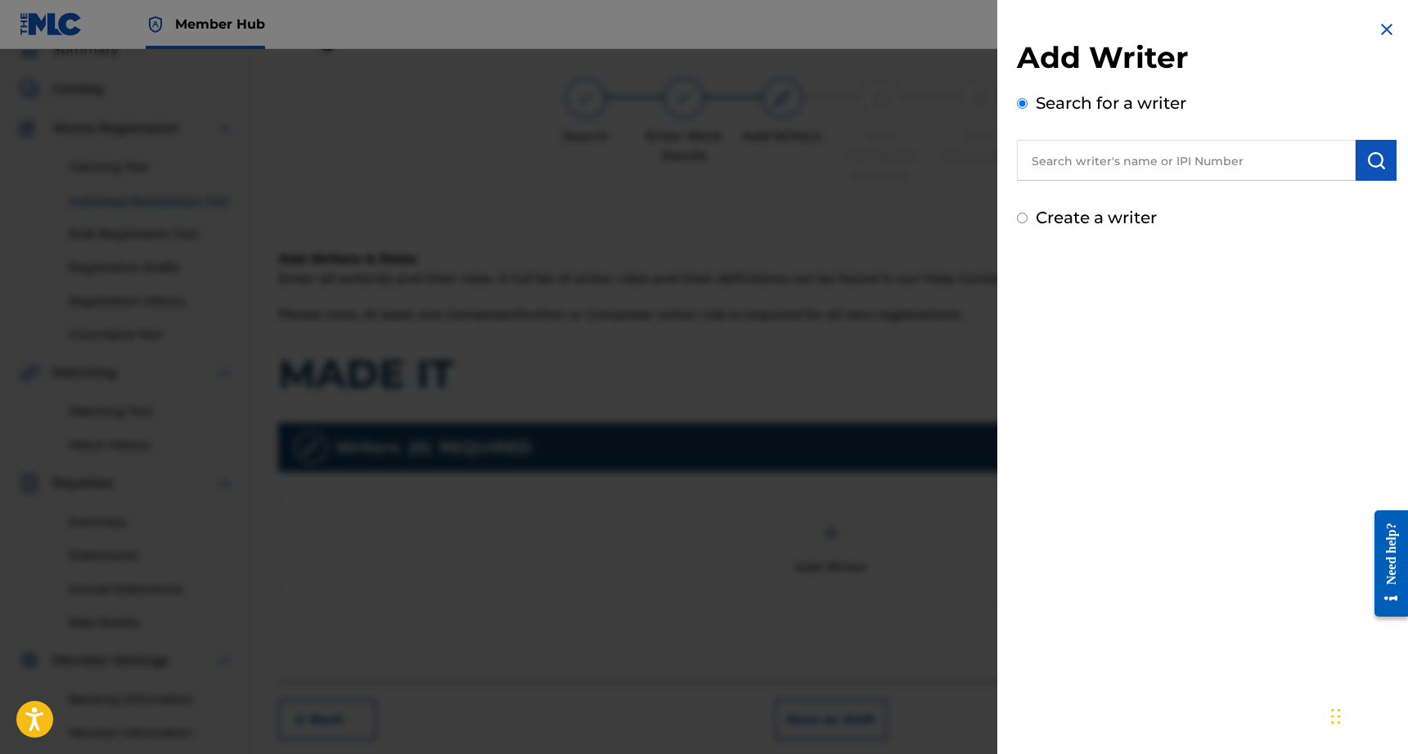
click at [1088, 164] on input "text" at bounding box center [1186, 160] width 339 height 41
paste input "1282624549"
click at [1045, 160] on input "0 1282624549" at bounding box center [1186, 160] width 339 height 41
type input "01282624549"
click at [1367, 160] on img "submit" at bounding box center [1376, 161] width 20 height 20
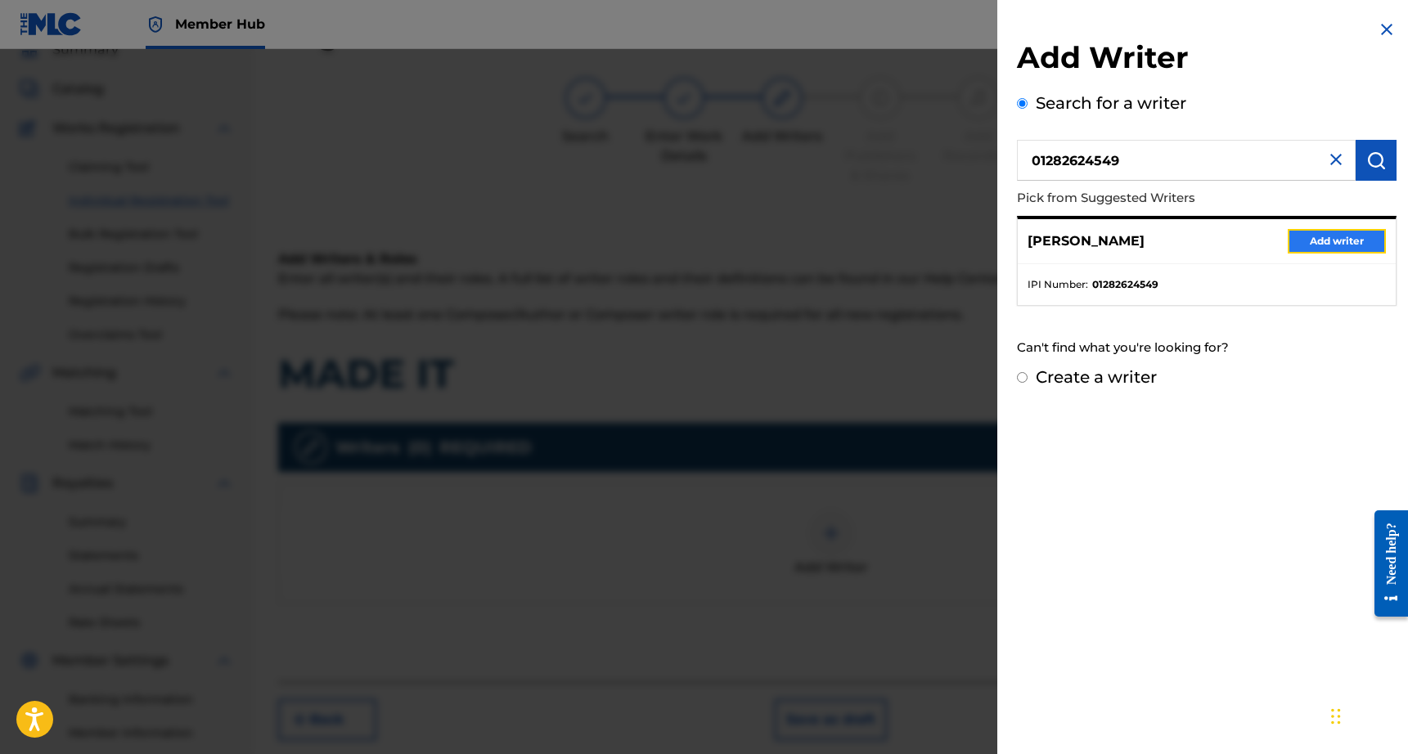
click at [1328, 244] on button "Add writer" at bounding box center [1337, 241] width 98 height 25
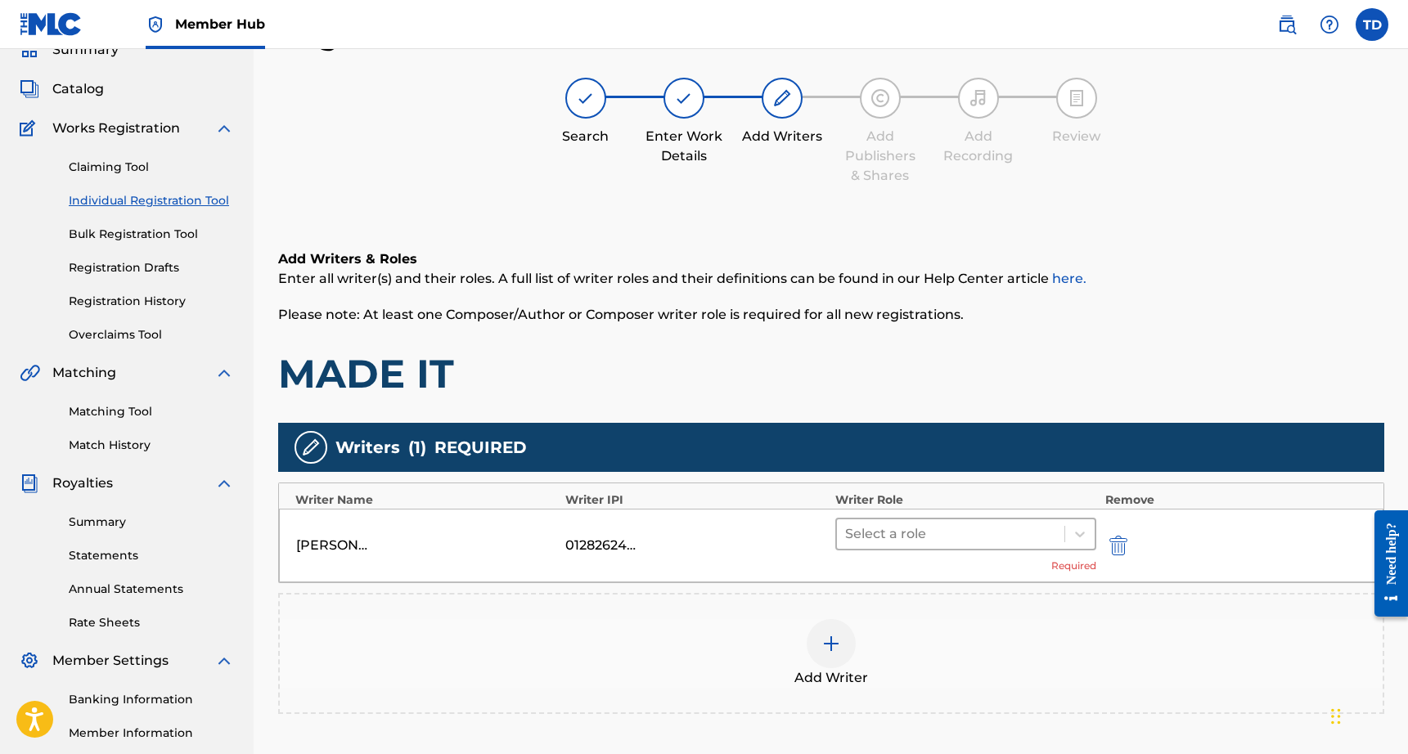
click at [938, 536] on div at bounding box center [951, 534] width 212 height 23
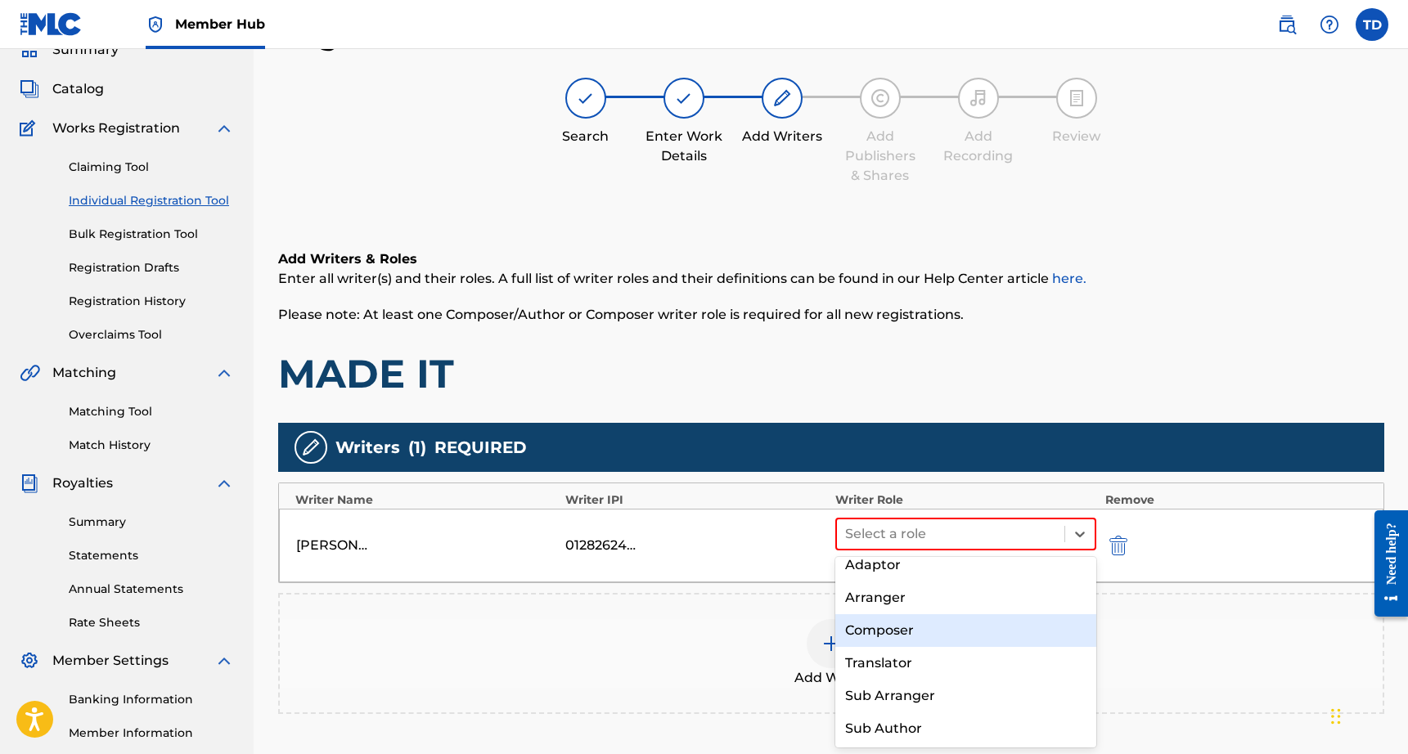
scroll to position [0, 0]
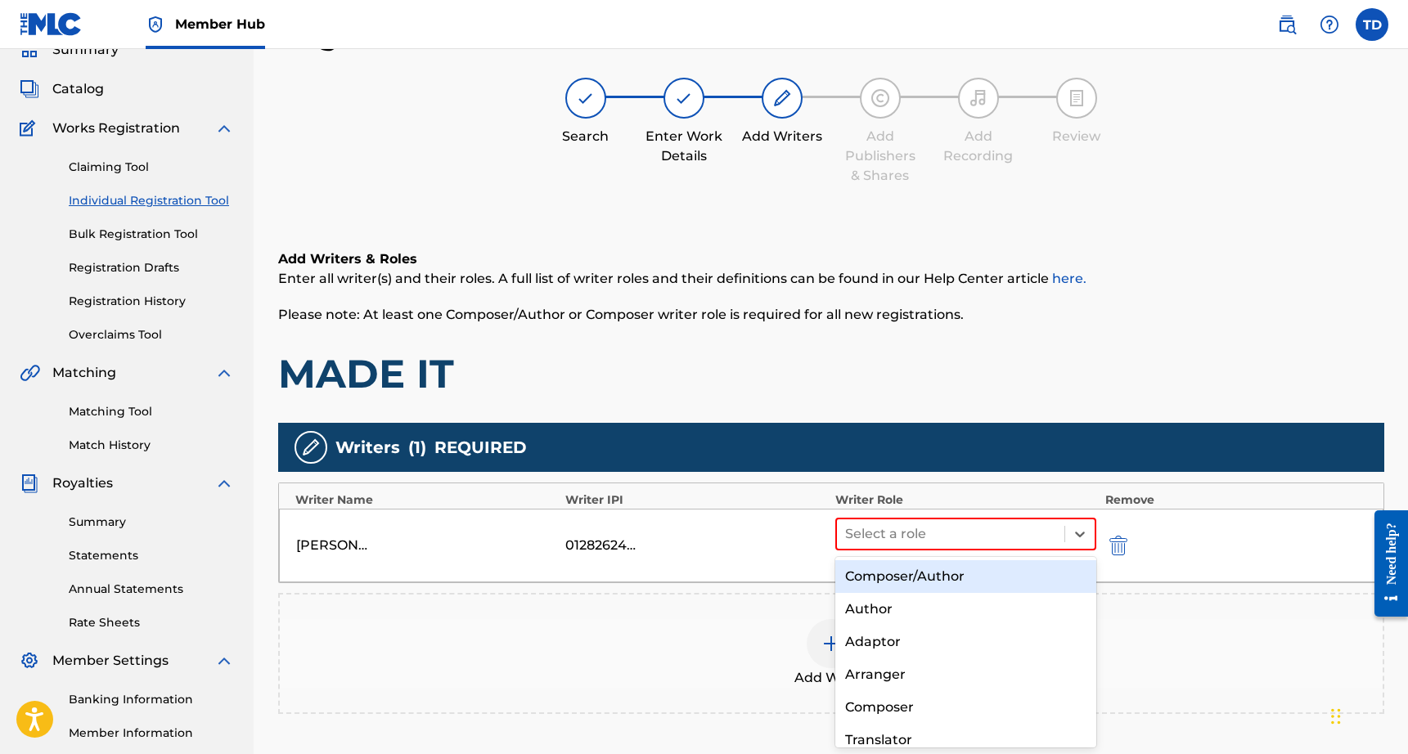
click at [901, 568] on div "Composer/Author" at bounding box center [966, 576] width 262 height 33
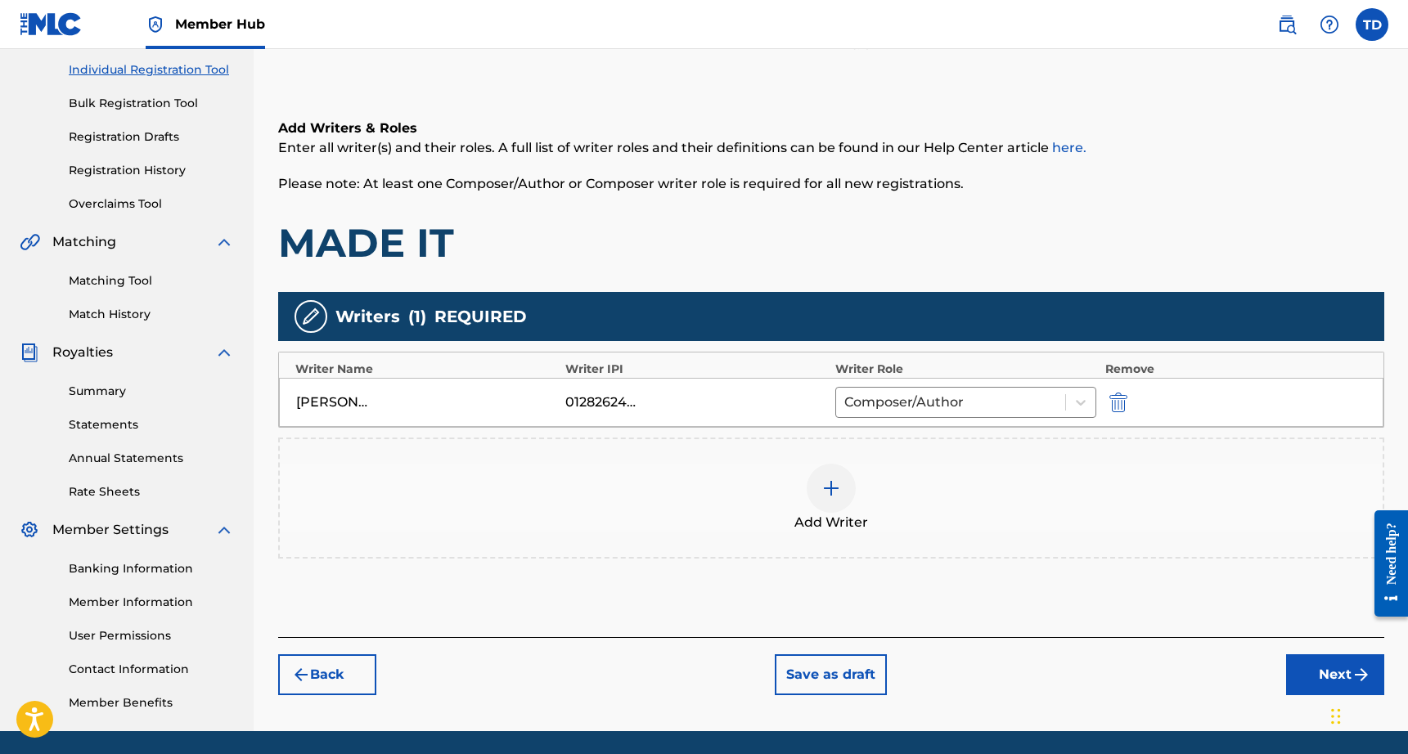
scroll to position [210, 0]
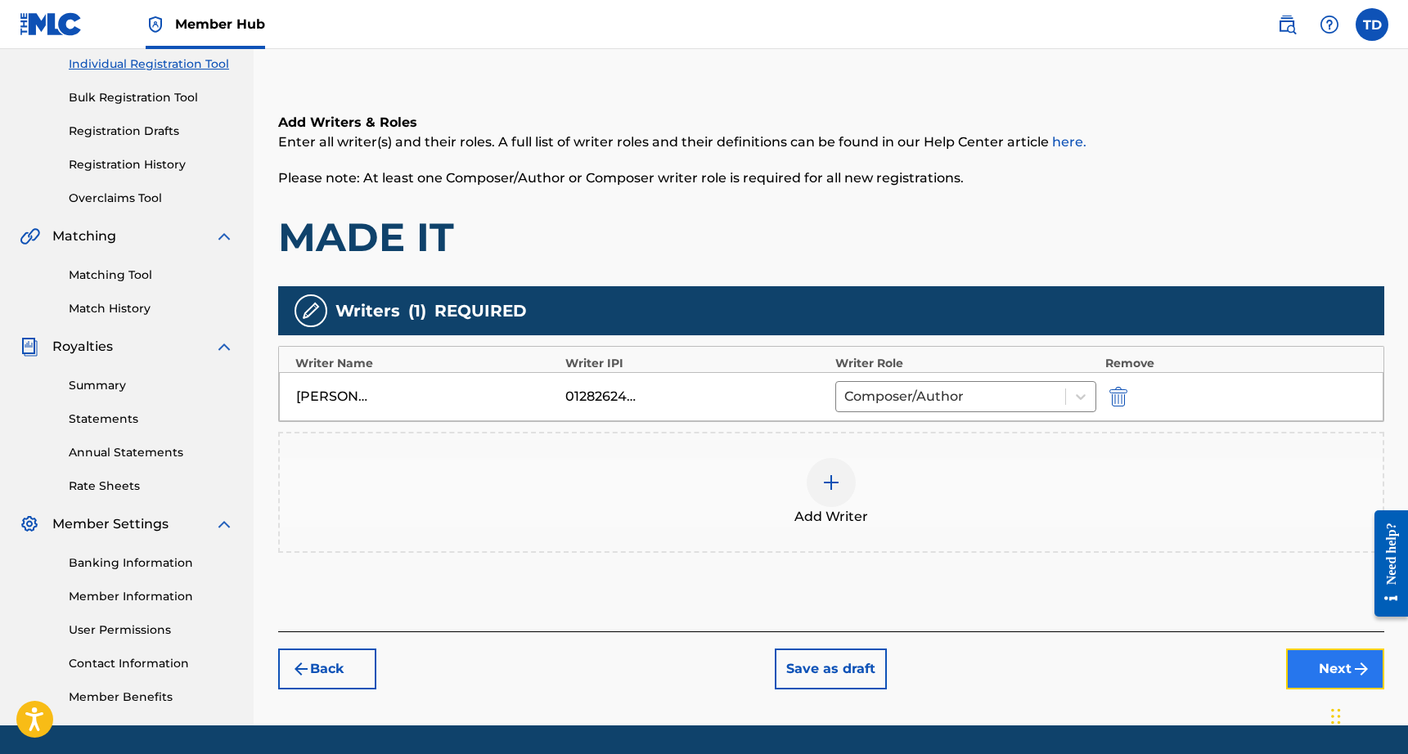
click at [1311, 671] on button "Next" at bounding box center [1335, 669] width 98 height 41
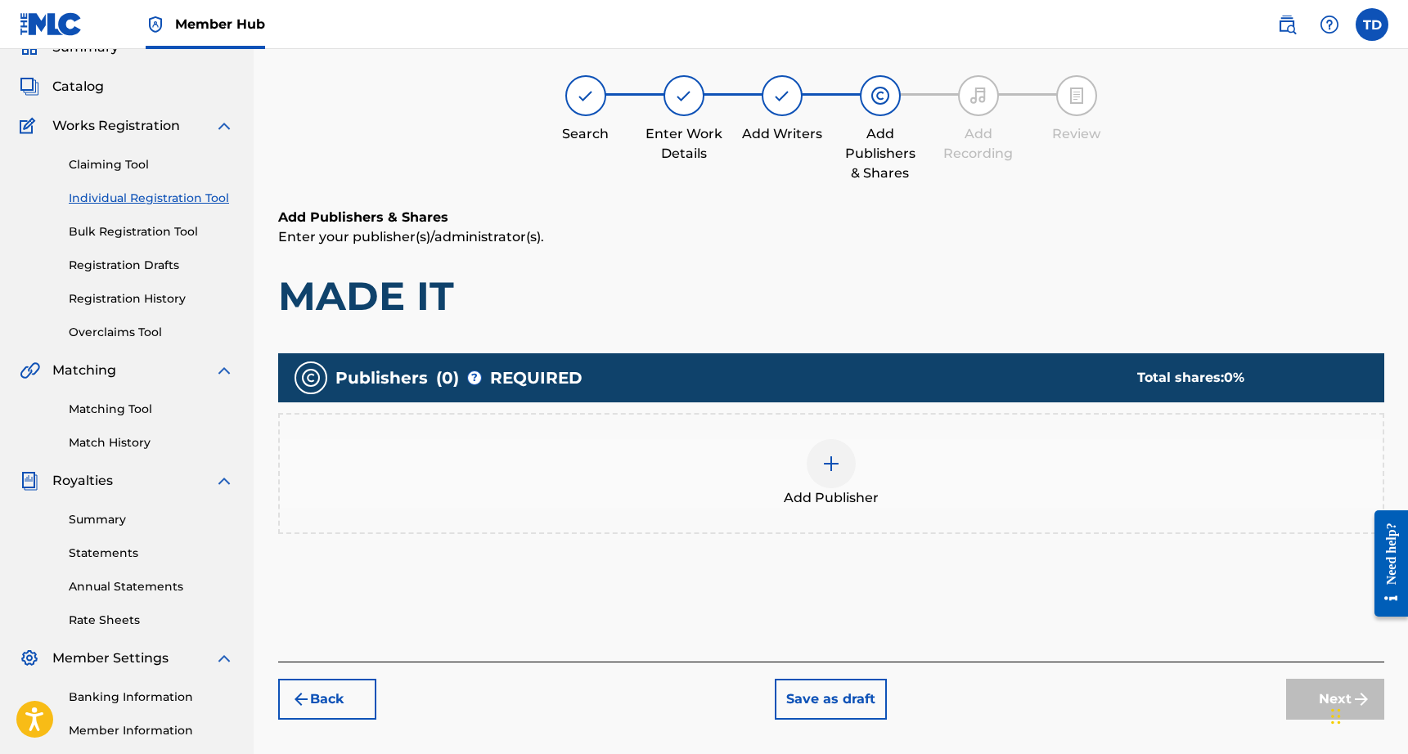
scroll to position [74, 0]
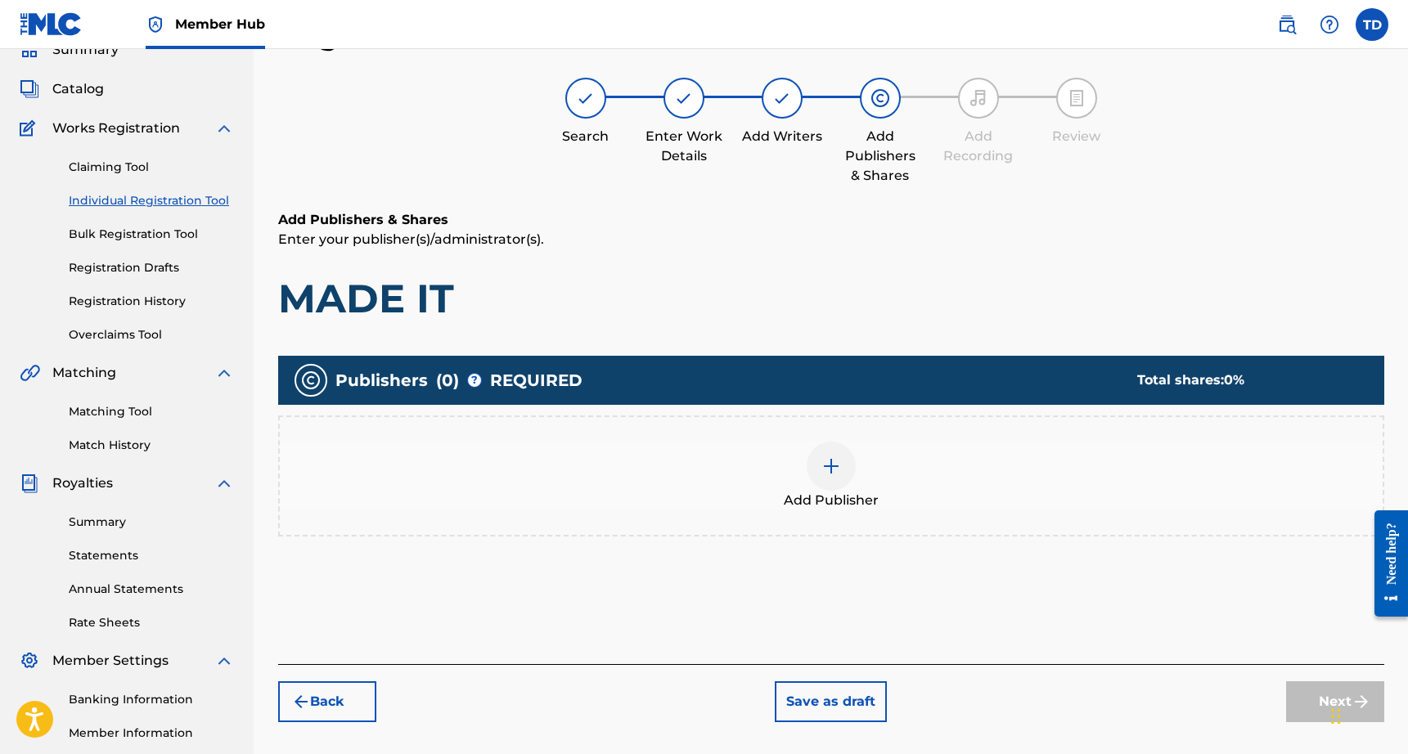
click at [816, 462] on div at bounding box center [831, 466] width 49 height 49
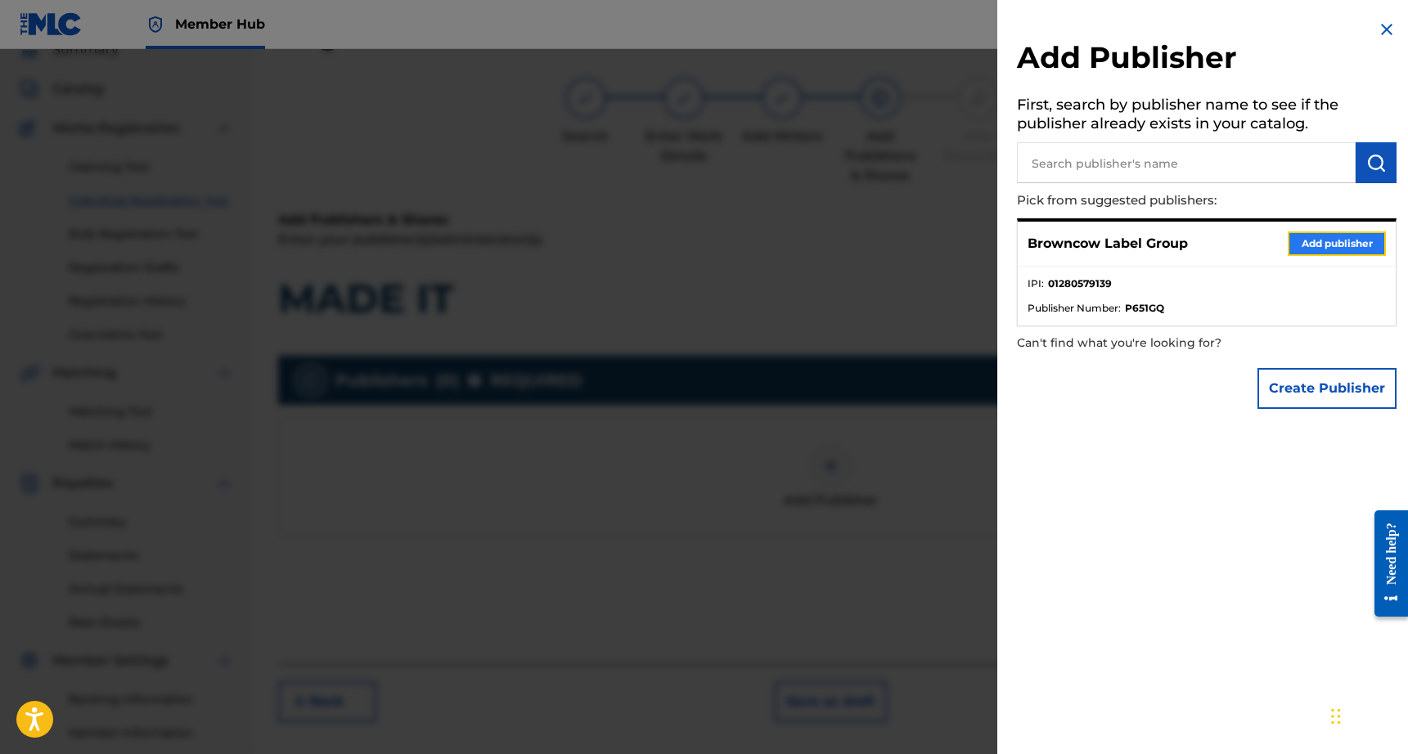
click at [1309, 249] on button "Add publisher" at bounding box center [1337, 243] width 98 height 25
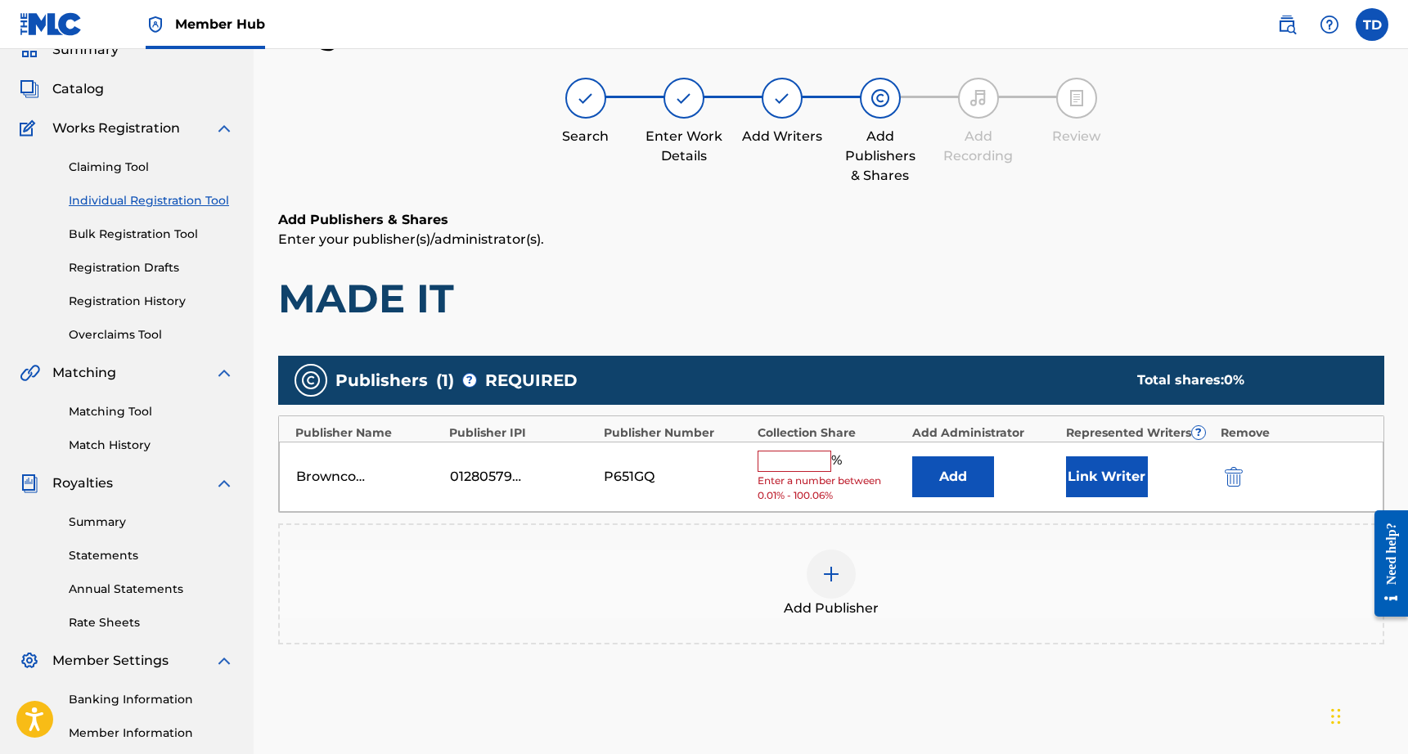
click at [799, 453] on input "text" at bounding box center [794, 461] width 74 height 21
type input "100"
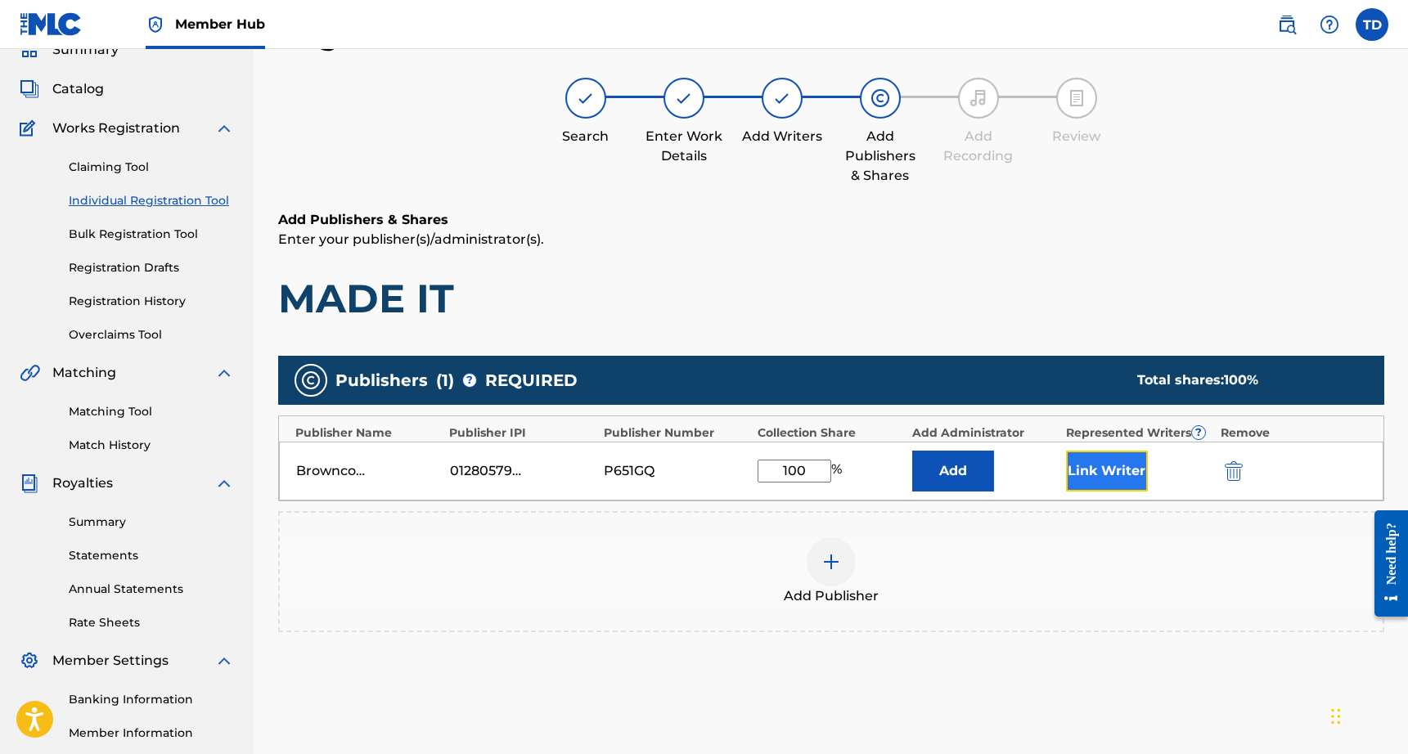
click at [1086, 474] on button "Link Writer" at bounding box center [1107, 471] width 82 height 41
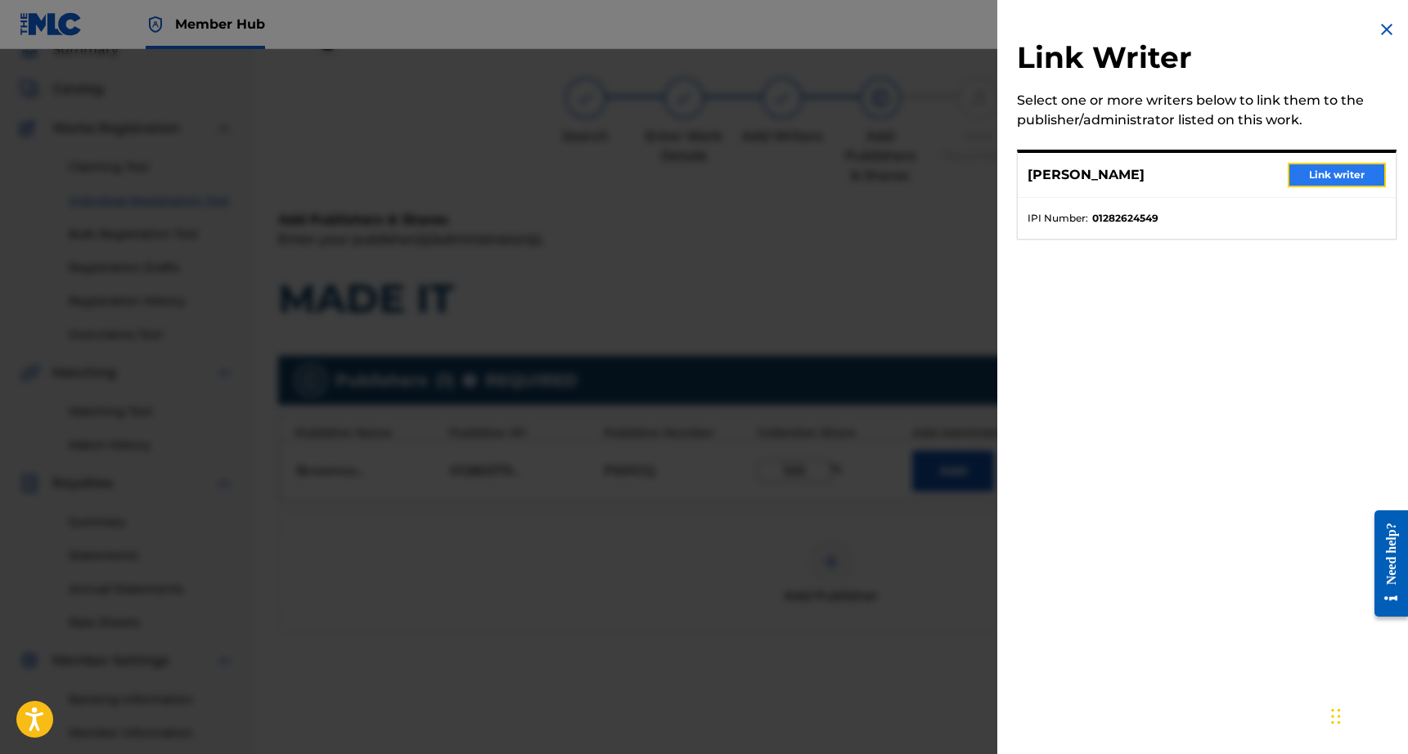
click at [1346, 173] on button "Link writer" at bounding box center [1337, 175] width 98 height 25
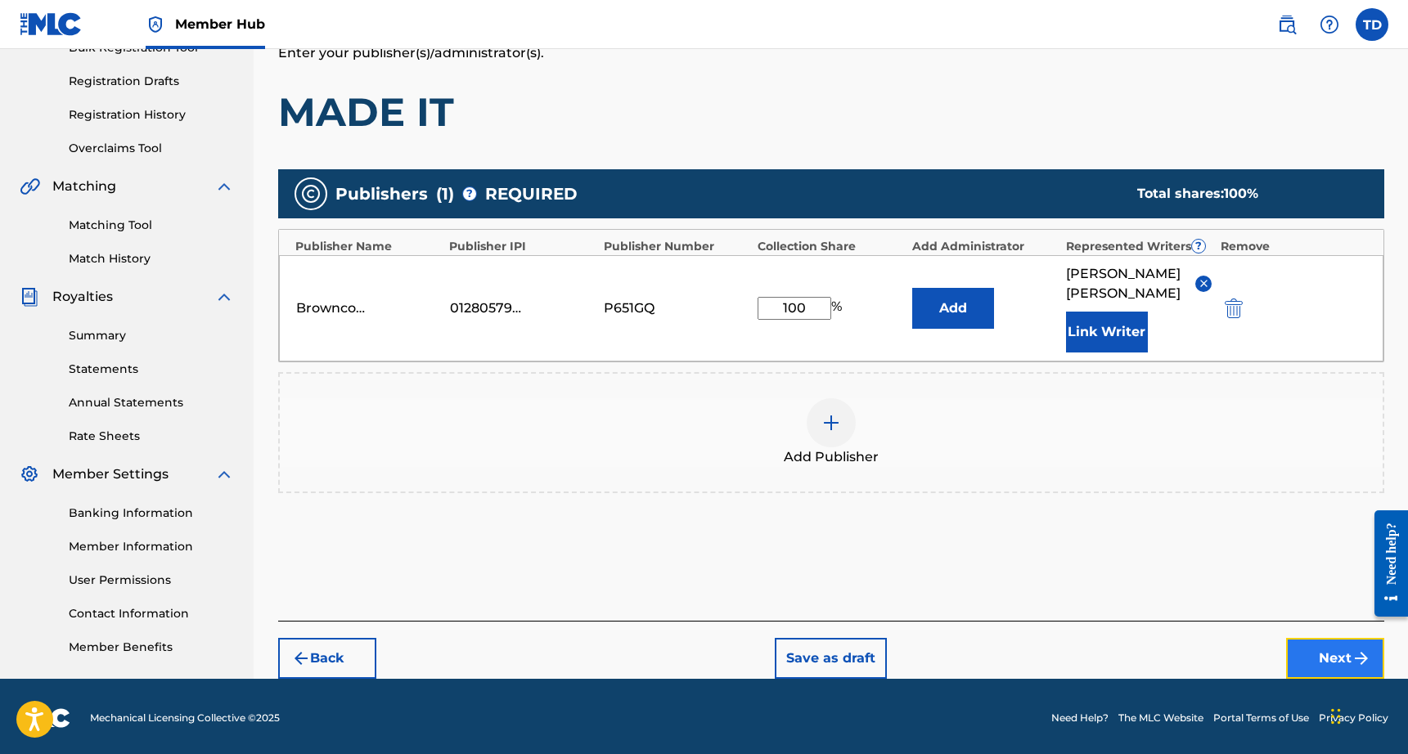
click at [1327, 638] on button "Next" at bounding box center [1335, 658] width 98 height 41
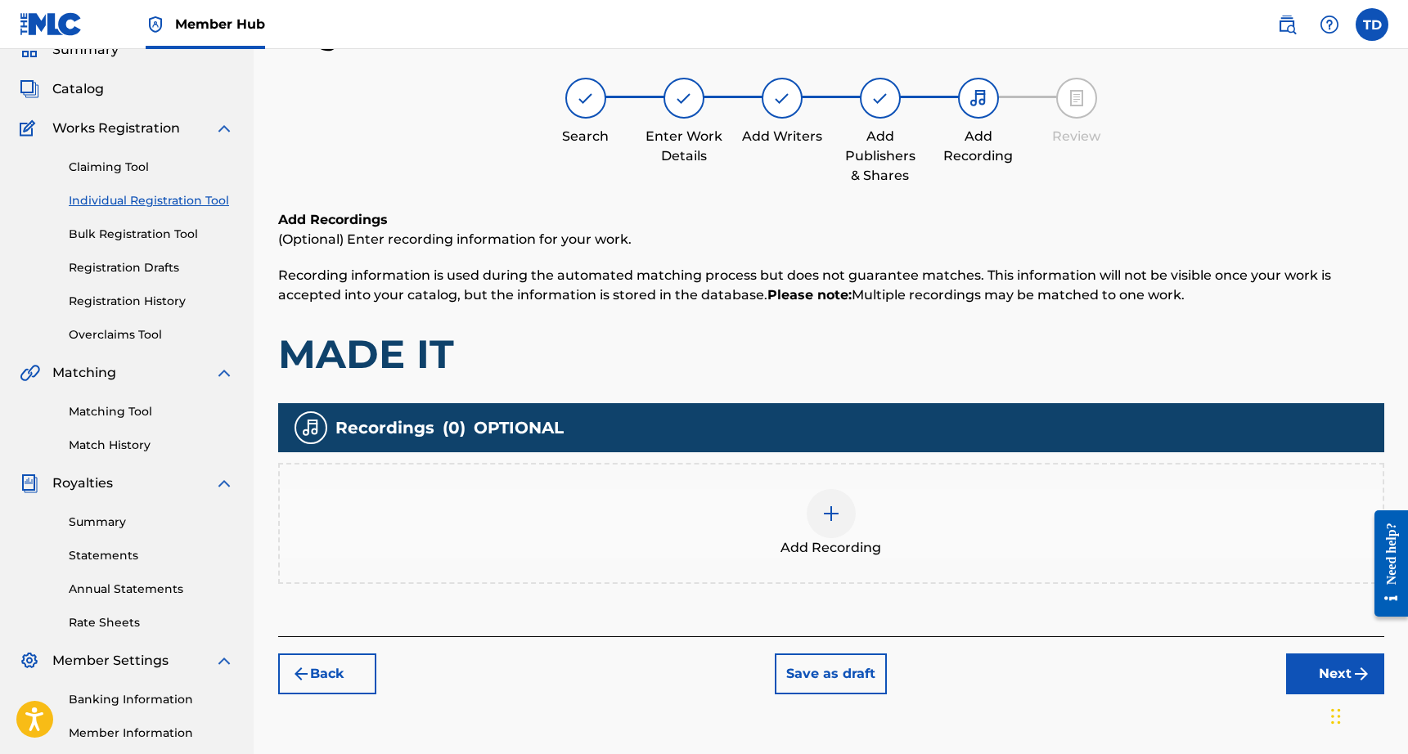
click at [837, 504] on img at bounding box center [831, 514] width 20 height 20
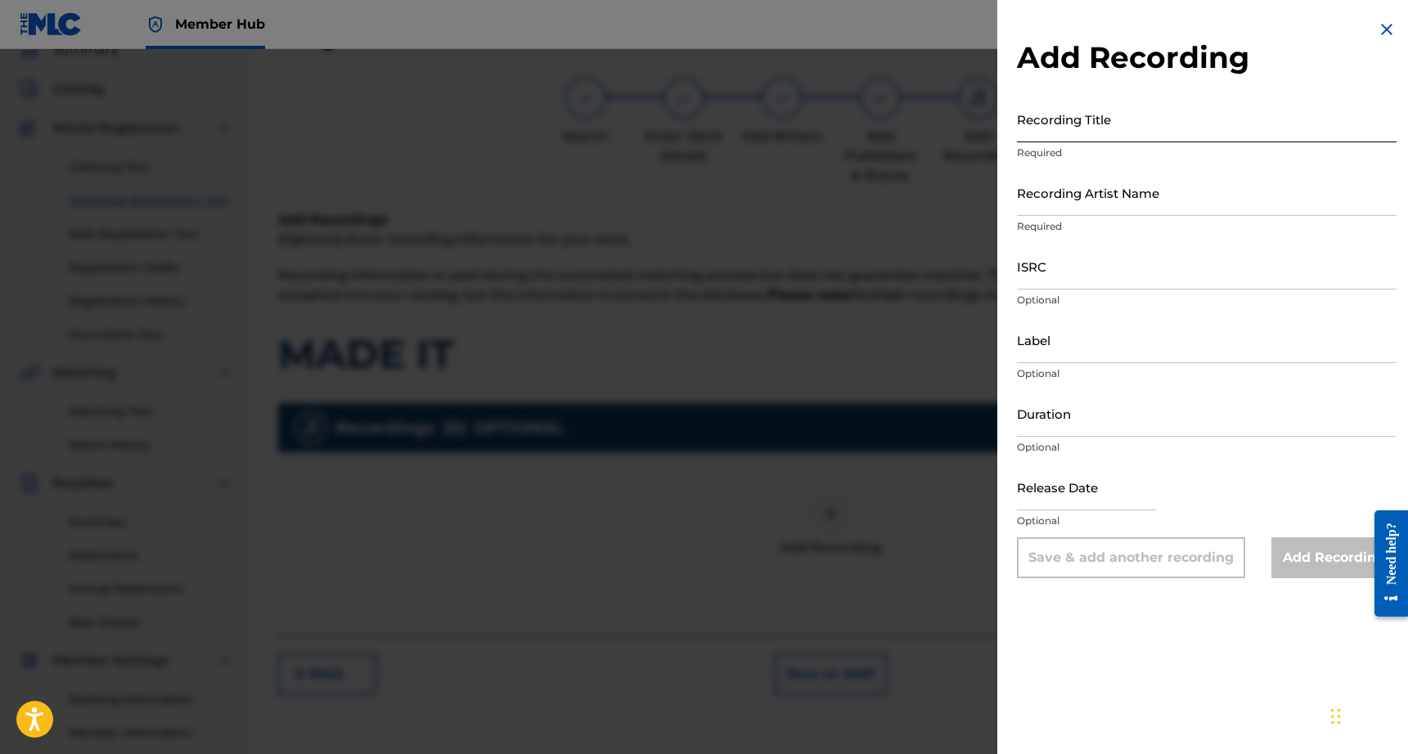
click at [1044, 119] on input "Recording Title" at bounding box center [1207, 119] width 380 height 47
type input "m"
type input "MADE IT"
click at [1112, 198] on input "Recording Artist Name" at bounding box center [1207, 192] width 380 height 47
type input "Godtier Tommy"
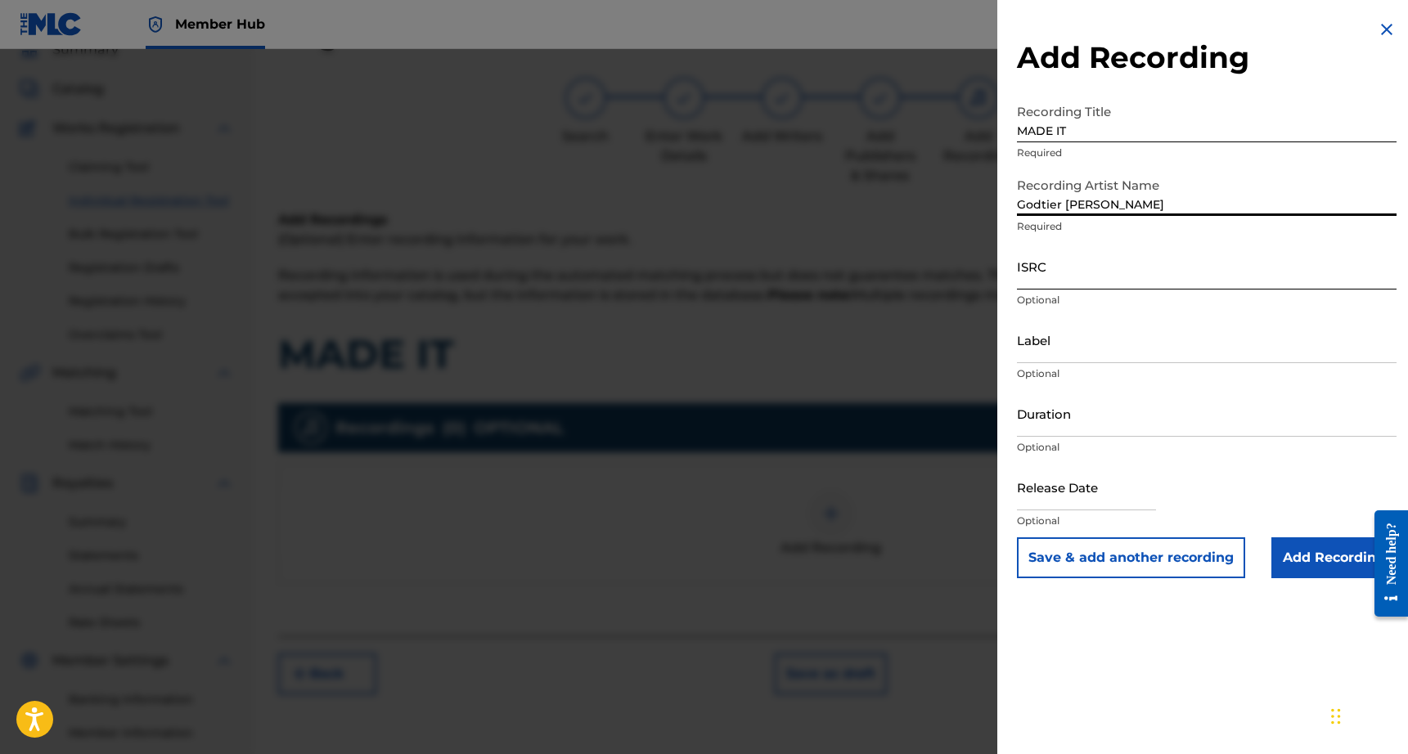
click at [1024, 275] on input "ISRC" at bounding box center [1207, 266] width 380 height 47
paste input "QZNWS2244766"
click at [1019, 275] on input "QZNWS2244766" at bounding box center [1207, 266] width 380 height 47
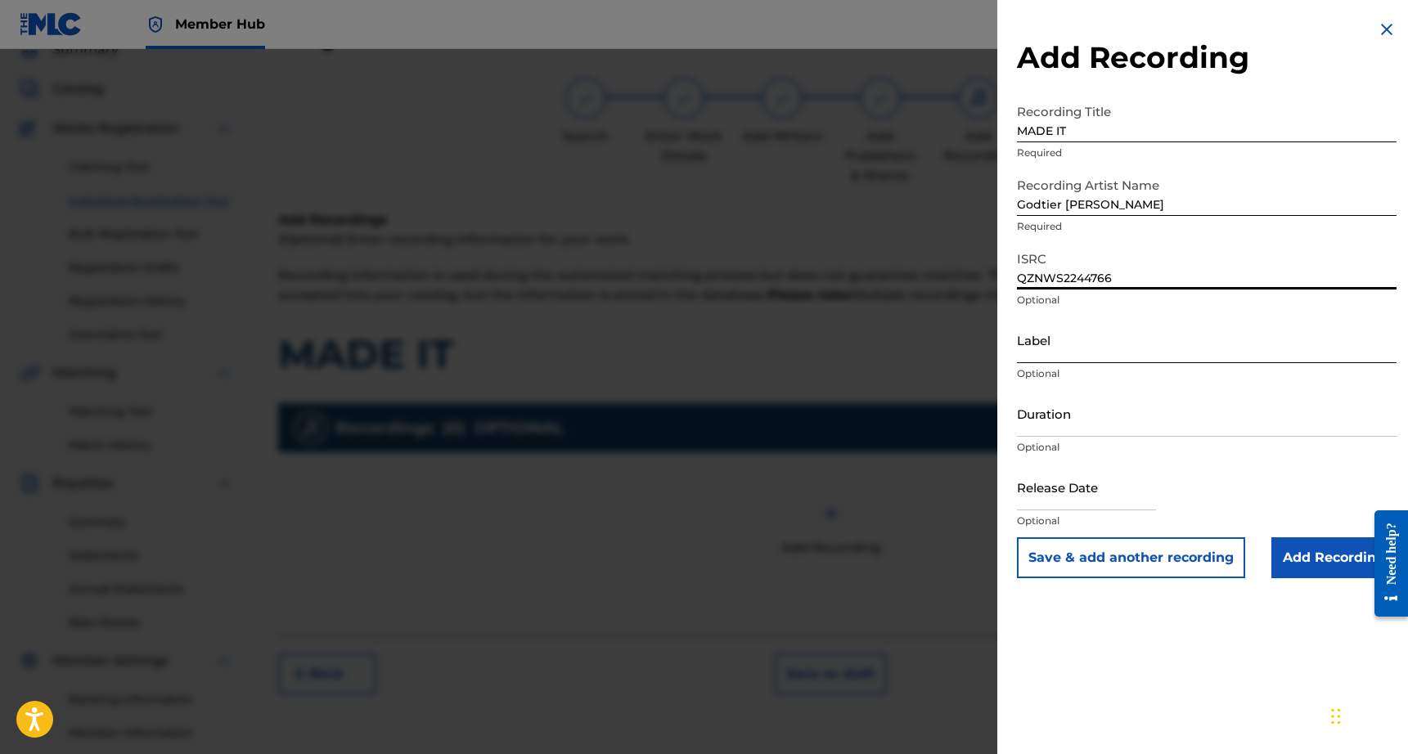
type input "QZNWS2244766"
click at [1058, 354] on input "Label" at bounding box center [1207, 340] width 380 height 47
type input "Browncow Records"
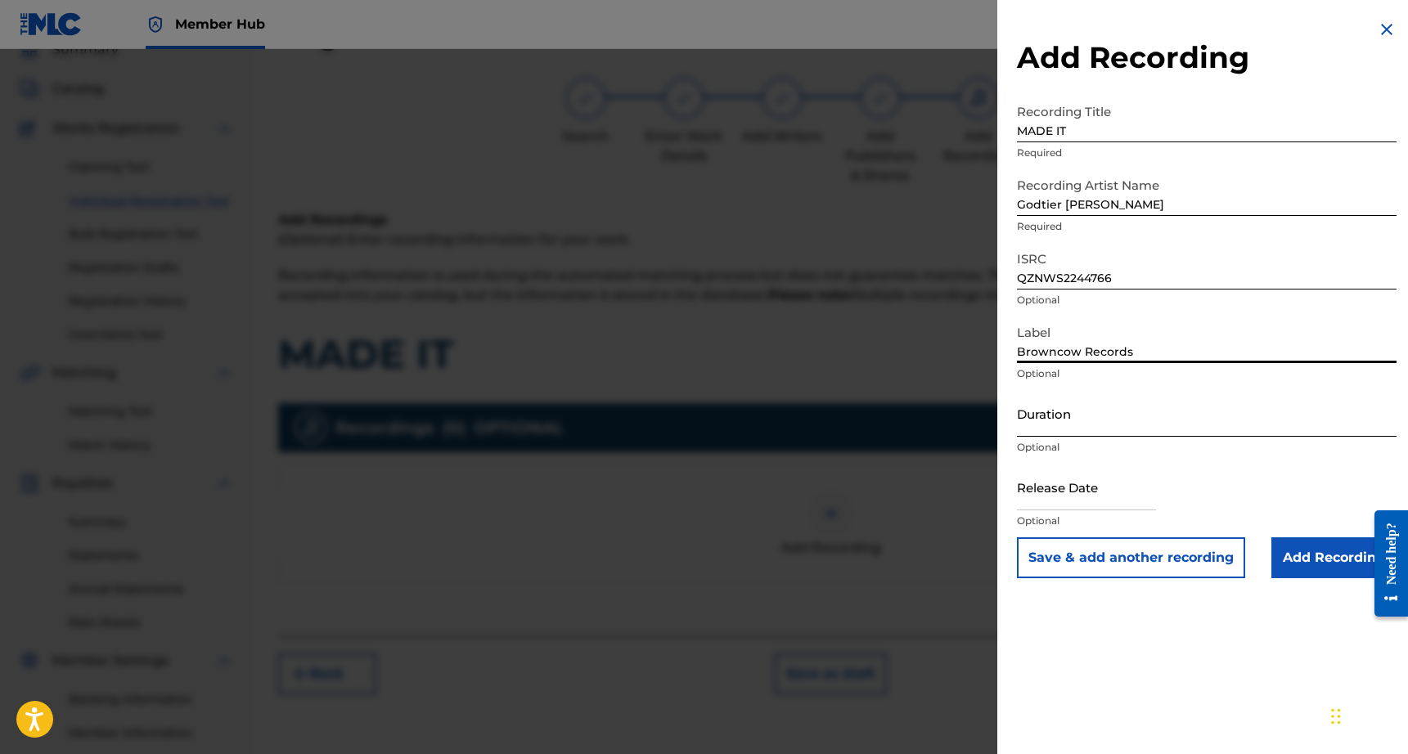
click at [1042, 423] on input "Duration" at bounding box center [1207, 413] width 380 height 47
click at [1046, 479] on input "text" at bounding box center [1086, 487] width 139 height 47
select select "8"
select select "2025"
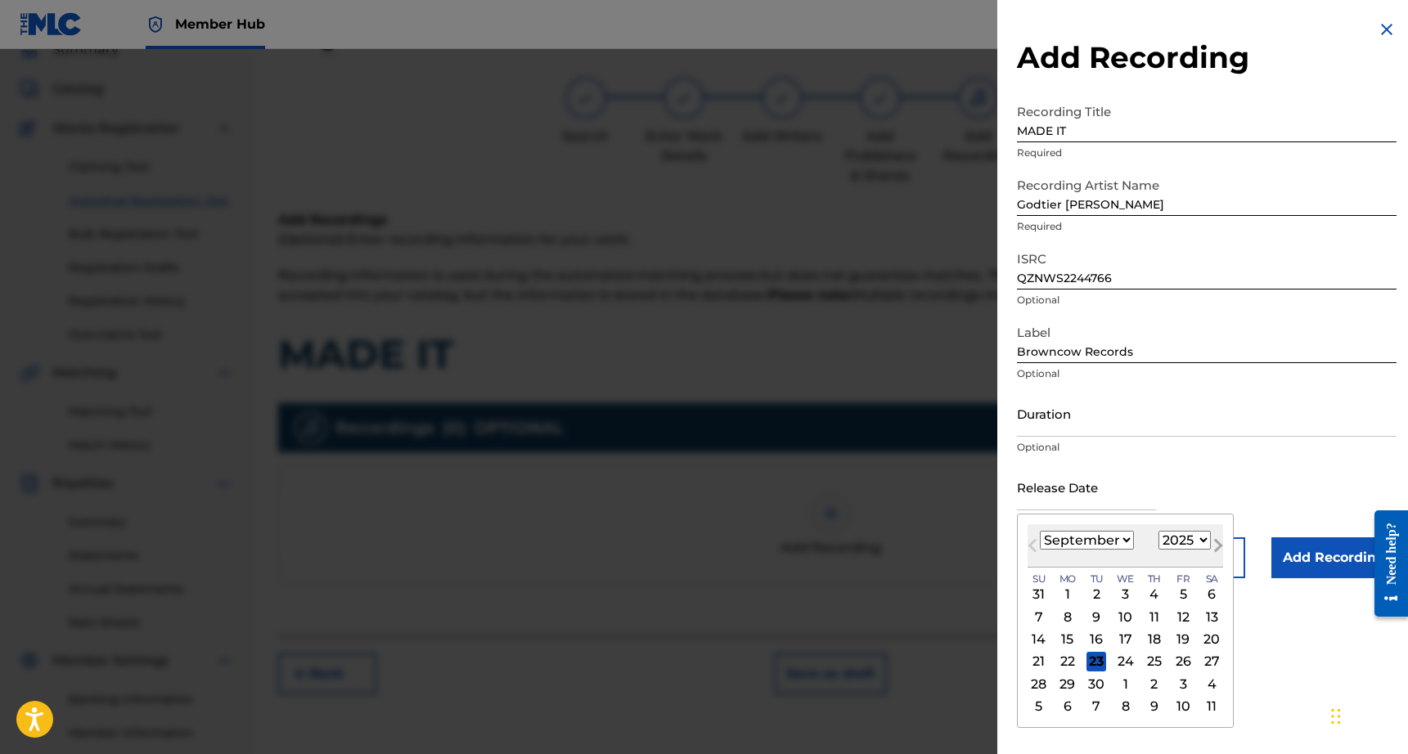
click at [1225, 540] on button "Next Month" at bounding box center [1218, 549] width 26 height 26
click at [1072, 545] on select "January February March April May June July August September October November De…" at bounding box center [1087, 540] width 94 height 19
select select "7"
click at [1040, 531] on select "January February March April May June July August September October November De…" at bounding box center [1087, 540] width 94 height 19
click at [1199, 542] on select "1899 1900 1901 1902 1903 1904 1905 1906 1907 1908 1909 1910 1911 1912 1913 1914…" at bounding box center [1184, 540] width 52 height 19
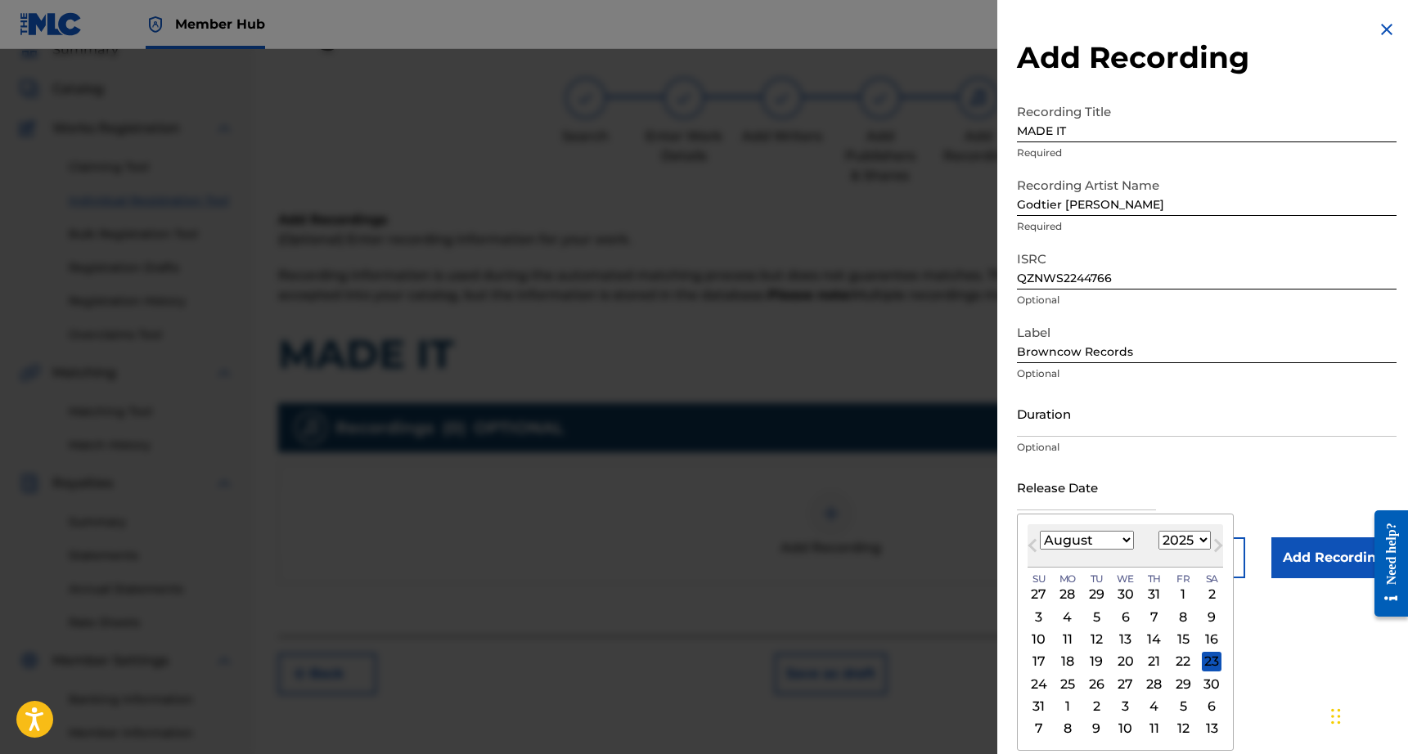
select select "2022"
click at [1158, 531] on select "1899 1900 1901 1902 1903 1904 1905 1906 1907 1908 1909 1910 1911 1912 1913 1914…" at bounding box center [1184, 540] width 52 height 19
click at [1211, 660] on div "27" at bounding box center [1212, 662] width 20 height 20
type input "August 27 2022"
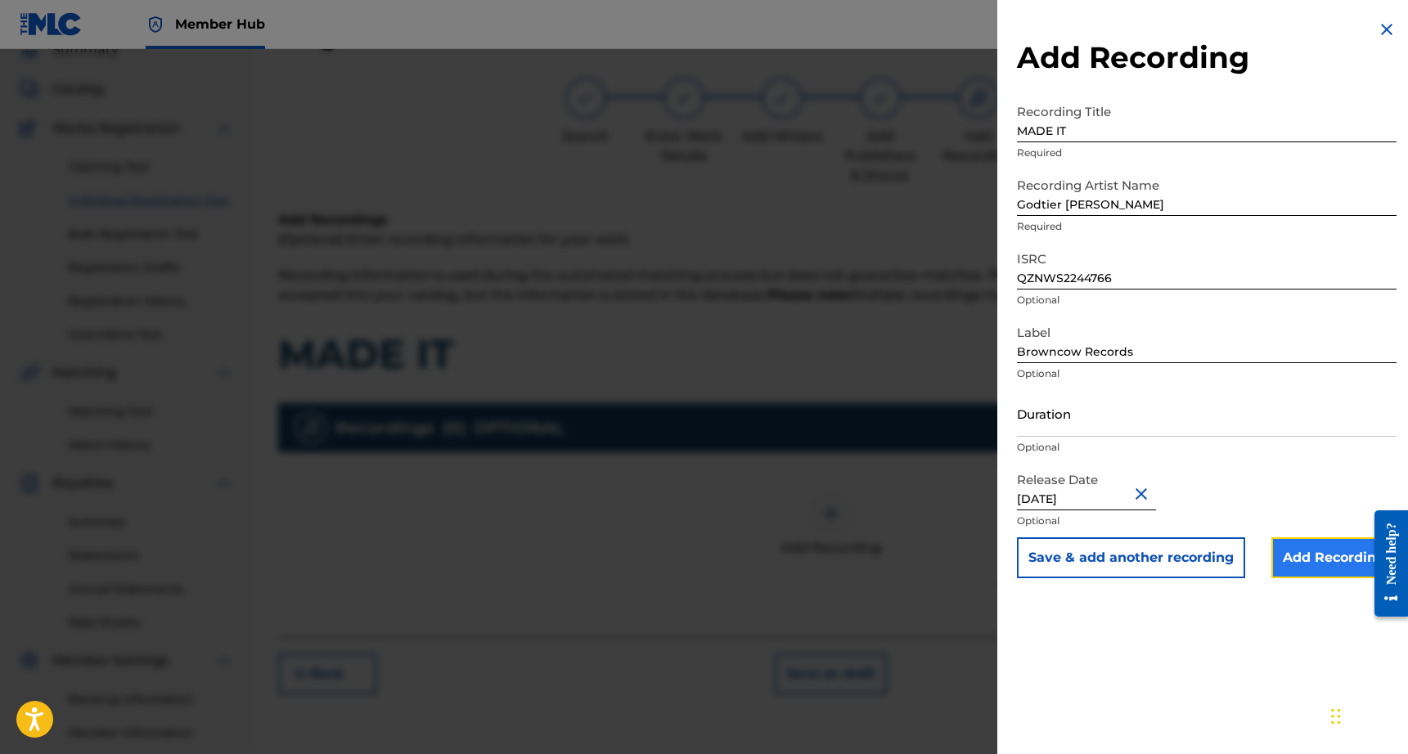
click at [1299, 563] on input "Add Recording" at bounding box center [1333, 557] width 125 height 41
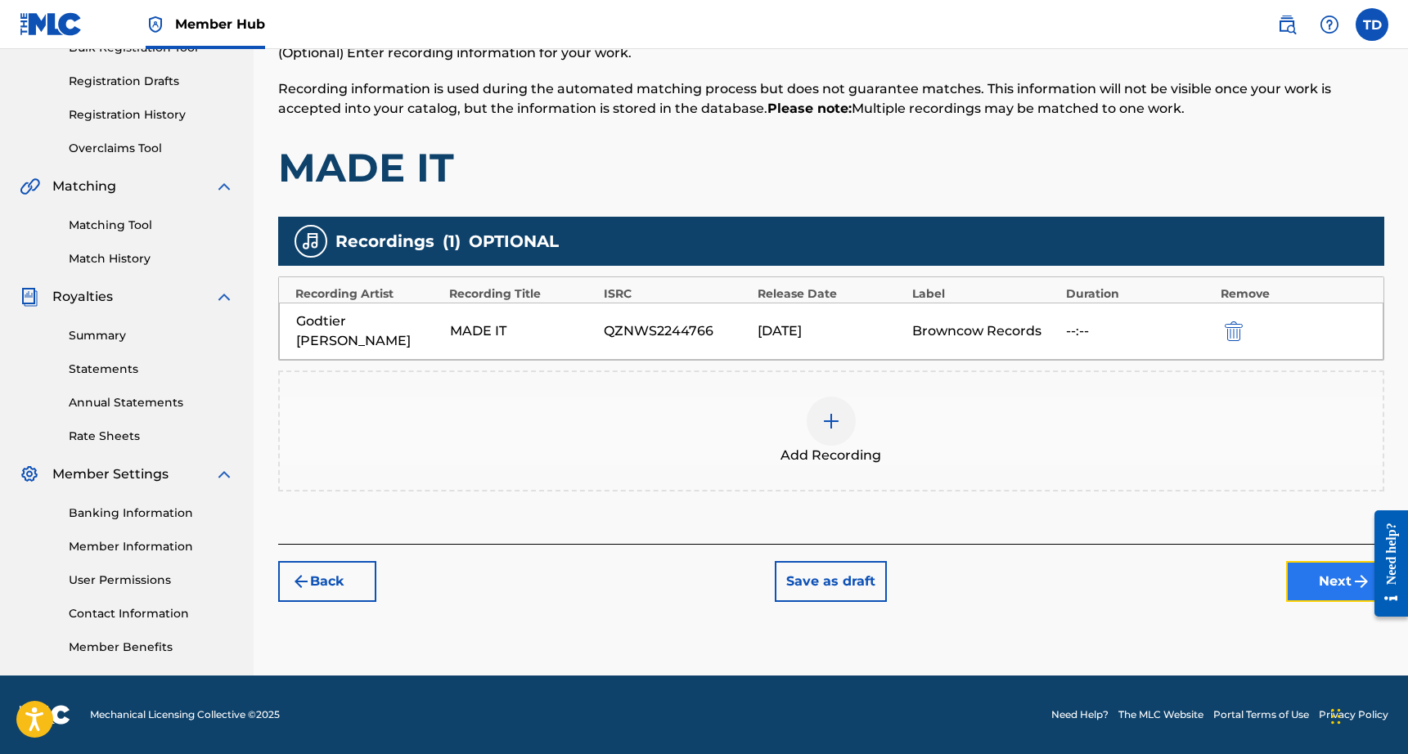
click at [1310, 561] on button "Next" at bounding box center [1335, 581] width 98 height 41
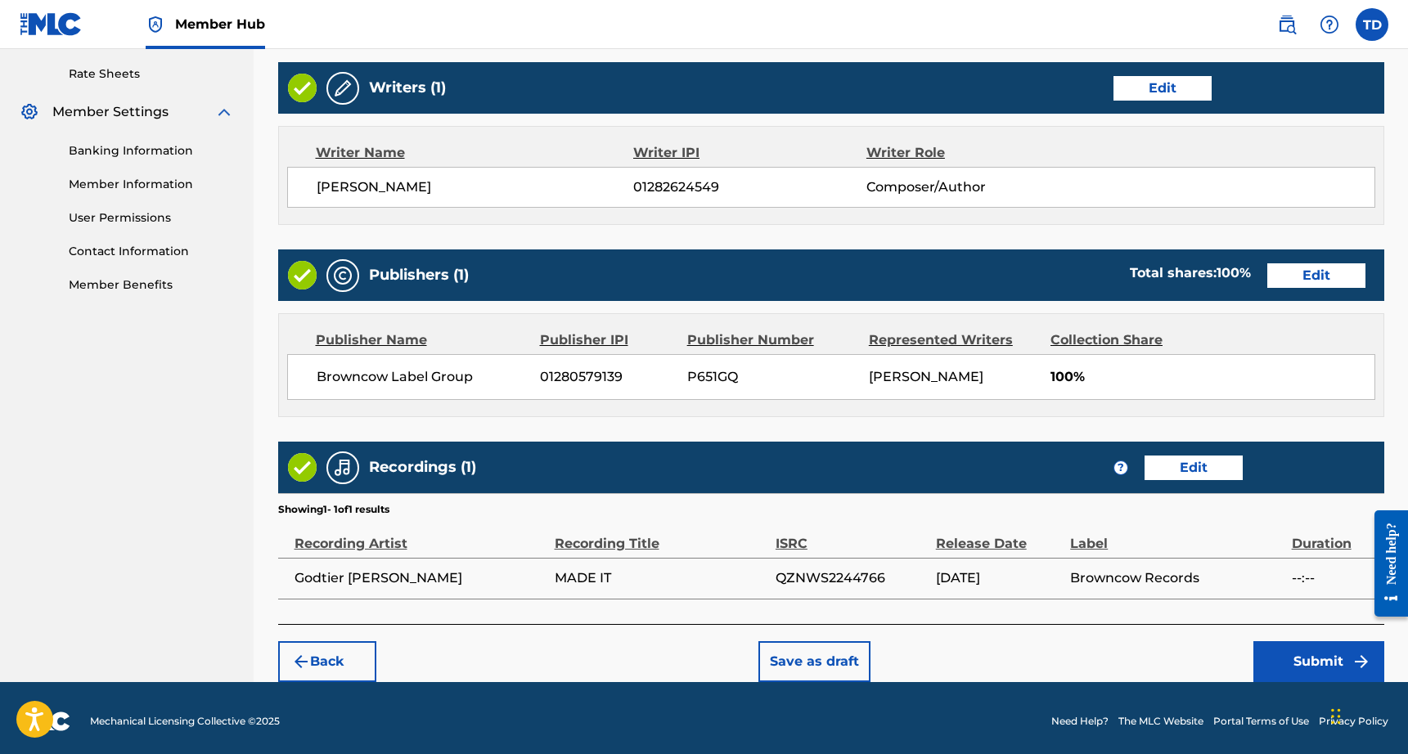
scroll to position [627, 0]
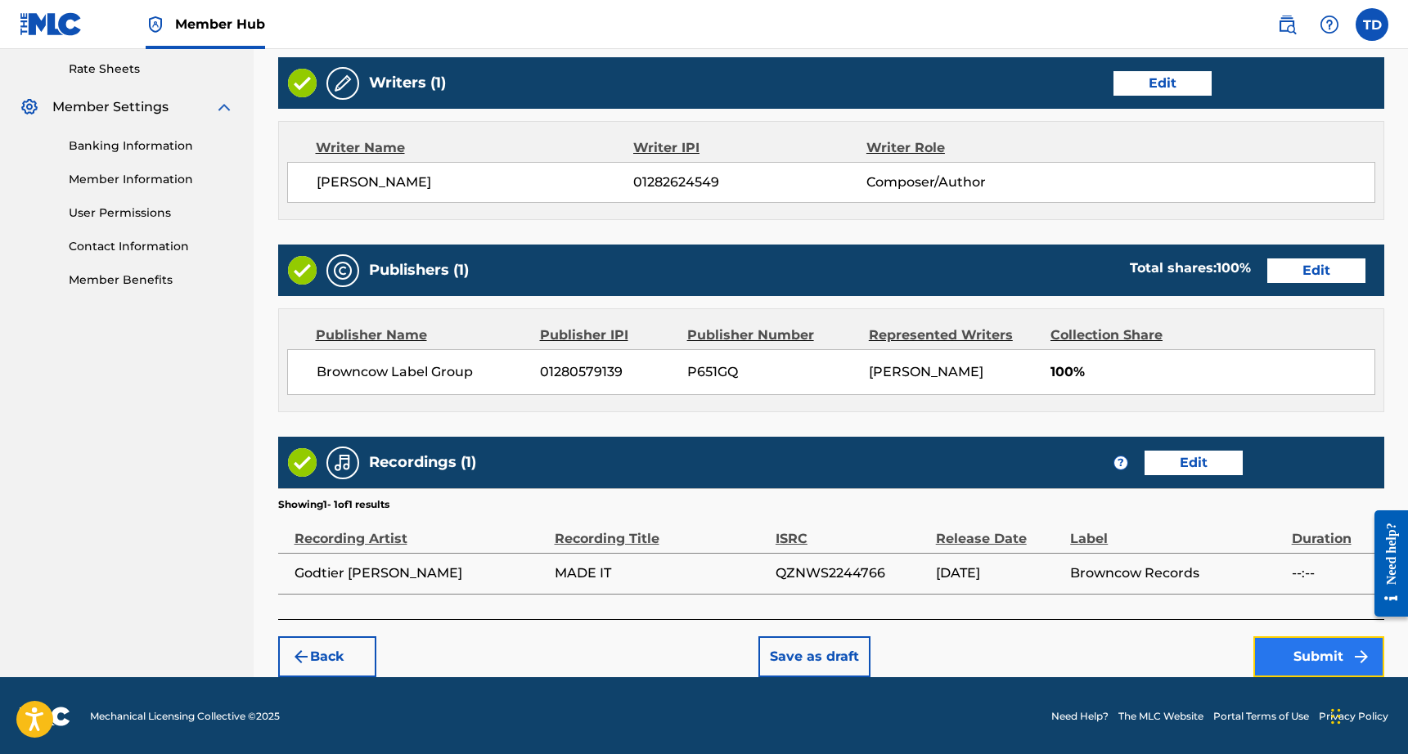
click at [1285, 663] on button "Submit" at bounding box center [1318, 656] width 131 height 41
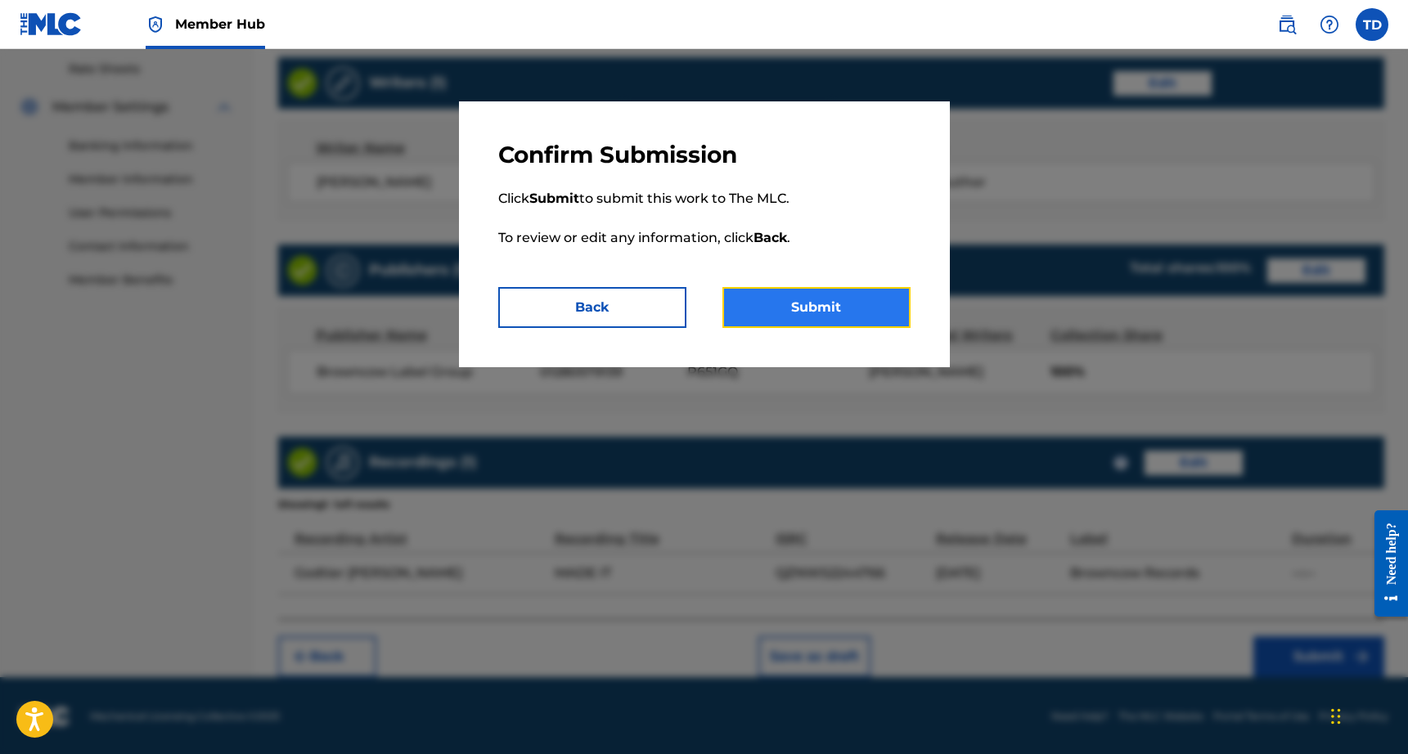
click at [825, 312] on button "Submit" at bounding box center [816, 307] width 188 height 41
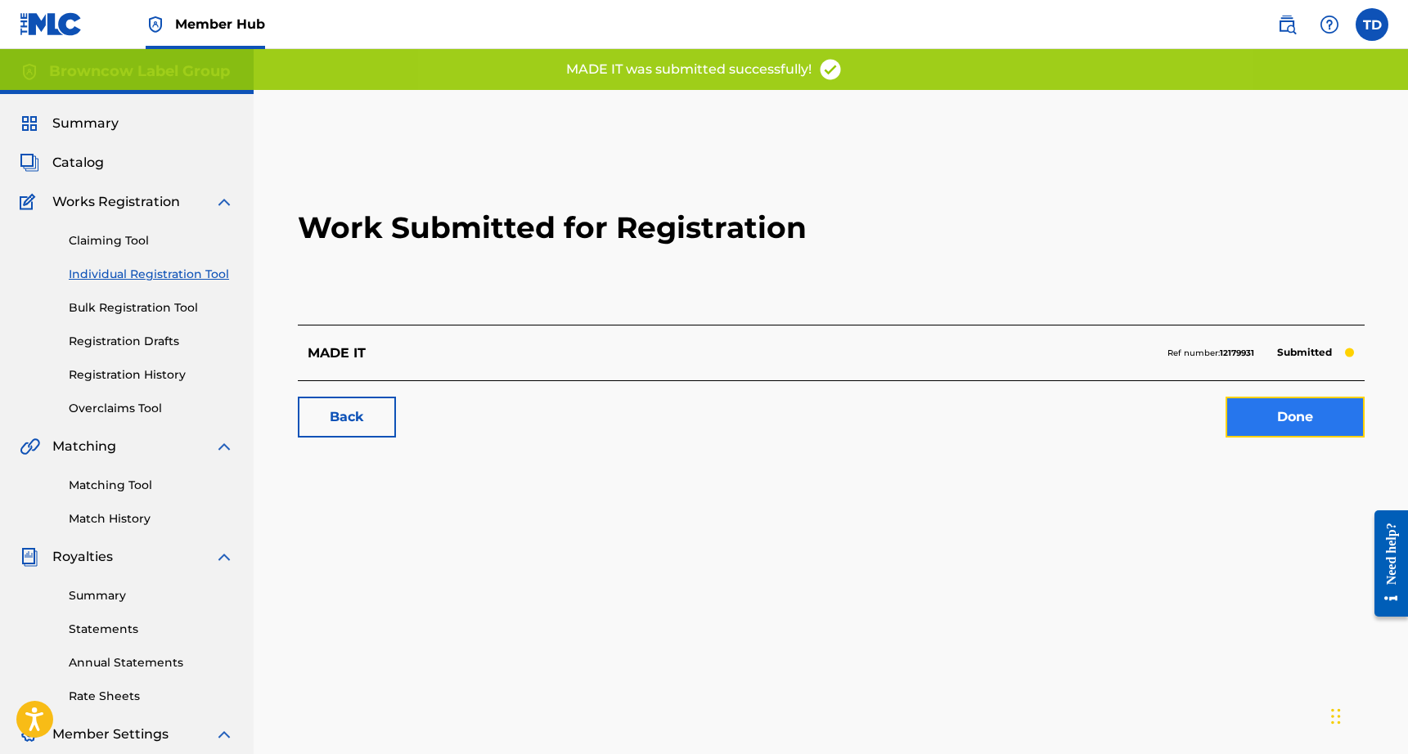
click at [1274, 407] on link "Done" at bounding box center [1294, 417] width 139 height 41
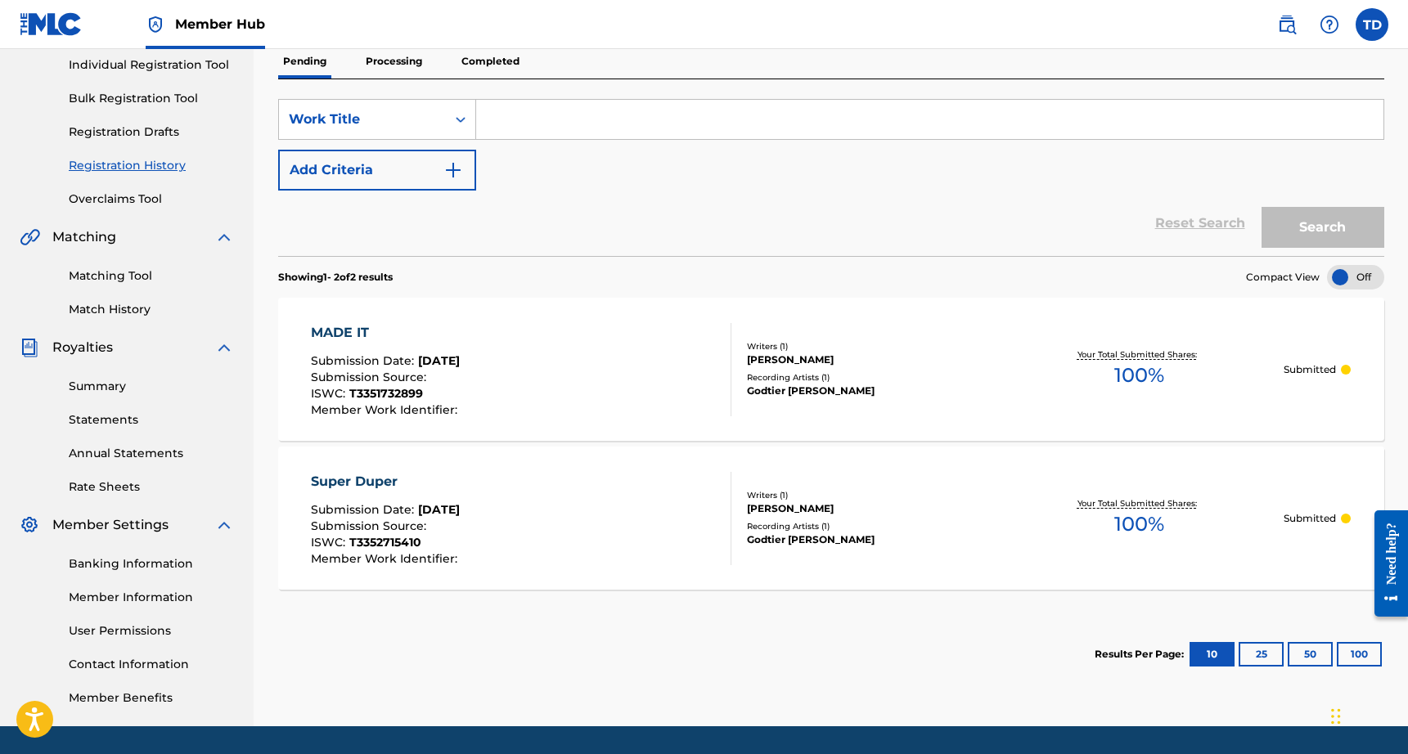
scroll to position [97, 0]
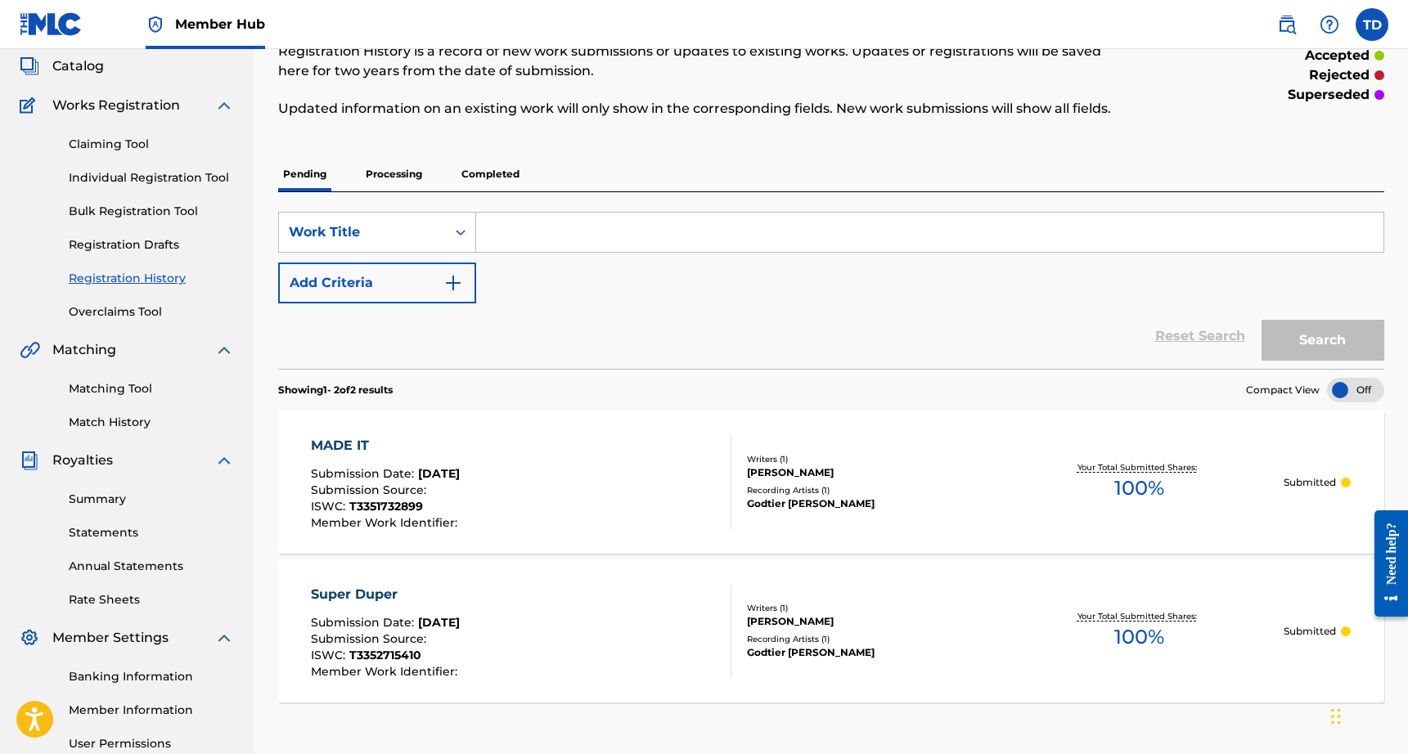
click at [418, 193] on div "SearchWithCriteria1035c3ee-0173-4088-abd7-ed8457261a95 Work Title Add Criteria …" at bounding box center [831, 280] width 1106 height 177
click at [416, 182] on p "Processing" at bounding box center [394, 174] width 66 height 34
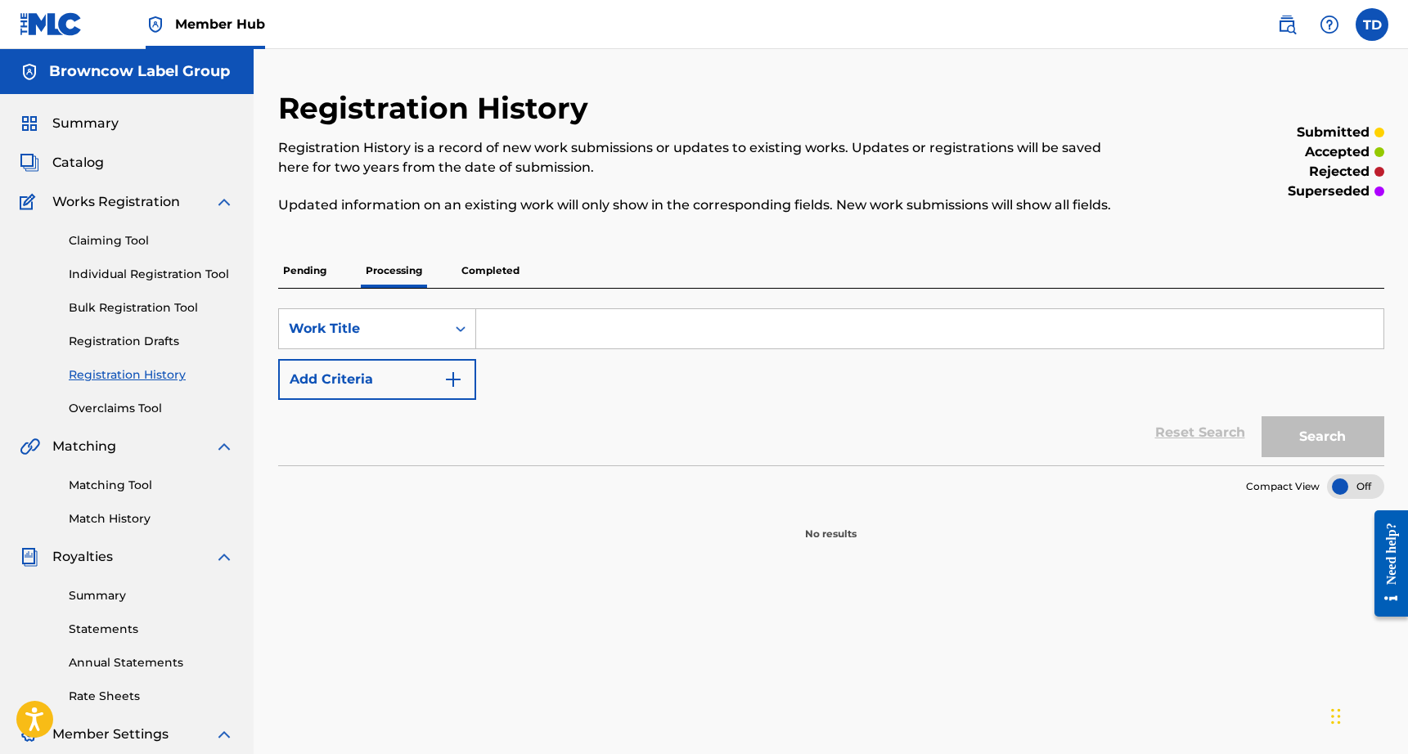
click at [497, 272] on p "Completed" at bounding box center [490, 271] width 68 height 34
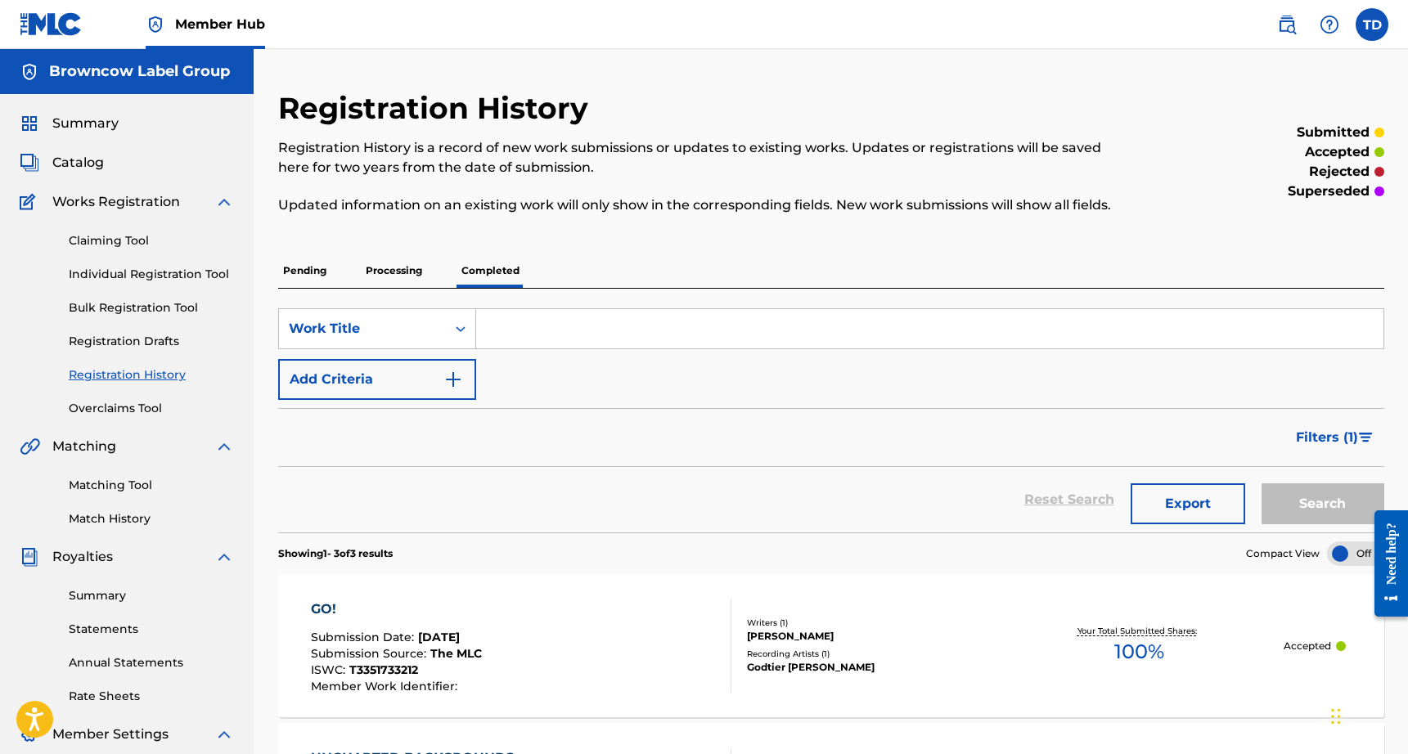
click at [284, 265] on p "Pending" at bounding box center [304, 271] width 53 height 34
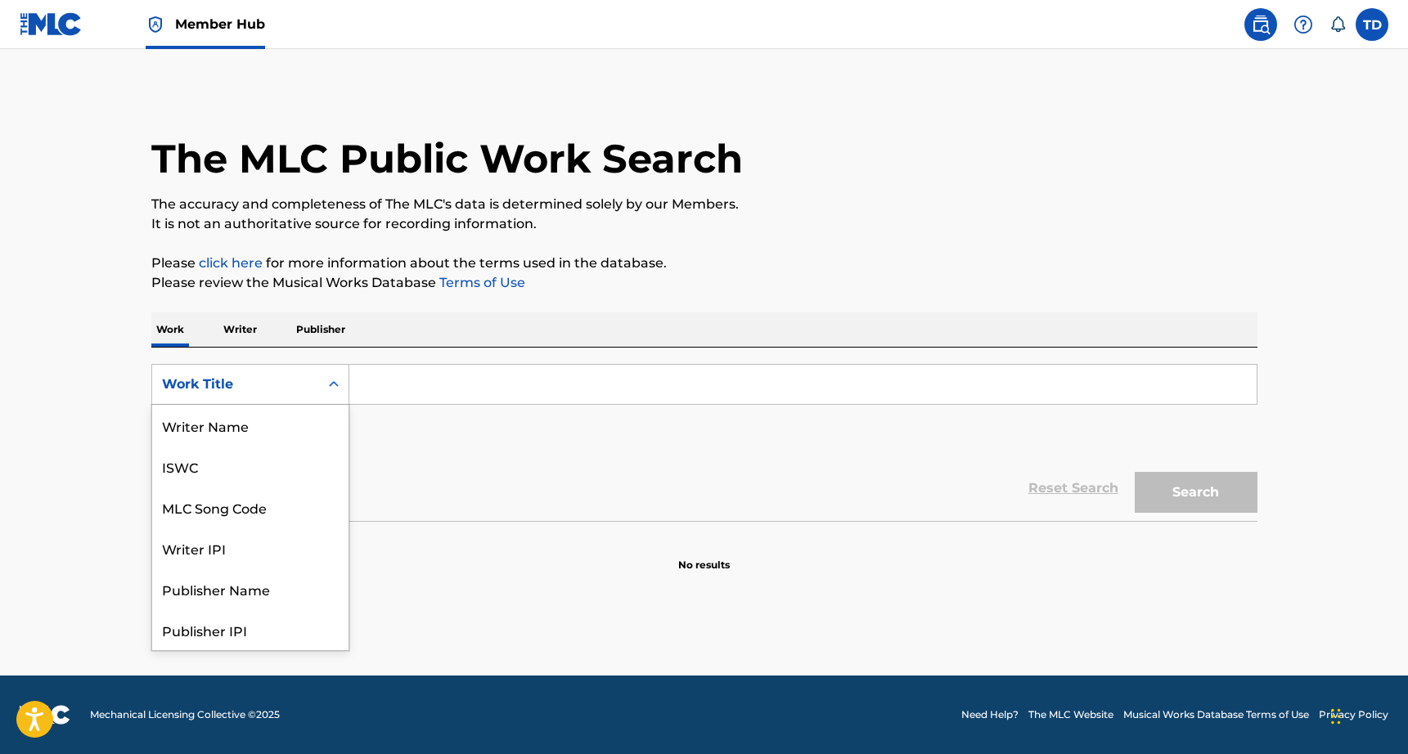
click at [250, 392] on div "Work Title" at bounding box center [235, 385] width 147 height 20
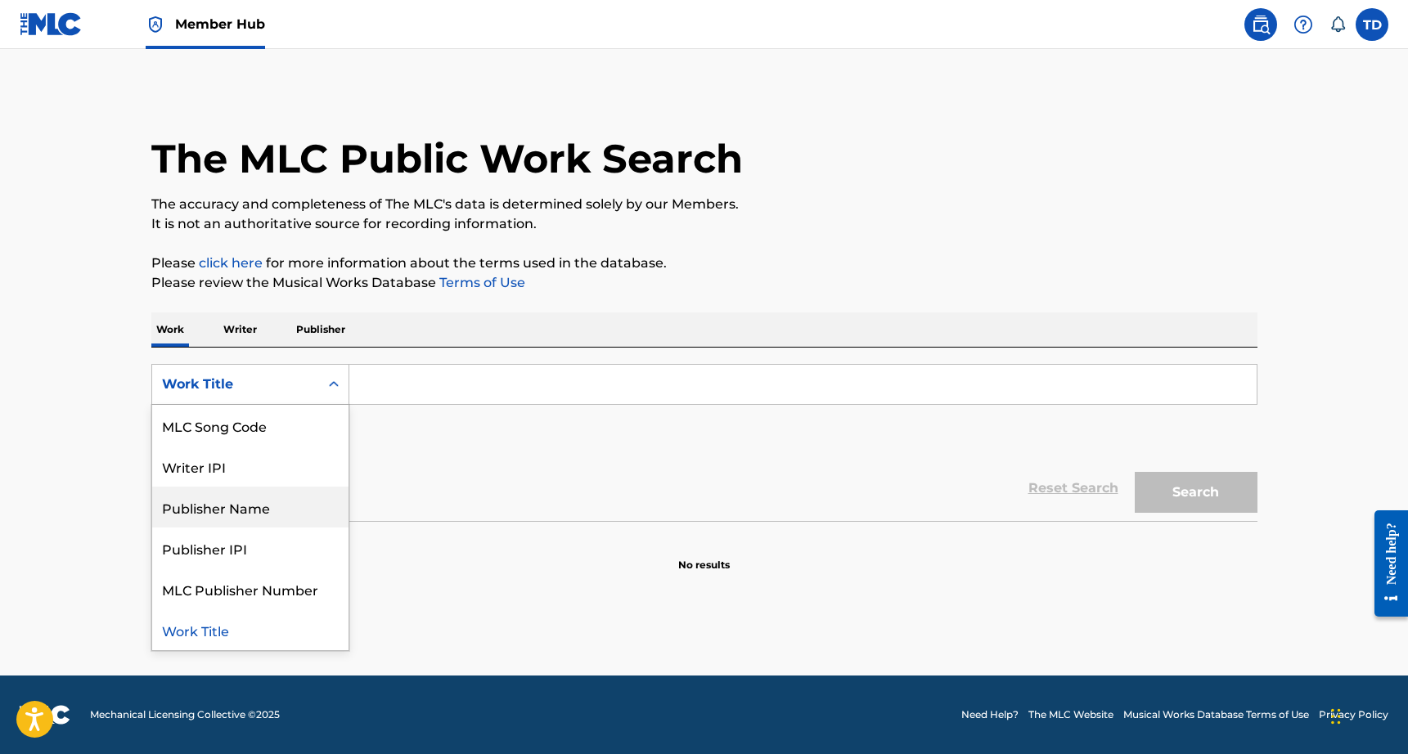
click at [258, 519] on div "Publisher Name" at bounding box center [250, 507] width 196 height 41
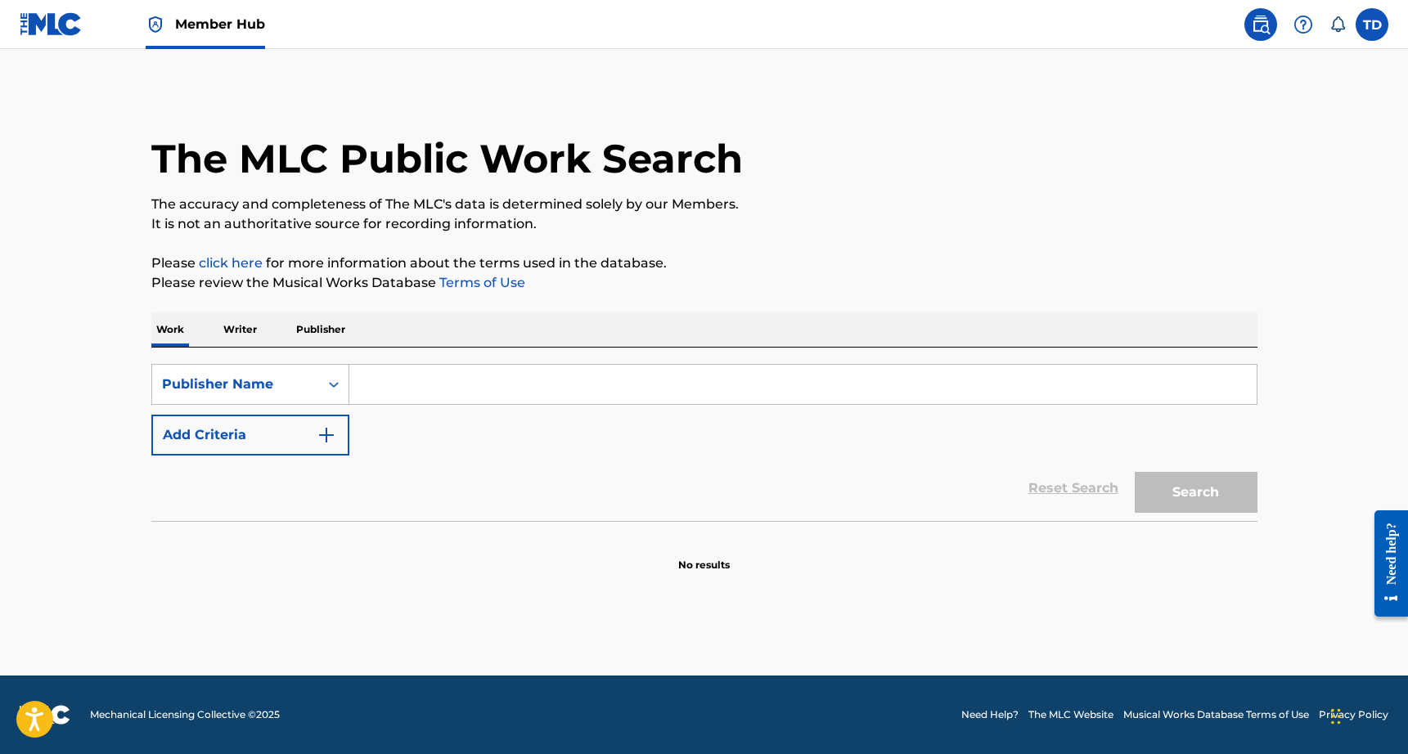
click at [431, 396] on input "Search Form" at bounding box center [802, 384] width 907 height 39
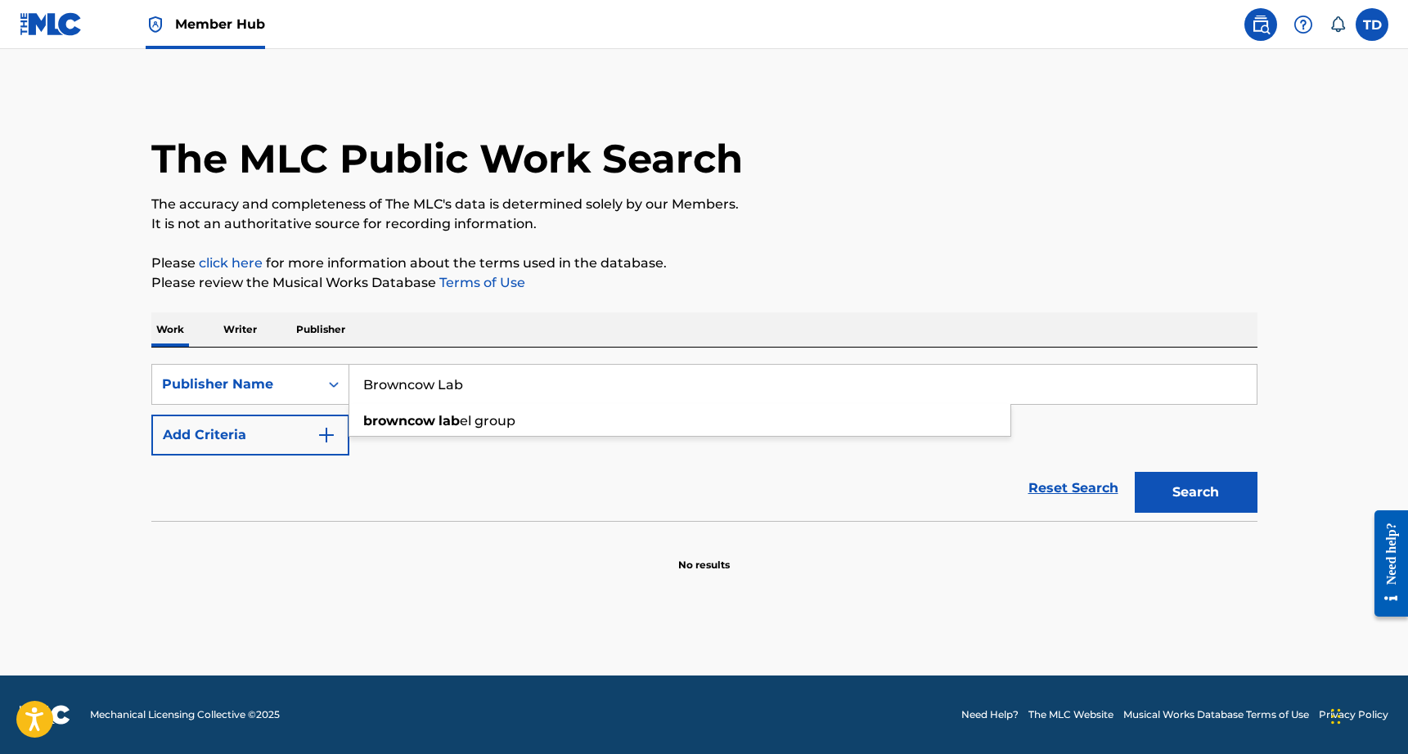
click at [435, 417] on span "Search Form" at bounding box center [436, 421] width 3 height 16
type input "browncow label group"
click at [1162, 491] on button "Search" at bounding box center [1196, 492] width 123 height 41
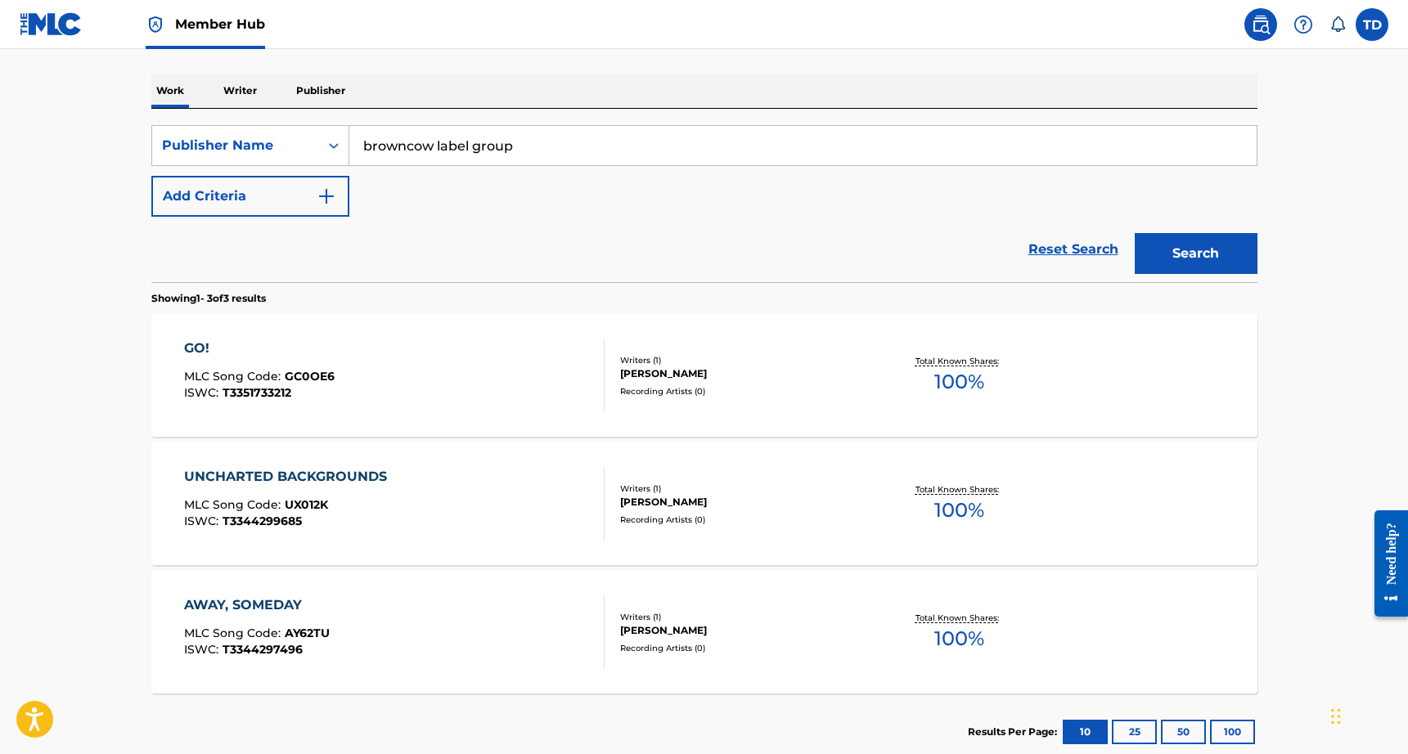
scroll to position [244, 0]
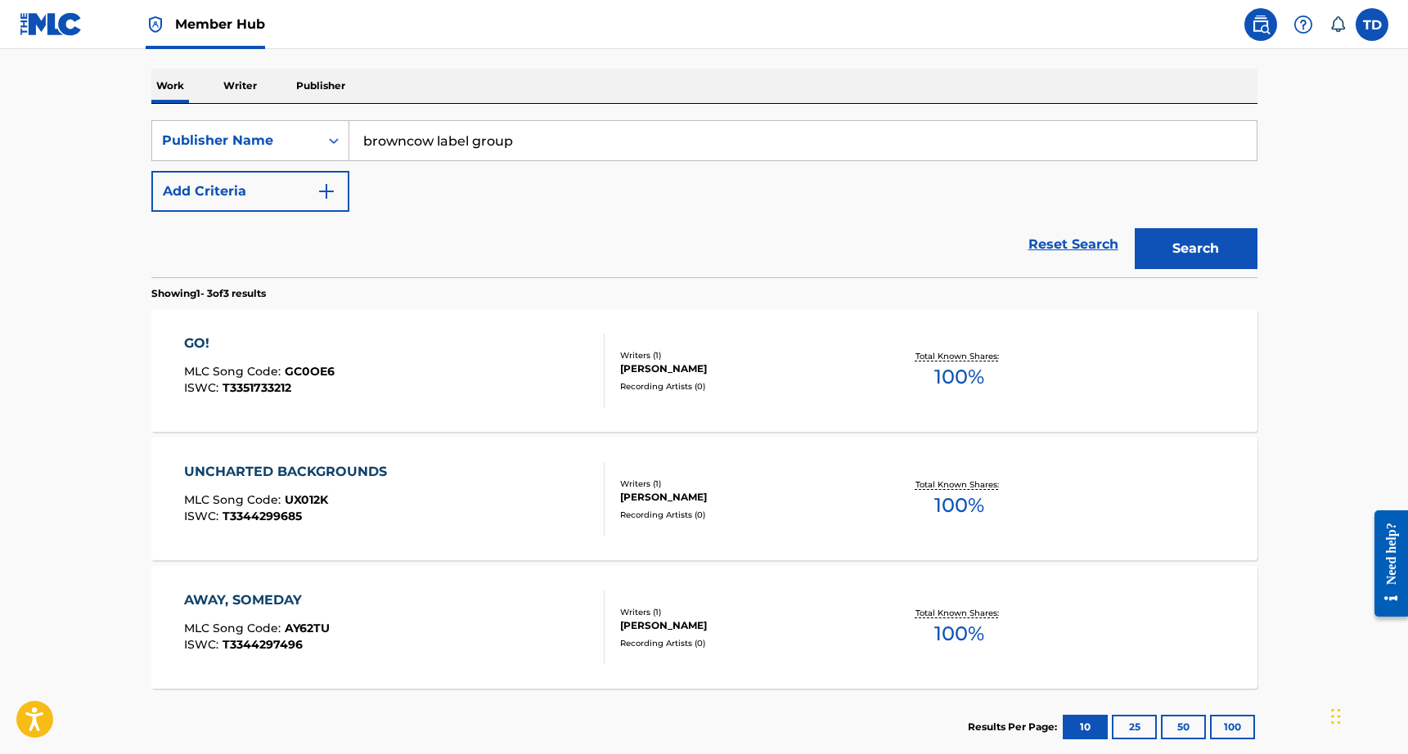
click at [575, 399] on div "GO! MLC Song Code : GC0OE6 ISWC : T3351733212" at bounding box center [394, 371] width 420 height 74
